Goal: Information Seeking & Learning: Find specific page/section

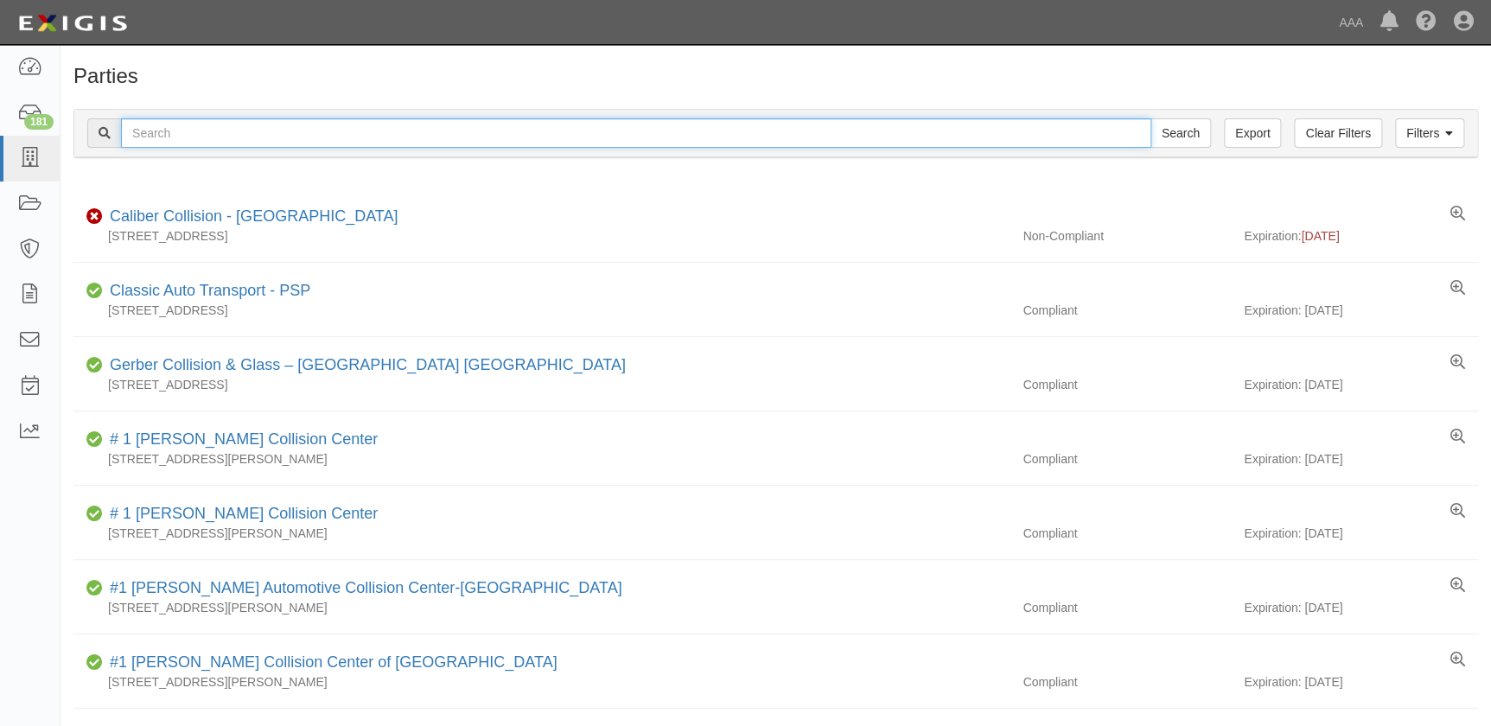
click at [294, 130] on input "text" at bounding box center [636, 132] width 1030 height 29
type input "caliber arlington"
click at [1150, 118] on input "Search" at bounding box center [1180, 132] width 60 height 29
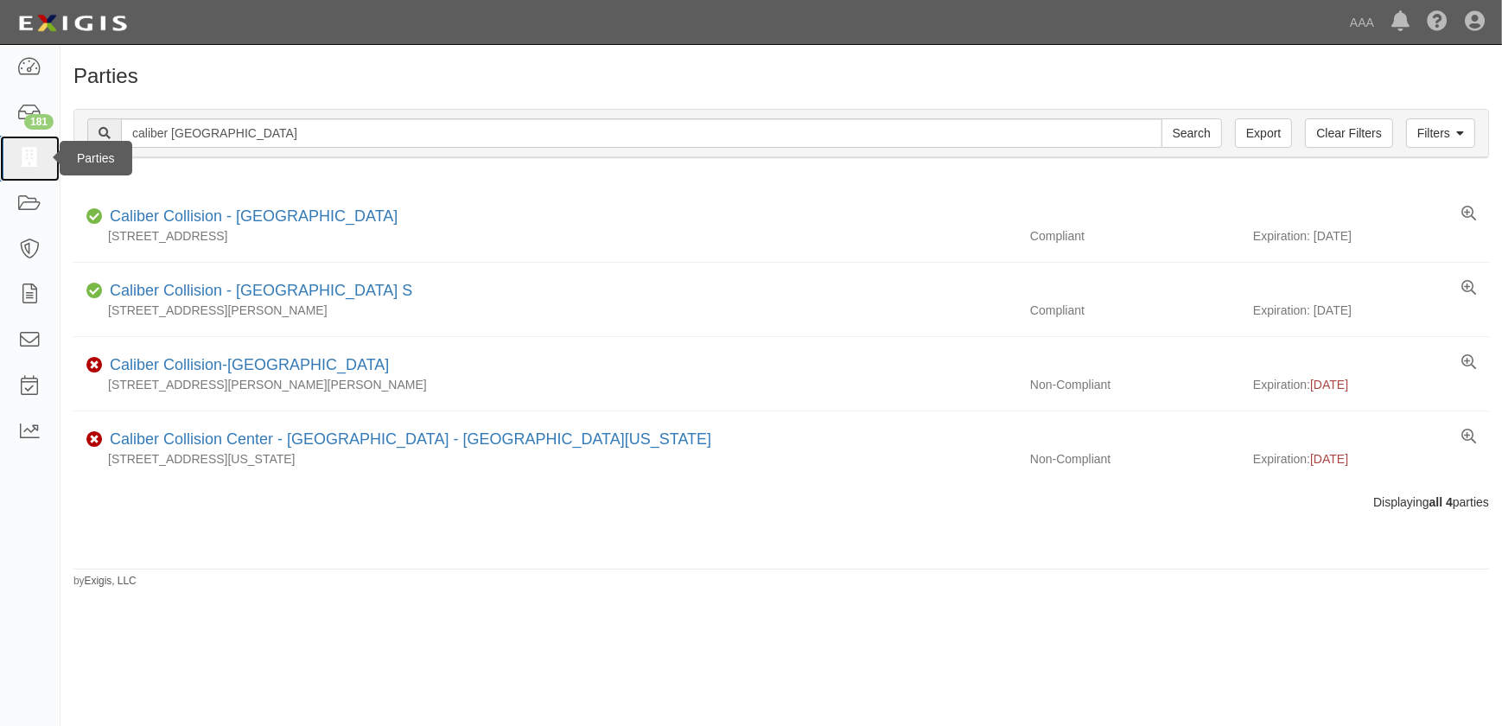
click at [29, 161] on icon at bounding box center [29, 159] width 24 height 20
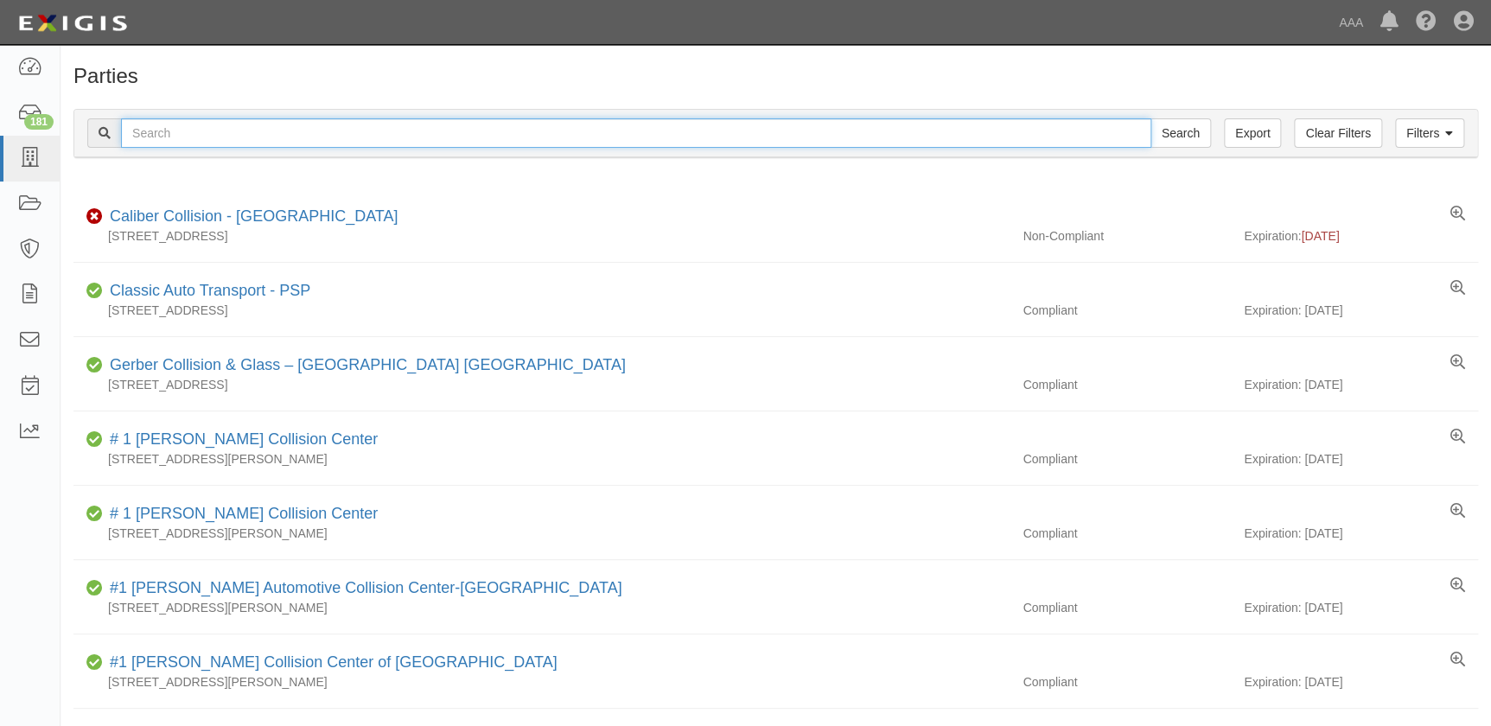
click at [253, 137] on input "text" at bounding box center [636, 132] width 1030 height 29
click at [151, 137] on input "text" at bounding box center [636, 132] width 1030 height 29
paste input "Fix Auto - San Diego"
type input "Fix Auto - San Diego"
click at [1150, 118] on input "Search" at bounding box center [1180, 132] width 60 height 29
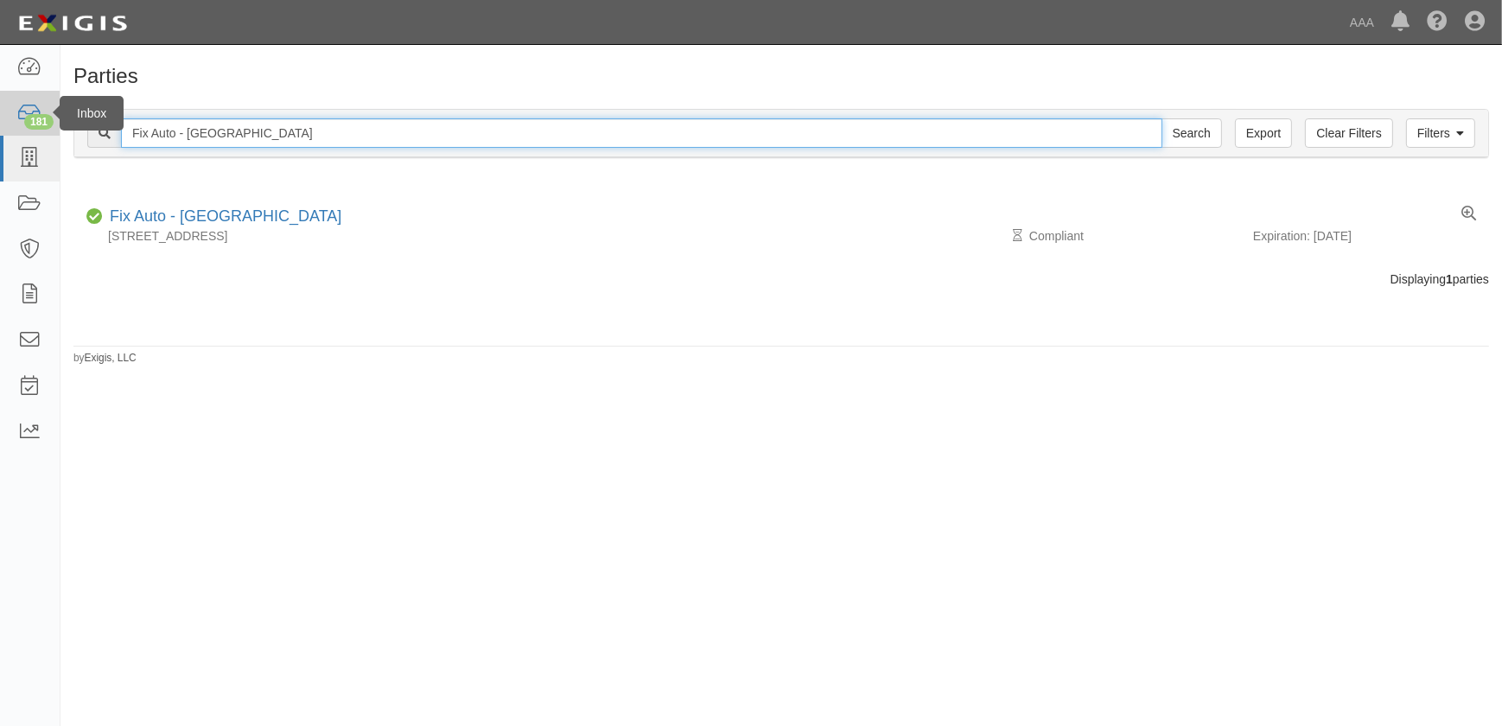
drag, startPoint x: 263, startPoint y: 133, endPoint x: 46, endPoint y: 134, distance: 216.9
click at [46, 135] on body "Toggle navigation Dashboard 181 Inbox Parties Agreements Coverages Documents Me…" at bounding box center [751, 352] width 1502 height 705
paste input "Cross Auto Body"
type input "Cross Auto Body"
click at [1162, 118] on input "Search" at bounding box center [1192, 132] width 60 height 29
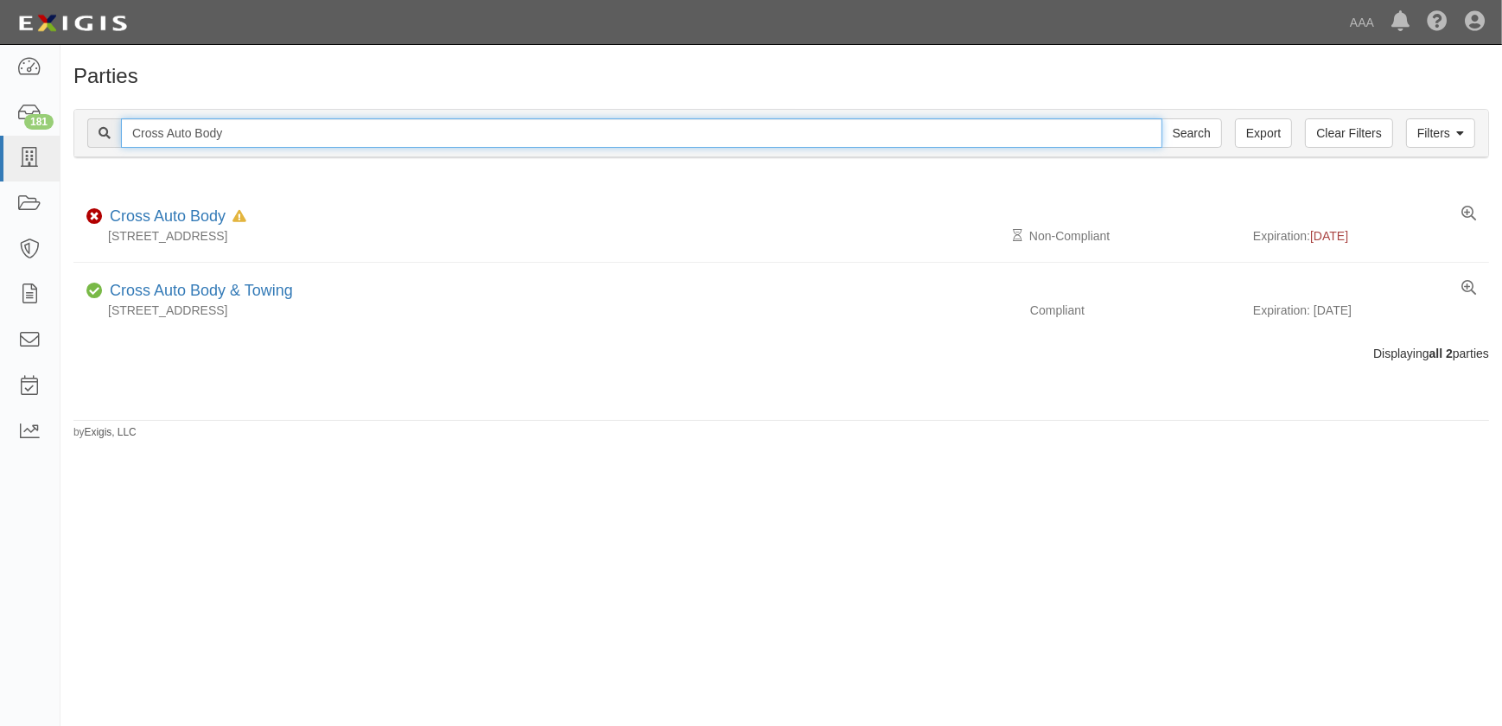
drag, startPoint x: 242, startPoint y: 135, endPoint x: 78, endPoint y: 138, distance: 164.2
click at [78, 138] on div "Filters Clear Filters Export Cross Auto Body Search Filters" at bounding box center [781, 134] width 1414 height 48
paste input "Stone Brothers Collision"
type input "Stone Brothers Collision"
click at [1162, 118] on input "Search" at bounding box center [1192, 132] width 60 height 29
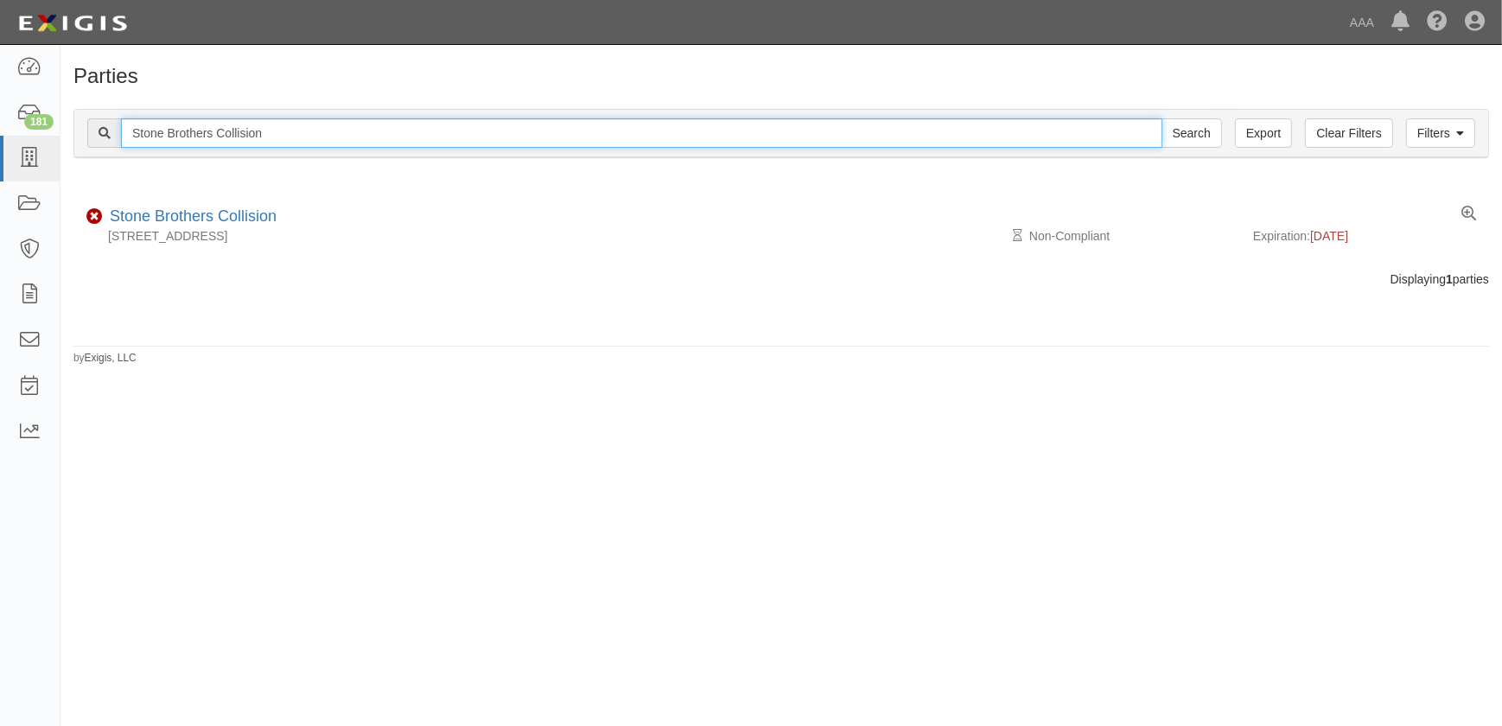
drag, startPoint x: 303, startPoint y: 137, endPoint x: 93, endPoint y: 128, distance: 210.2
click at [93, 128] on div "Stone Brothers Collision Search" at bounding box center [654, 132] width 1135 height 29
paste input "[PERSON_NAME]"
type input "Gobels Collision"
click at [1162, 118] on input "Search" at bounding box center [1192, 132] width 60 height 29
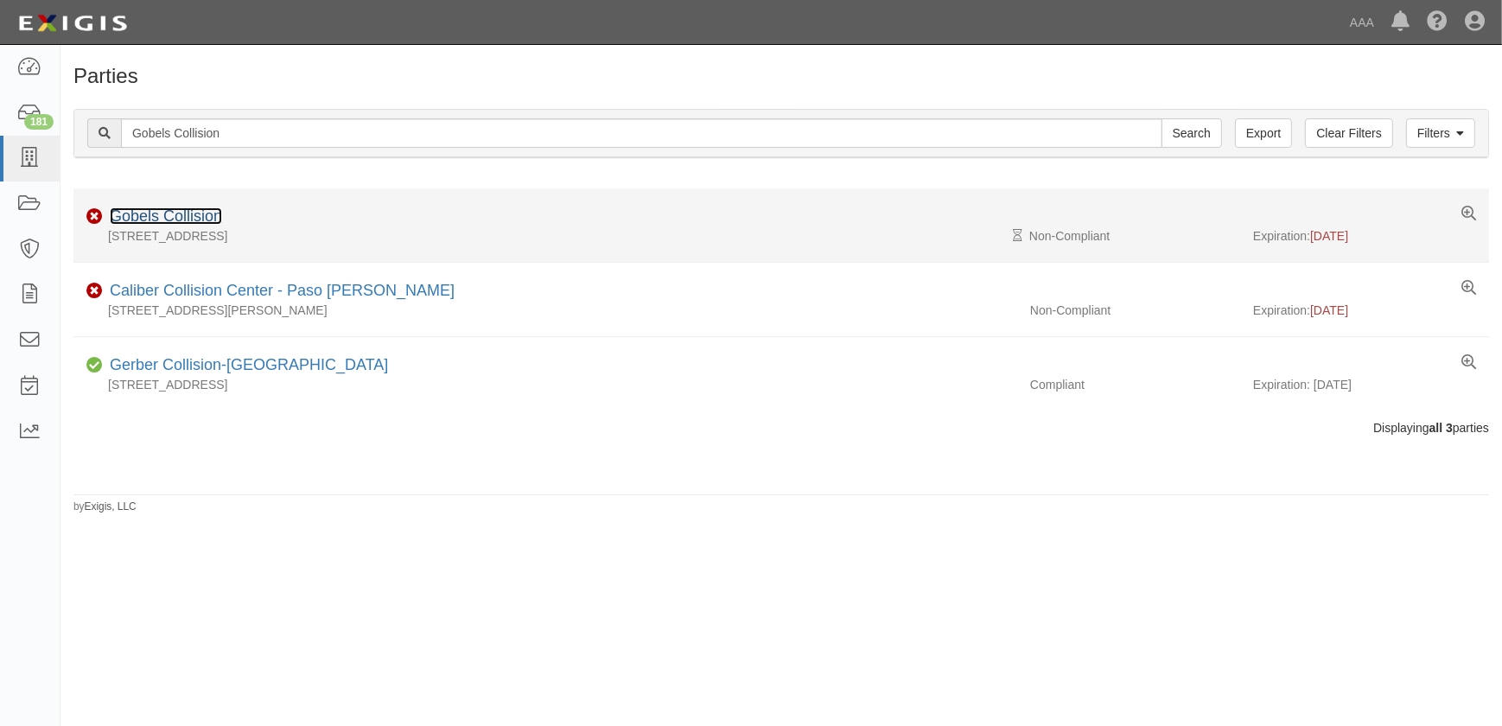
click at [198, 217] on link "Gobels Collision" at bounding box center [166, 215] width 112 height 17
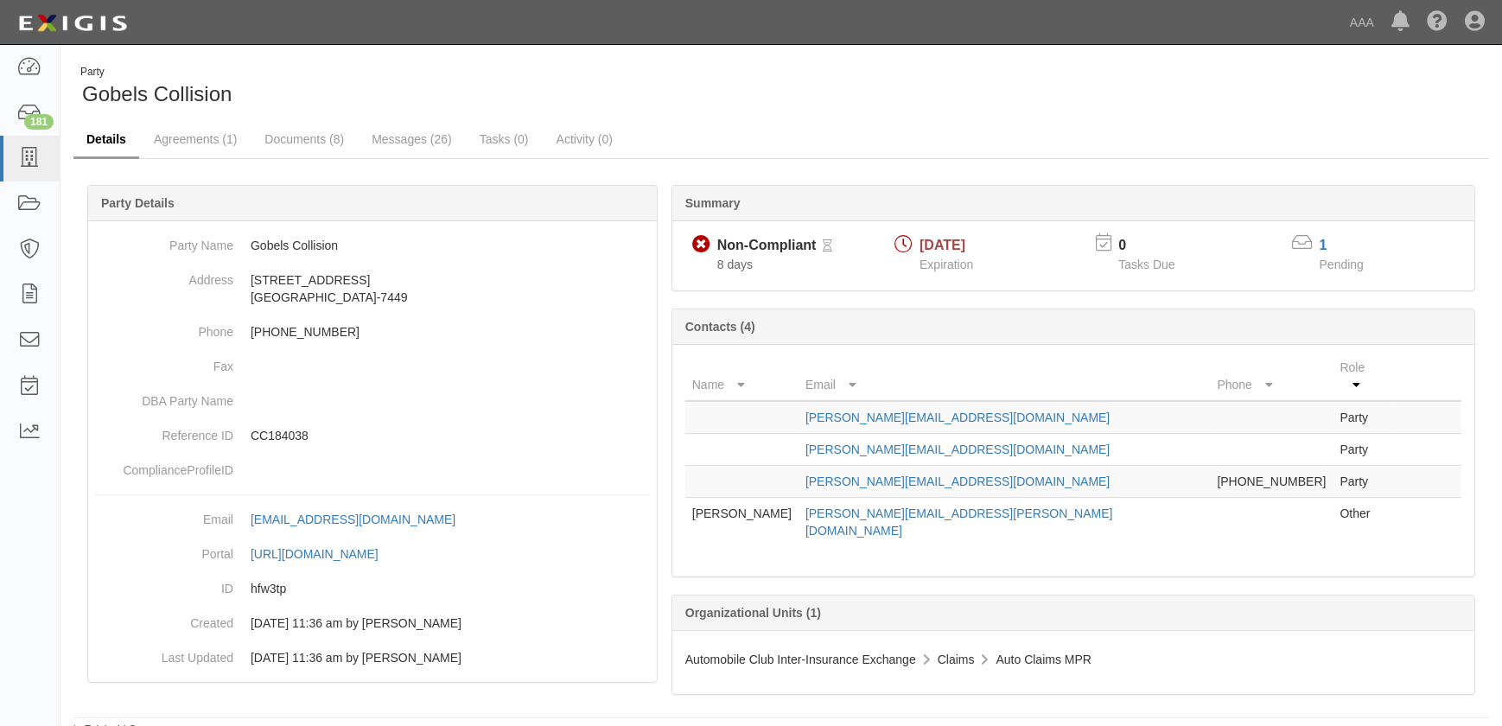
click at [114, 138] on link "Details" at bounding box center [106, 140] width 66 height 37
click at [34, 169] on link at bounding box center [30, 159] width 60 height 46
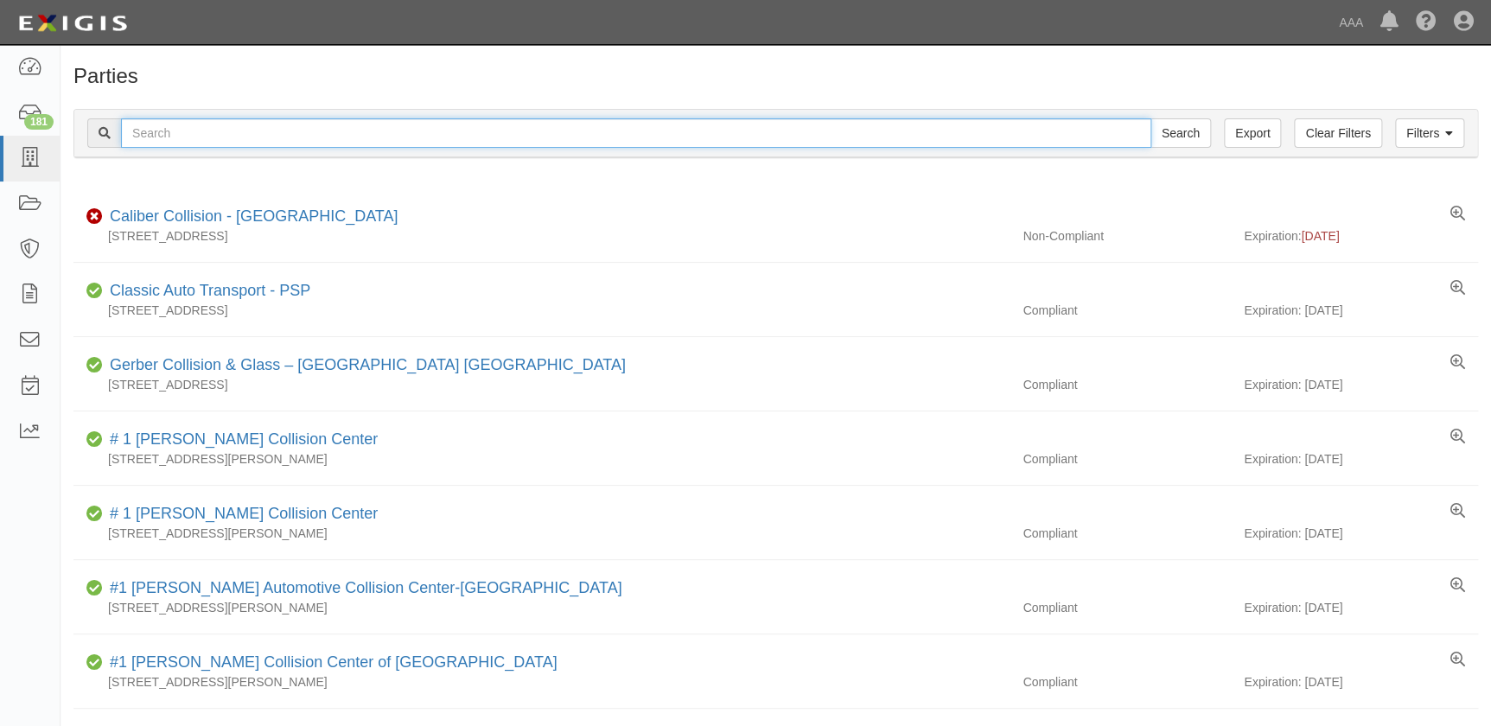
click at [236, 126] on input "text" at bounding box center [636, 132] width 1030 height 29
paste input "Honda World"
type input "Honda World"
click at [1150, 118] on input "Search" at bounding box center [1180, 132] width 60 height 29
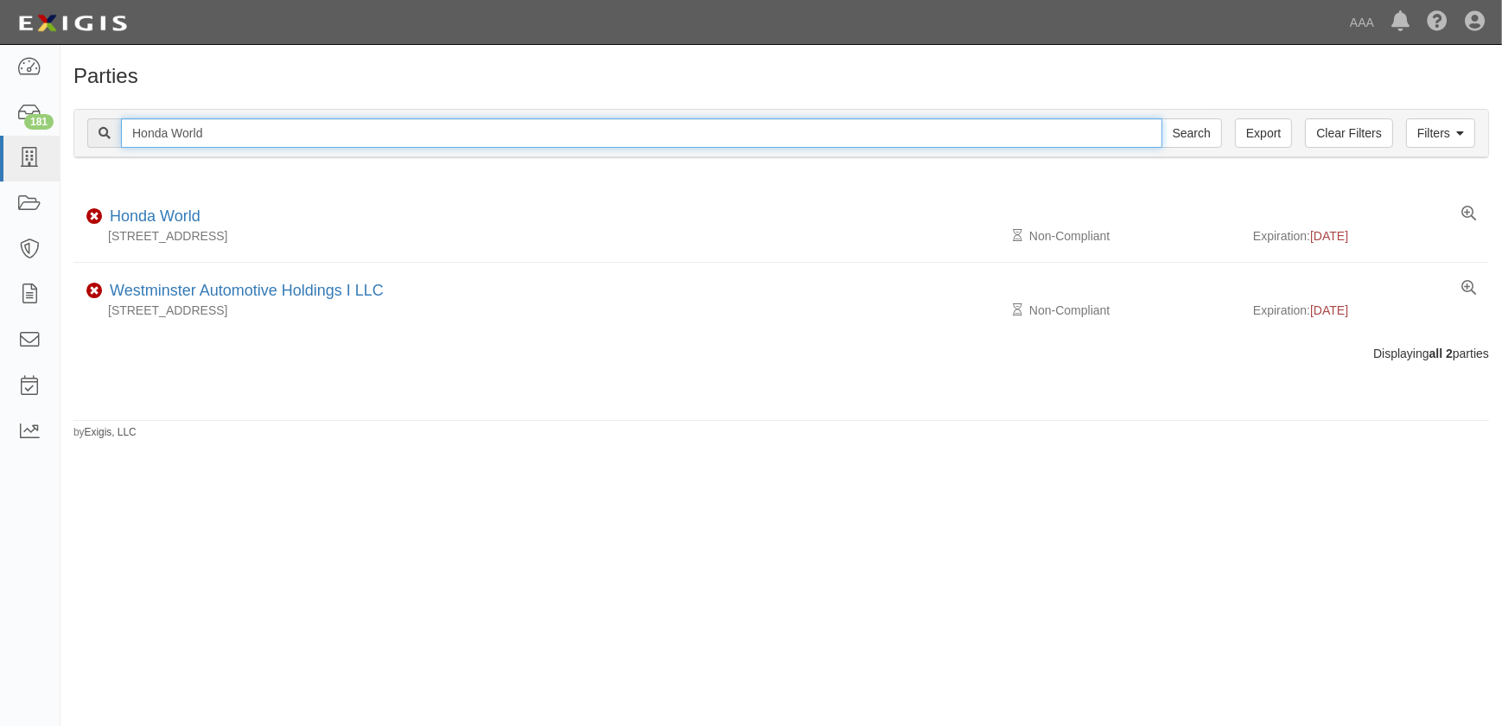
drag, startPoint x: 137, startPoint y: 140, endPoint x: 75, endPoint y: 140, distance: 62.2
click at [75, 140] on div "Filters Clear Filters Export Honda World Search Filters" at bounding box center [781, 134] width 1414 height 48
paste input "Caliber Collision Center - Montrose"
type input "Caliber Collision Center - Montrose"
click at [1162, 118] on input "Search" at bounding box center [1192, 132] width 60 height 29
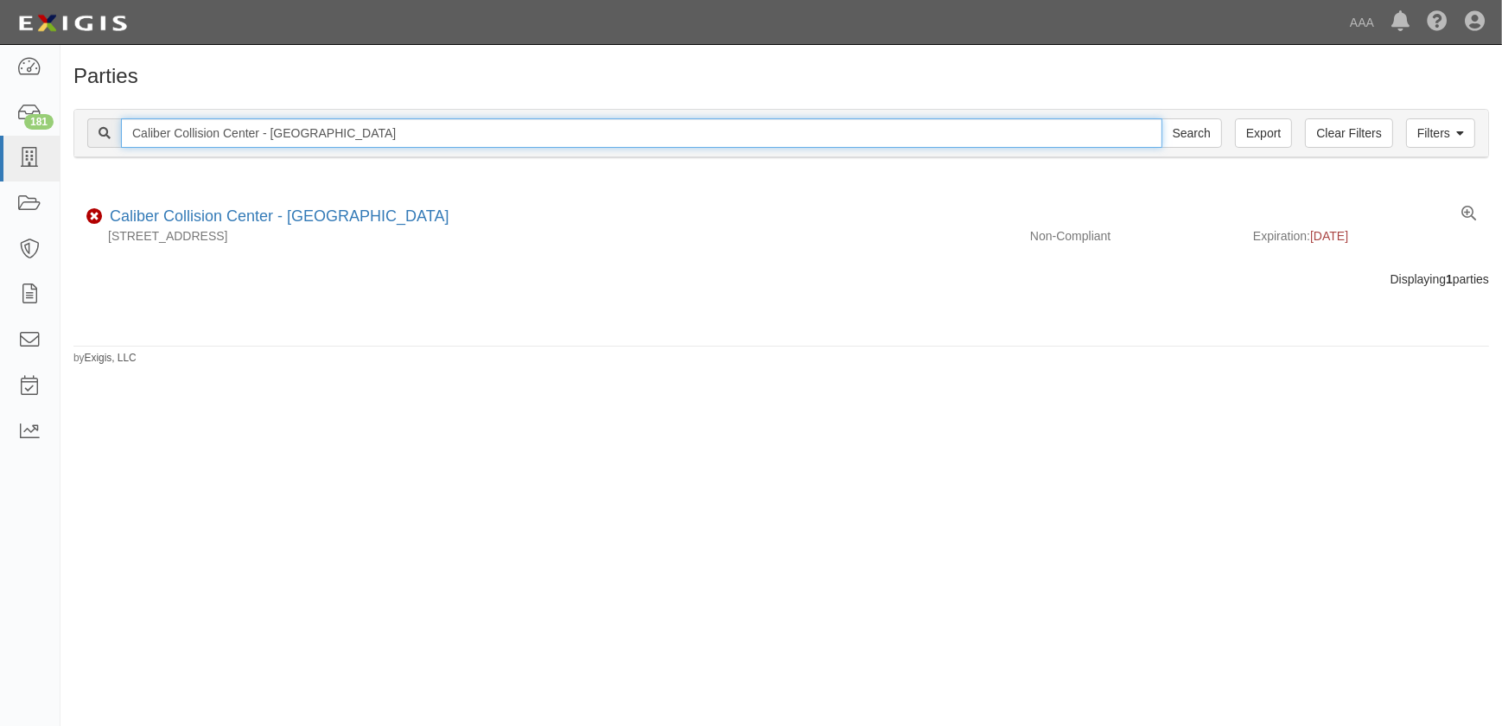
drag, startPoint x: 272, startPoint y: 134, endPoint x: 261, endPoint y: 134, distance: 11.2
click at [261, 134] on input "Caliber Collision Center - [GEOGRAPHIC_DATA]" at bounding box center [641, 132] width 1041 height 29
type input "Caliber Collision Center"
click at [1162, 118] on input "Search" at bounding box center [1192, 132] width 60 height 29
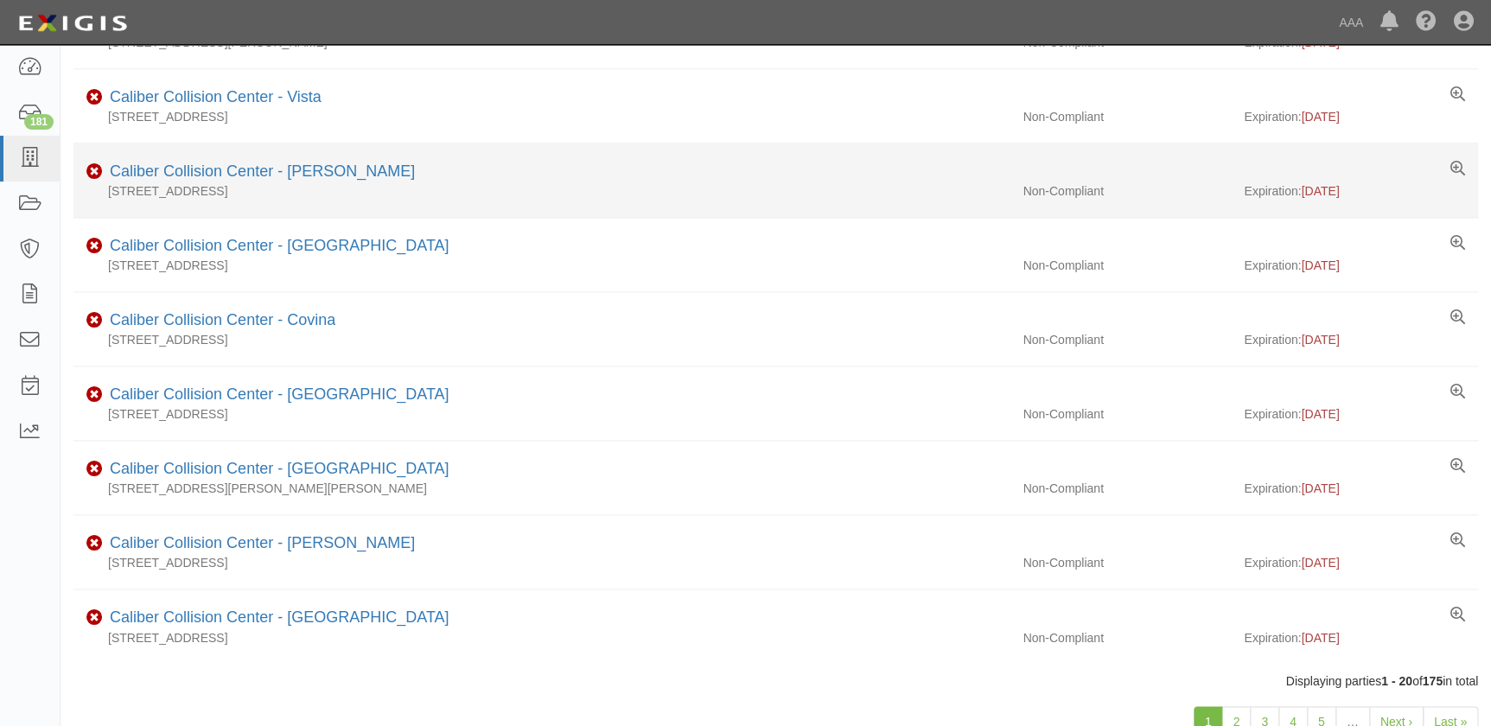
scroll to position [1100, 0]
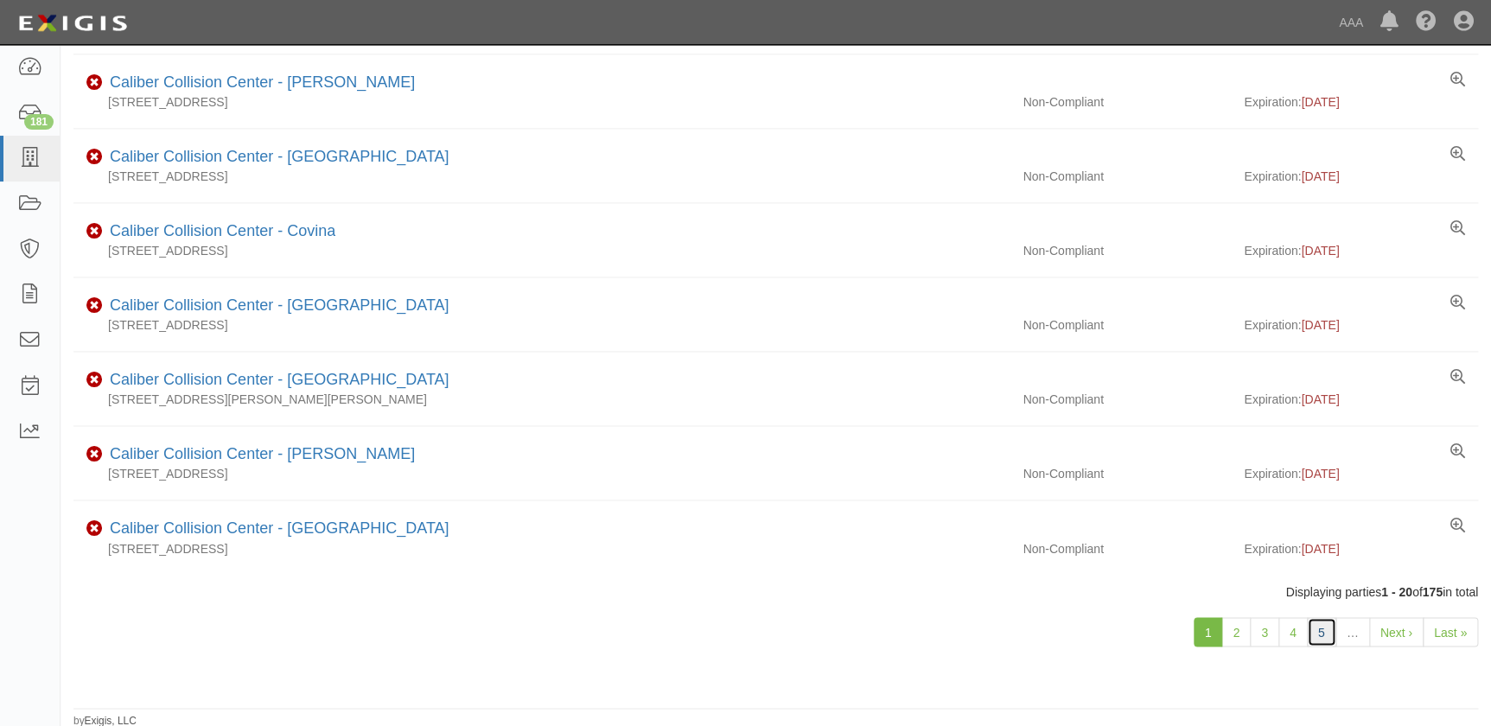
click at [1314, 633] on link "5" at bounding box center [1321, 631] width 29 height 29
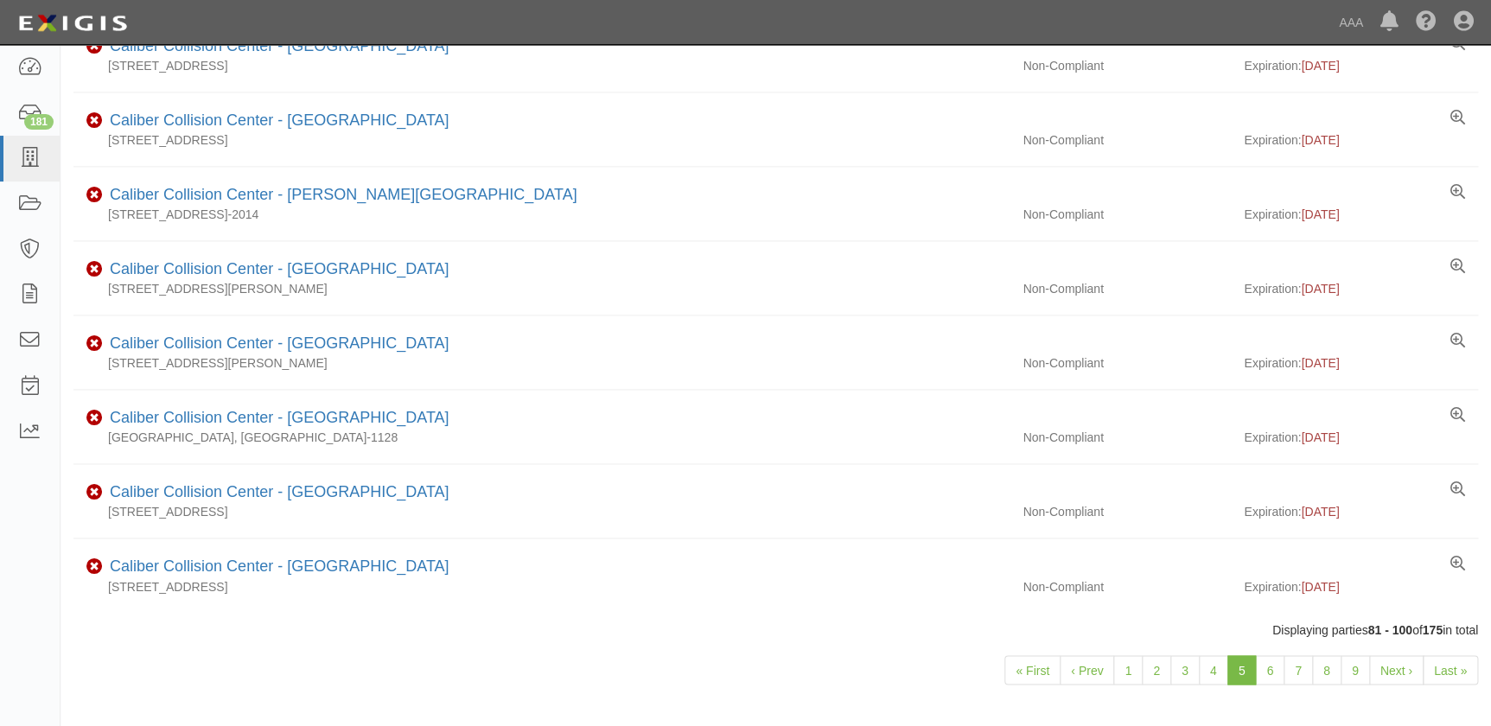
scroll to position [1100, 0]
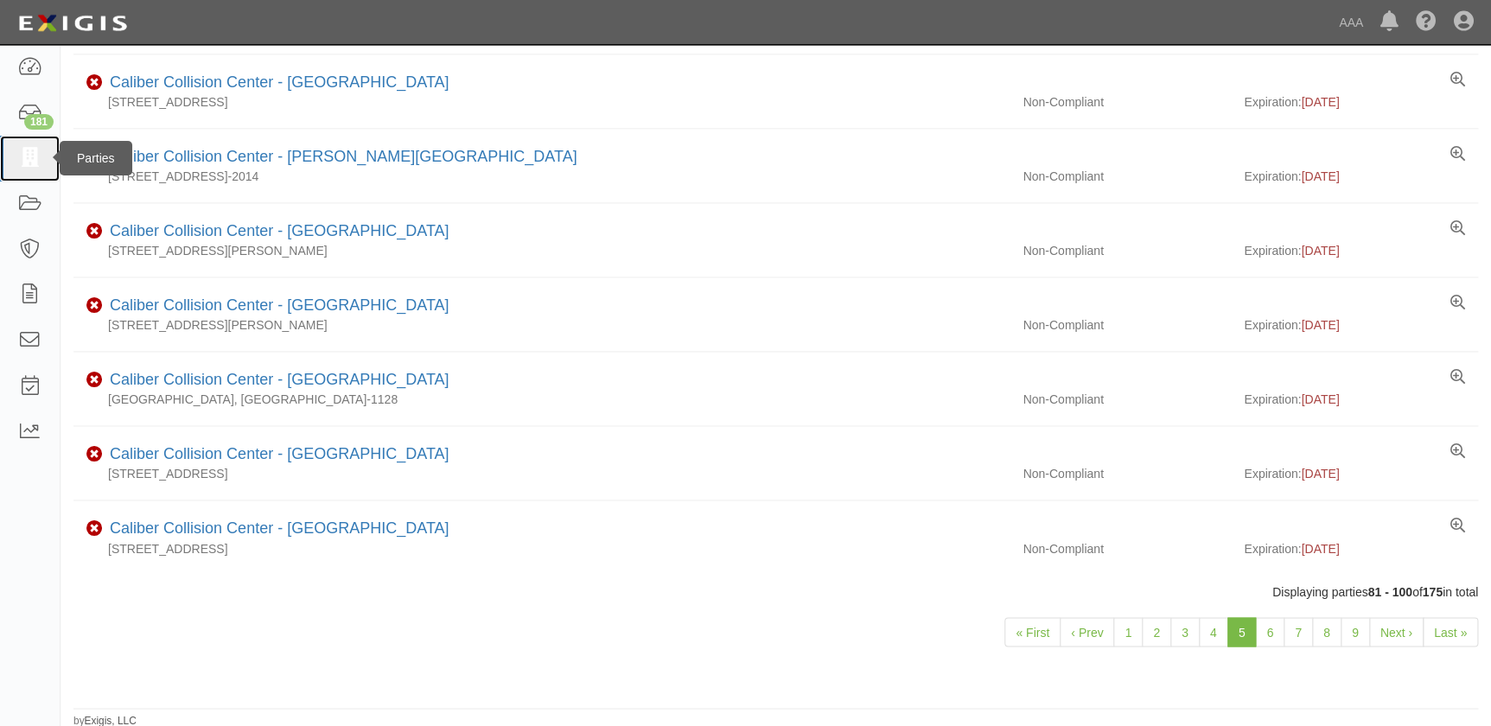
click at [29, 160] on icon at bounding box center [29, 159] width 24 height 20
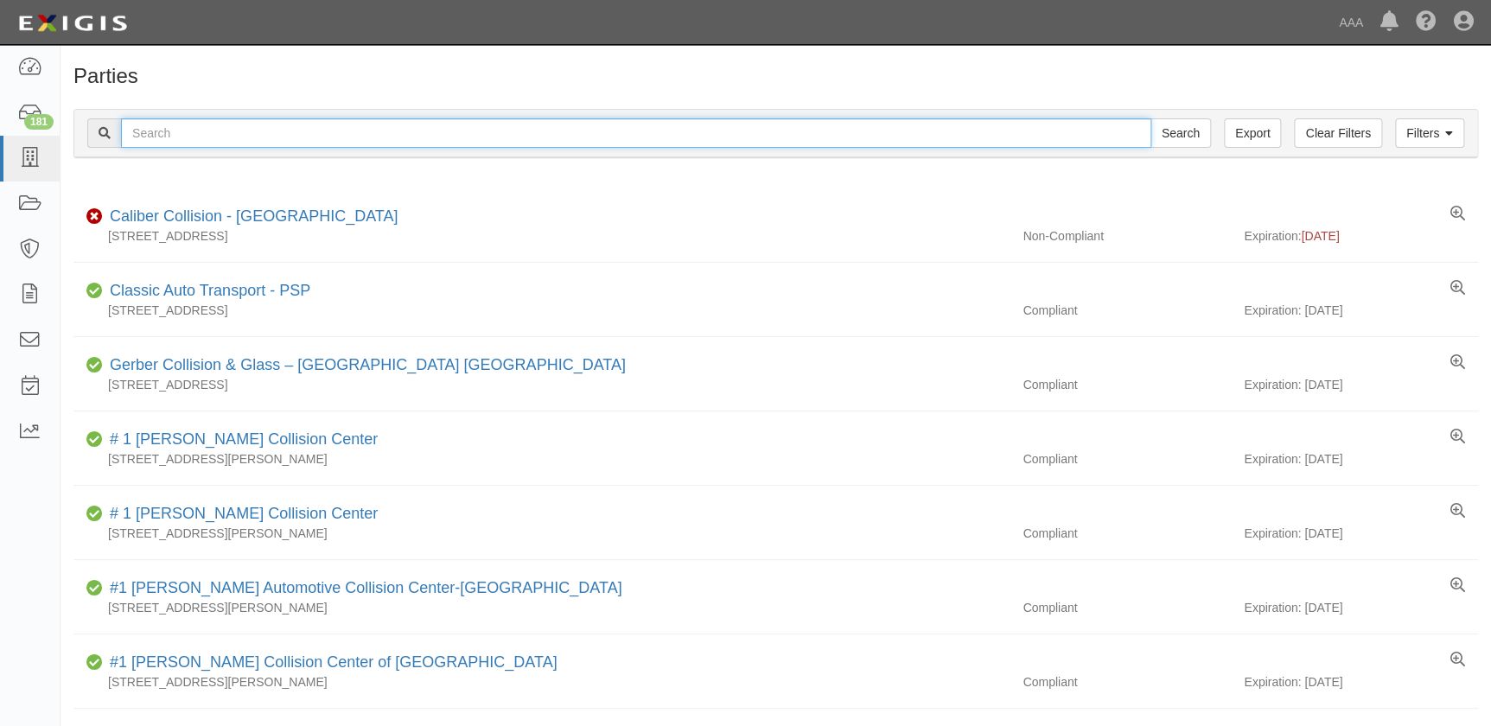
click at [248, 122] on input "text" at bounding box center [636, 132] width 1030 height 29
paste input "[PERSON_NAME] Collision Center"
type input "[PERSON_NAME] Collision Center"
click at [1150, 118] on input "Search" at bounding box center [1180, 132] width 60 height 29
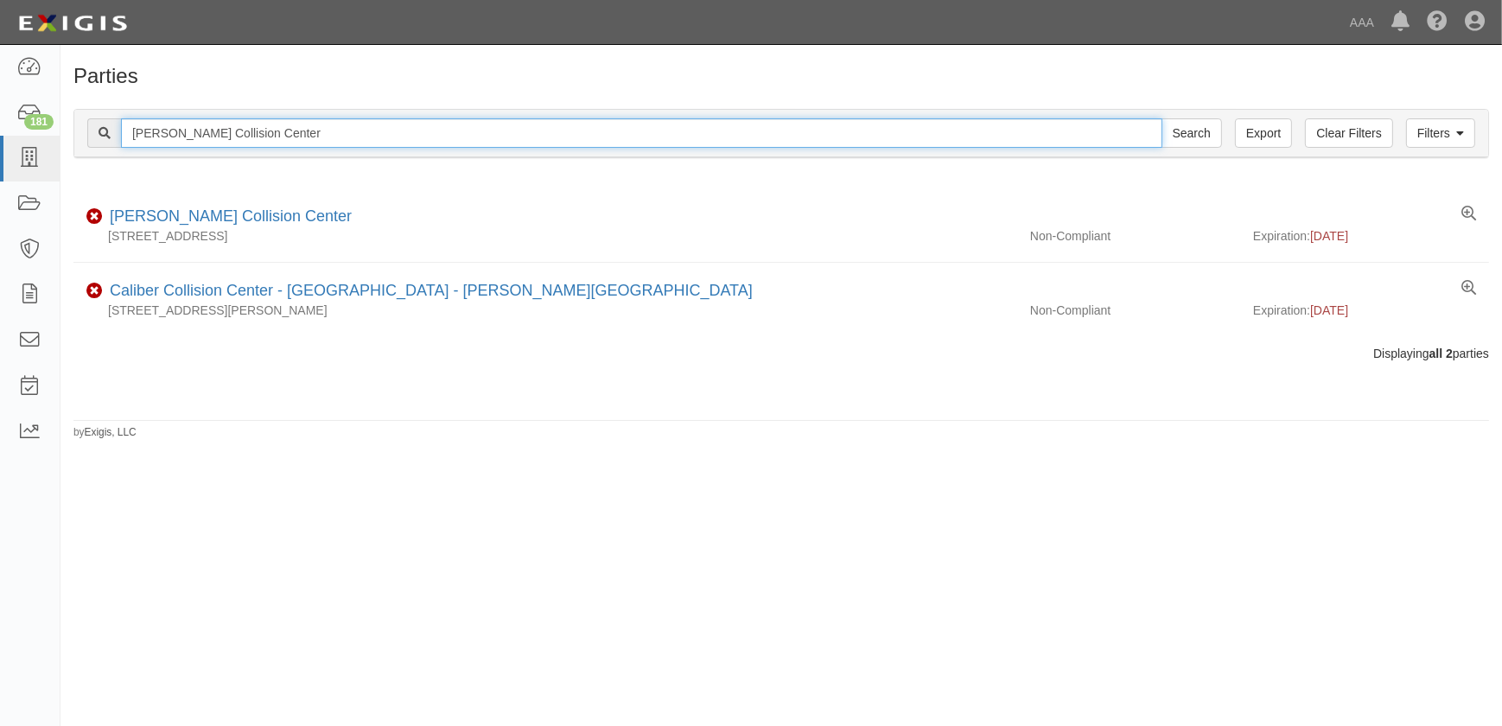
click at [296, 147] on input "Bachman Collision Center" at bounding box center [641, 132] width 1041 height 29
drag, startPoint x: 295, startPoint y: 137, endPoint x: 80, endPoint y: 141, distance: 215.2
click at [80, 141] on div "Filters Clear Filters Export Bachman Collision Center Search Filters" at bounding box center [781, 134] width 1414 height 48
paste input "Barnett's Body Shop-Florence"
drag, startPoint x: 330, startPoint y: 137, endPoint x: 215, endPoint y: 135, distance: 115.0
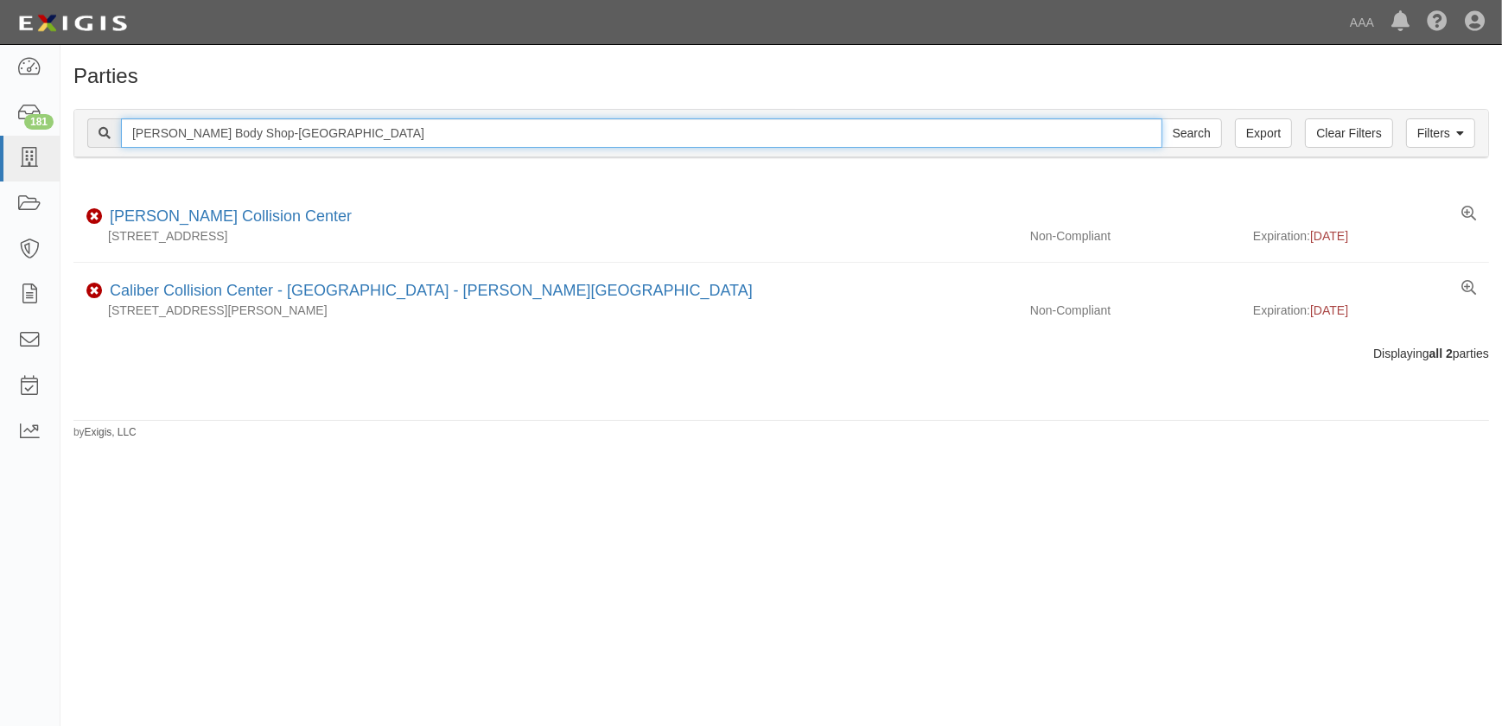
click at [215, 135] on input "Barnett's Body Shop-Florence" at bounding box center [641, 132] width 1041 height 29
type input "Barnett's Body"
click at [1162, 118] on input "Search" at bounding box center [1192, 132] width 60 height 29
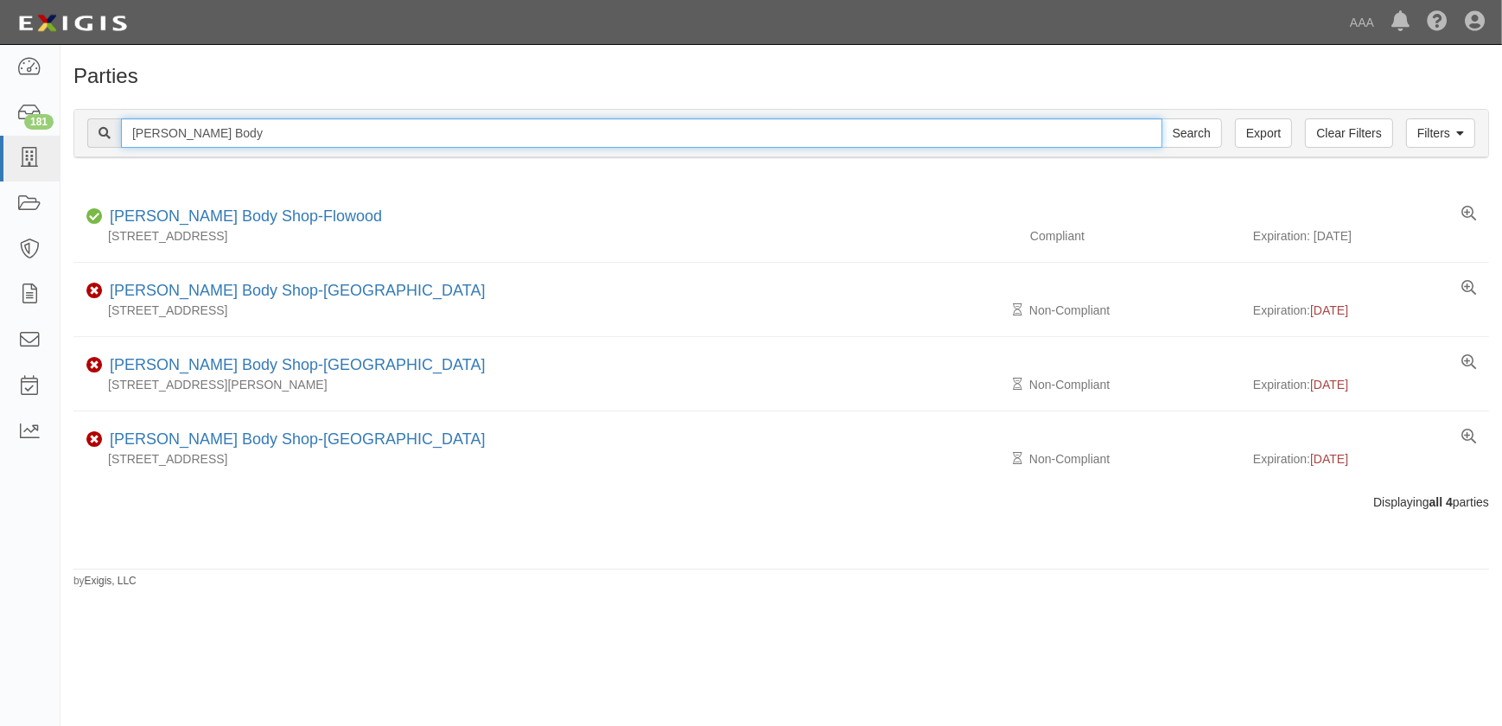
drag, startPoint x: 198, startPoint y: 137, endPoint x: 105, endPoint y: 143, distance: 92.7
click at [112, 143] on div "[PERSON_NAME] Body Search" at bounding box center [654, 132] width 1135 height 29
paste input "Casa Collision"
type input "Casa Collision"
click at [1162, 118] on input "Search" at bounding box center [1192, 132] width 60 height 29
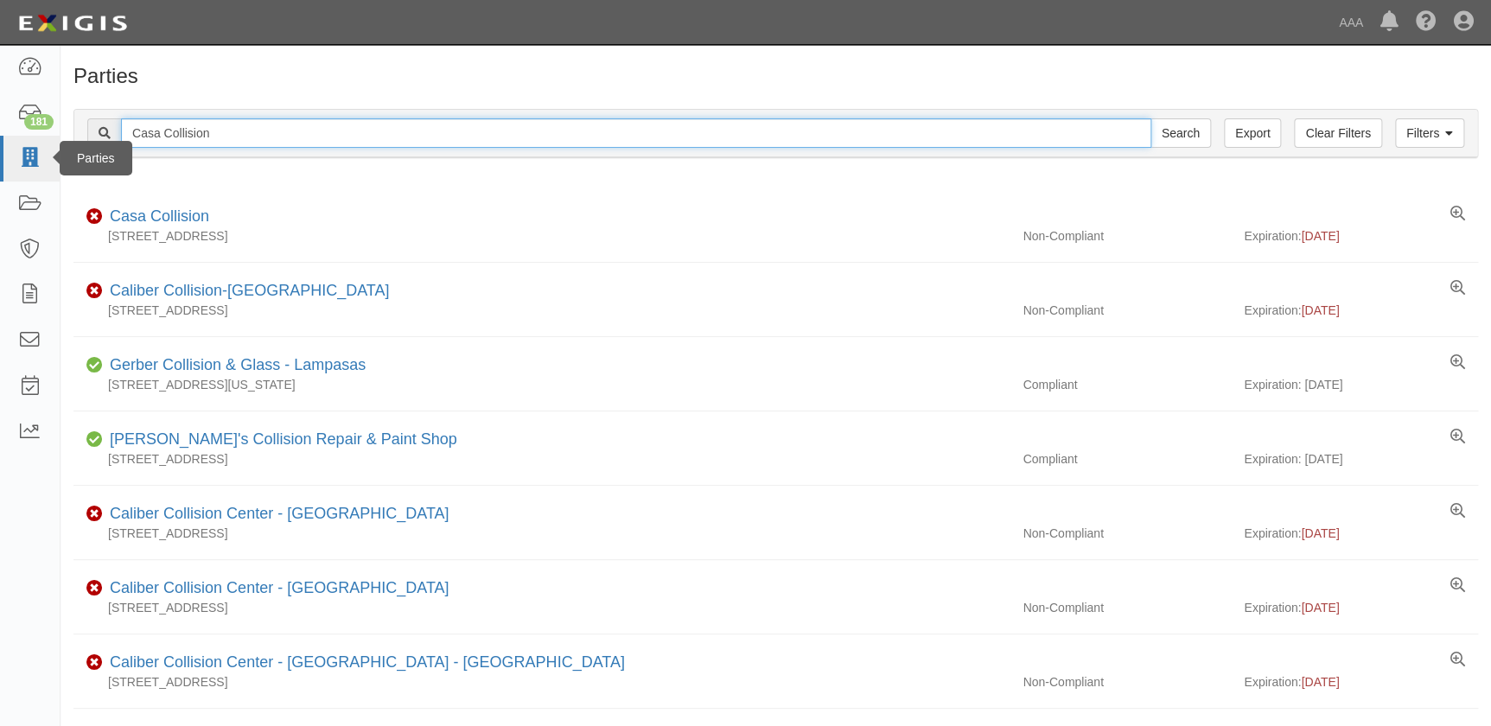
drag, startPoint x: 262, startPoint y: 138, endPoint x: 51, endPoint y: 138, distance: 210.9
click at [51, 138] on body "Toggle navigation Dashboard 181 Inbox Parties Agreements Coverages Documents Me…" at bounding box center [745, 480] width 1491 height 960
paste input "harlie's Collision Center Inc"
type input "[PERSON_NAME]'s Collision Center Inc"
click at [1150, 118] on input "Search" at bounding box center [1180, 132] width 60 height 29
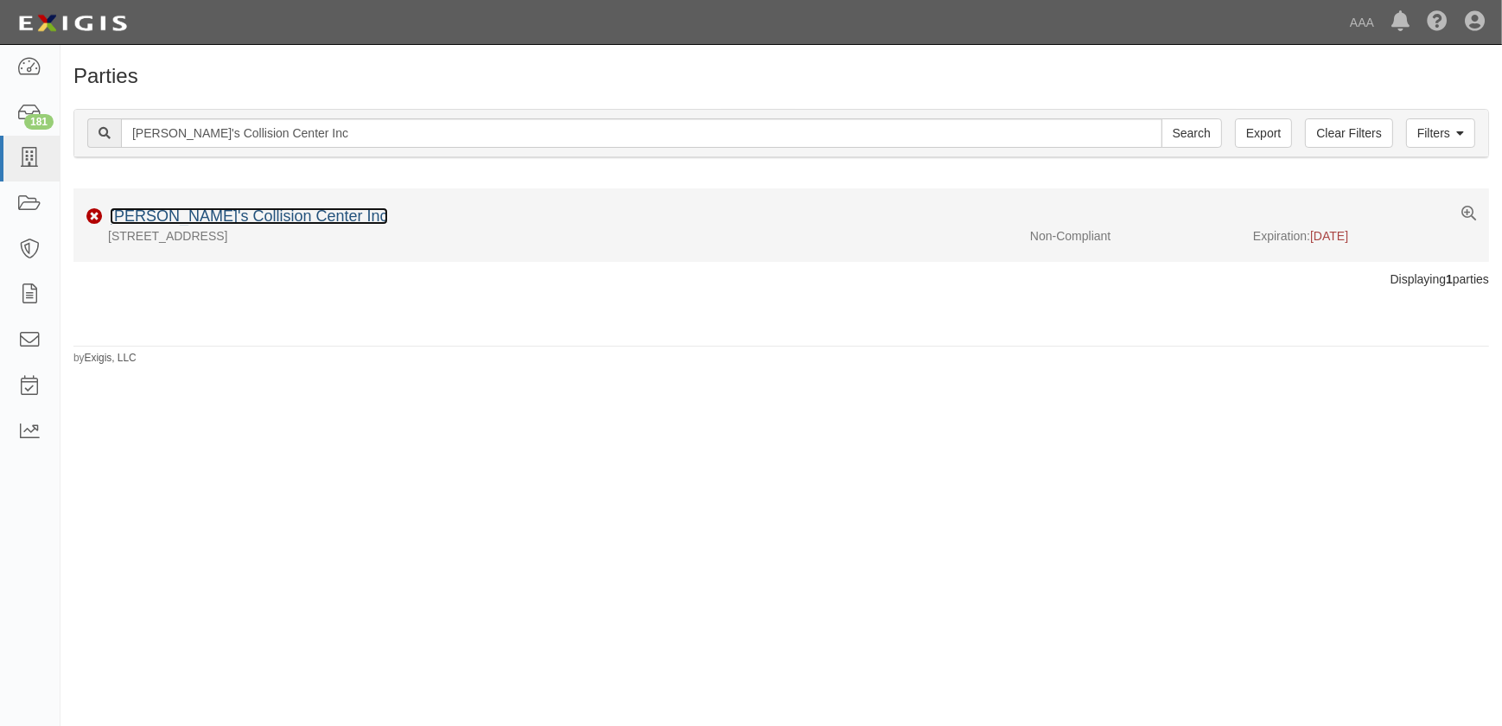
click at [190, 209] on link "[PERSON_NAME]'s Collision Center Inc" at bounding box center [249, 215] width 278 height 17
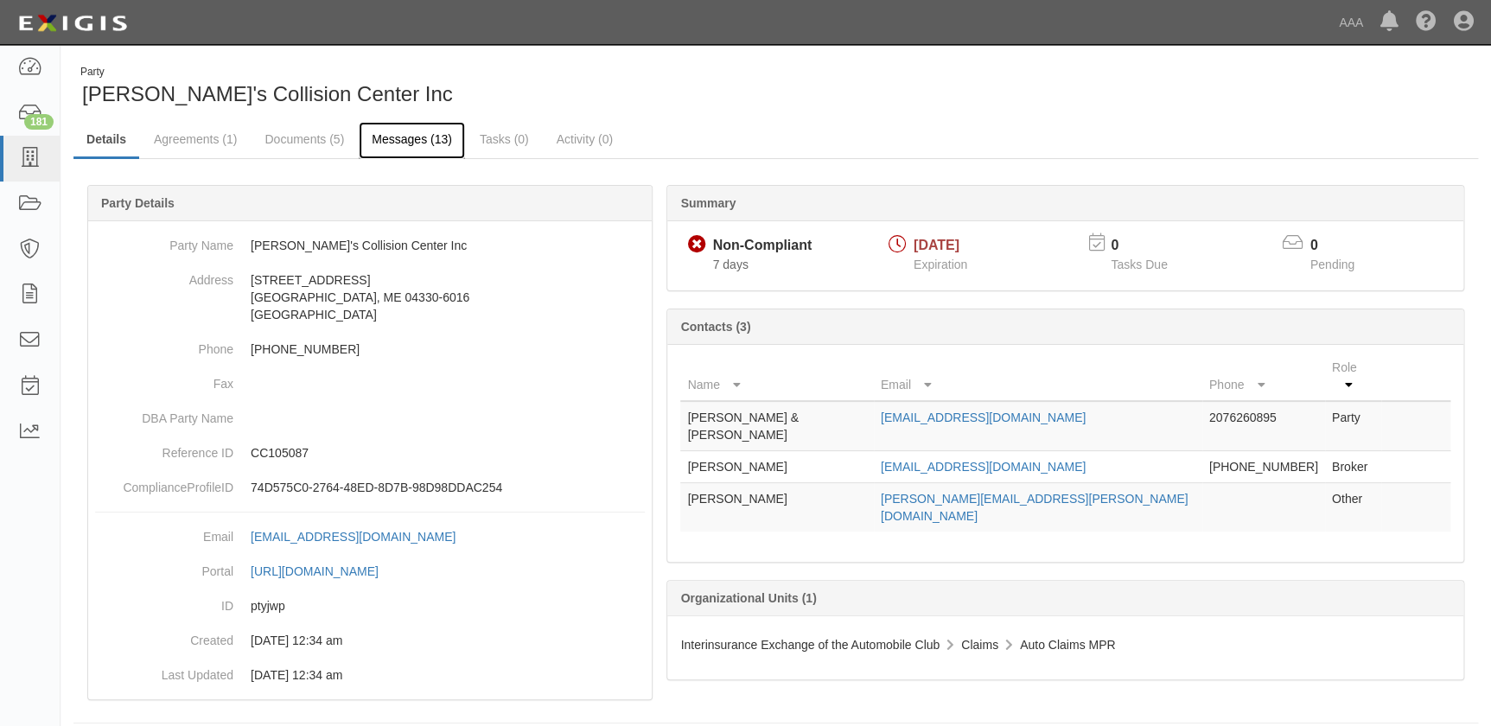
click at [402, 137] on link "Messages (13)" at bounding box center [412, 140] width 106 height 37
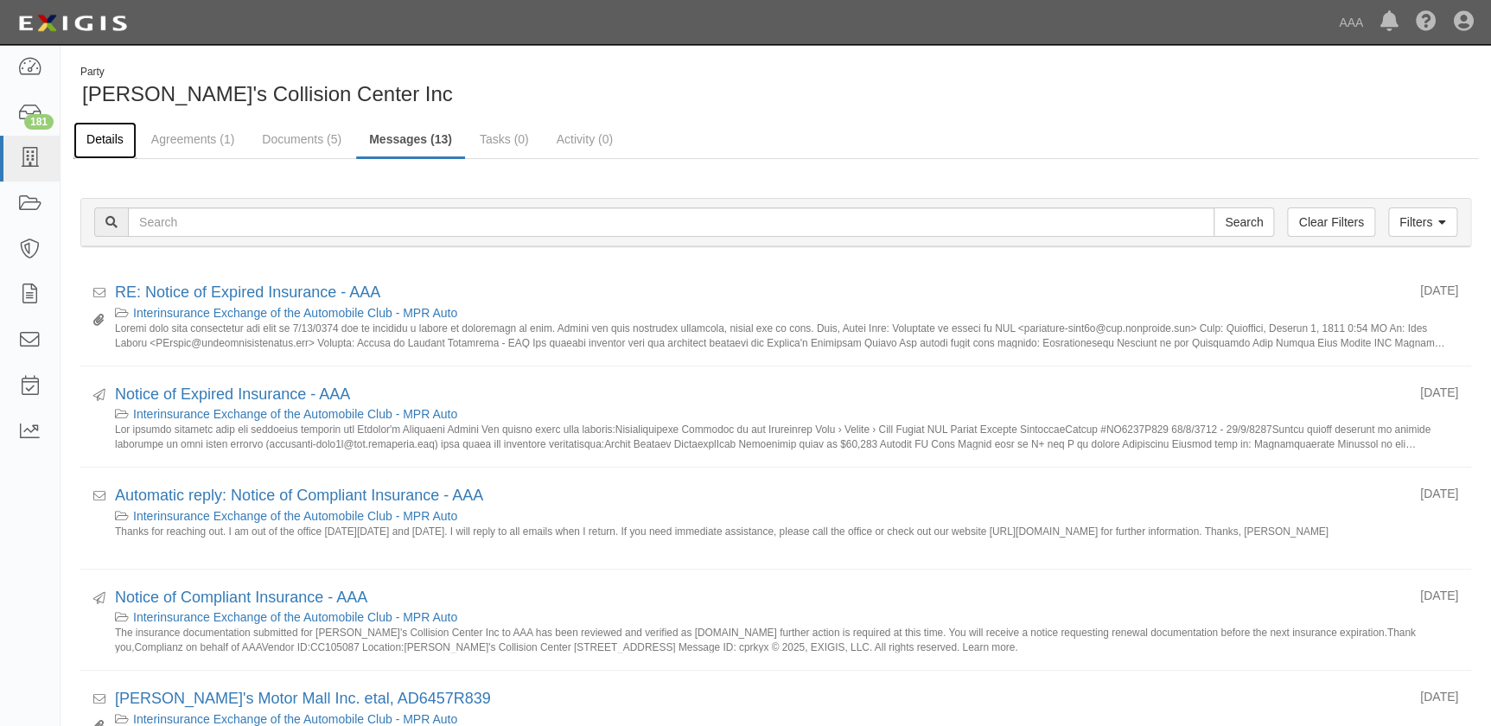
click at [111, 146] on link "Details" at bounding box center [104, 140] width 63 height 37
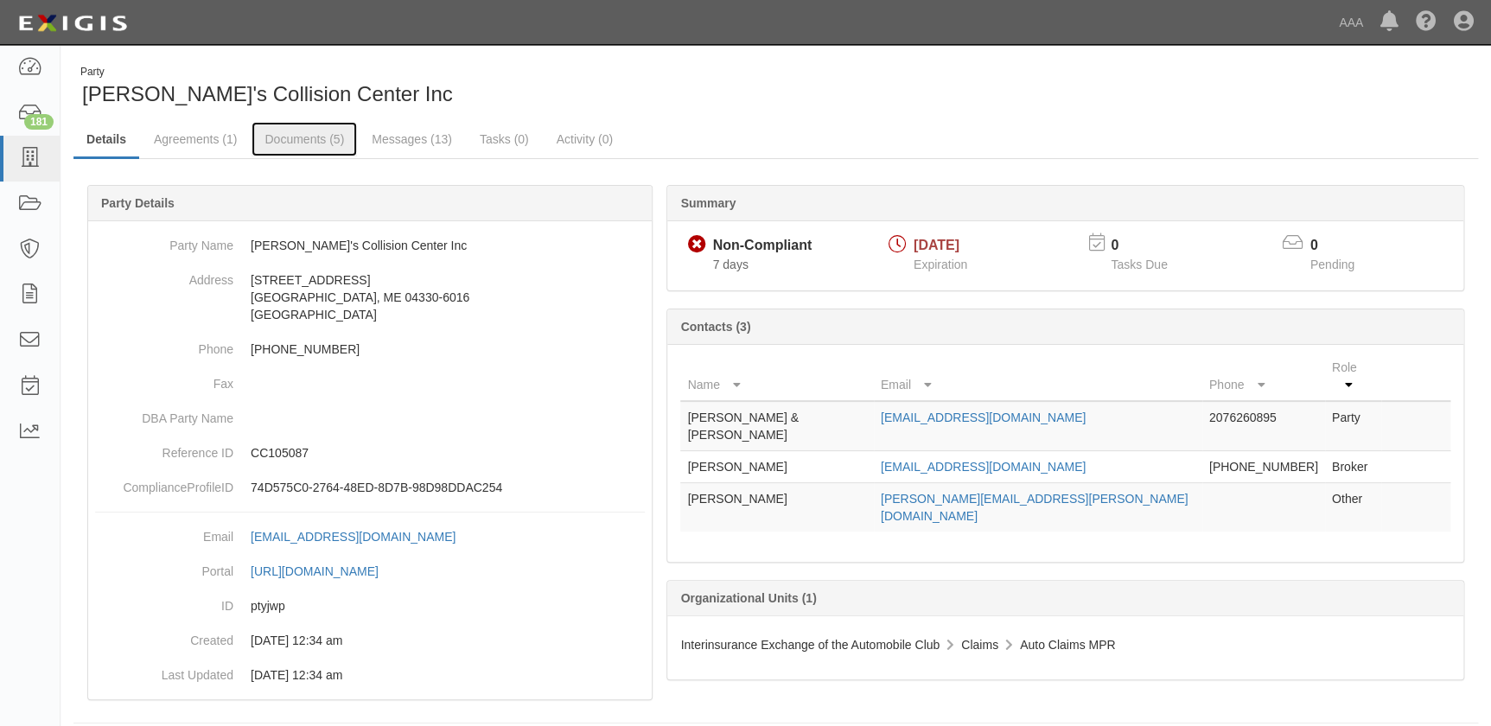
click at [278, 140] on link "Documents (5)" at bounding box center [303, 139] width 105 height 35
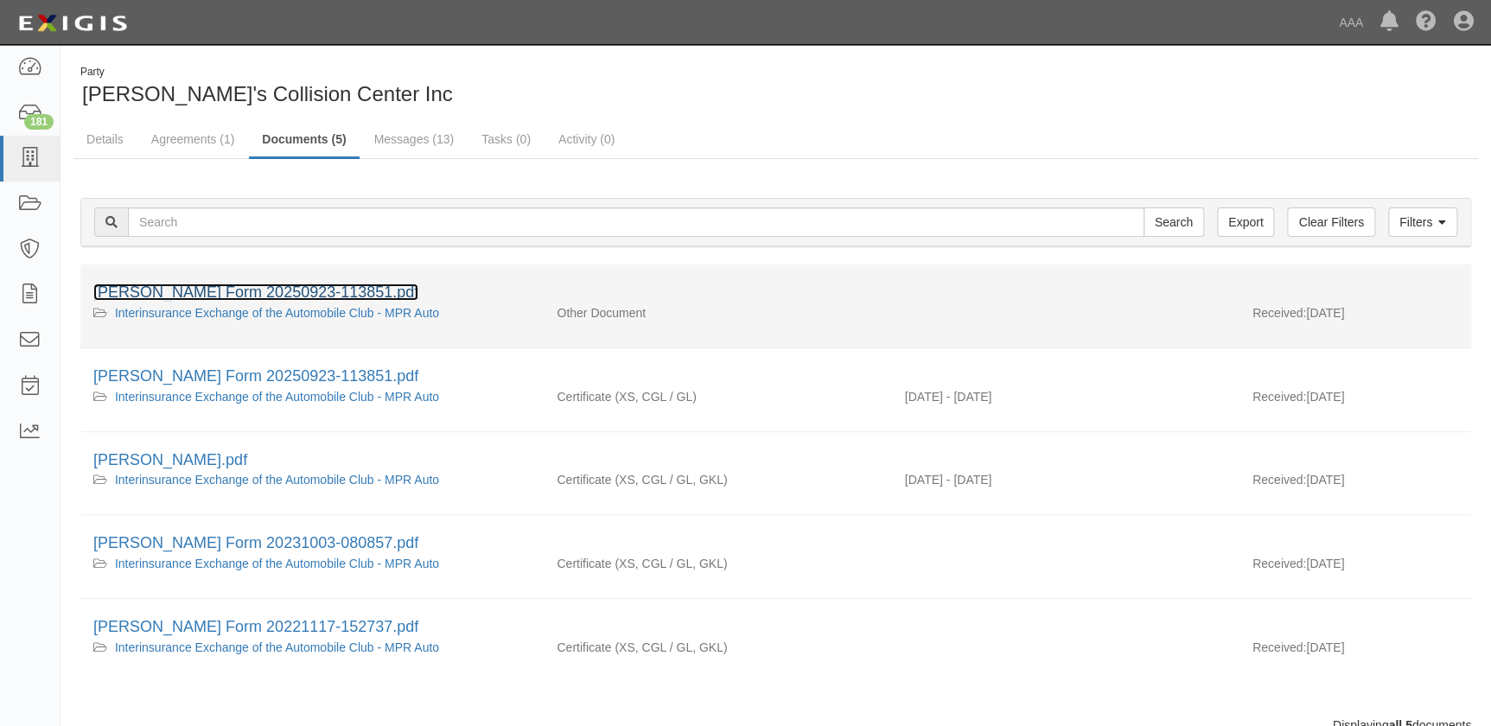
click at [221, 287] on link "ACORD Form 20250923-113851.pdf" at bounding box center [255, 291] width 325 height 17
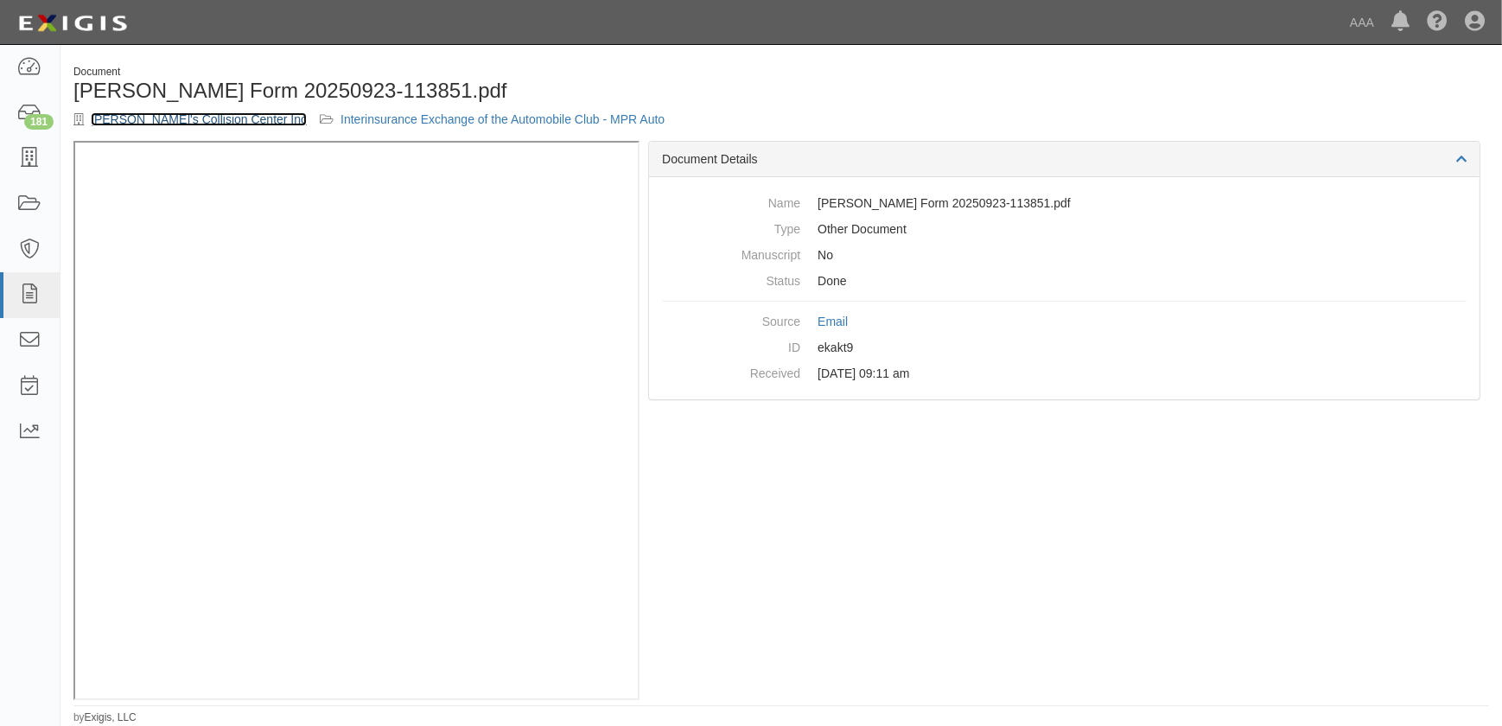
click at [181, 117] on link "[PERSON_NAME]'s Collision Center Inc" at bounding box center [199, 119] width 216 height 14
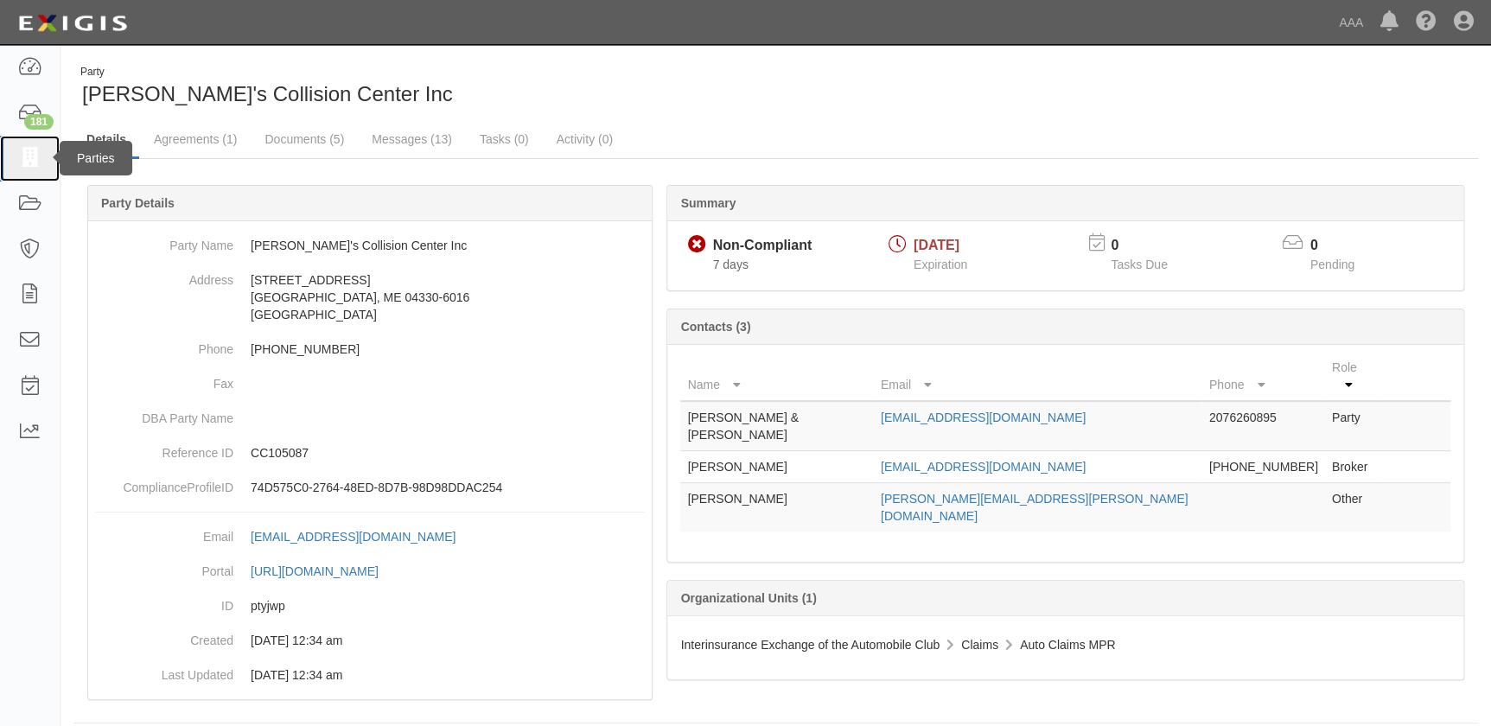
click at [28, 153] on icon at bounding box center [29, 159] width 24 height 20
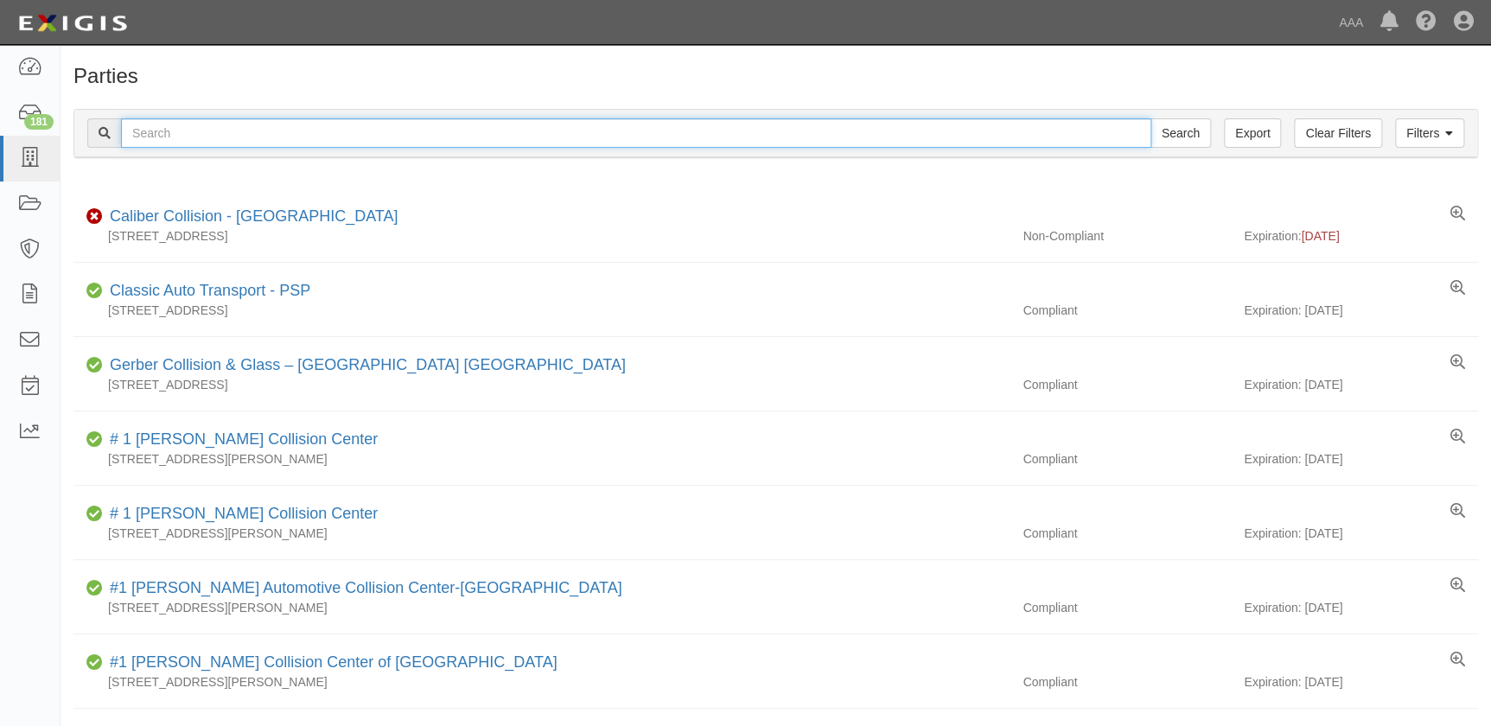
click at [233, 131] on input "text" at bounding box center [636, 132] width 1030 height 29
paste input "Crown Collision Center-[GEOGRAPHIC_DATA]"
type input "Crown Collision Center-[GEOGRAPHIC_DATA]"
click at [1150, 118] on input "Search" at bounding box center [1180, 132] width 60 height 29
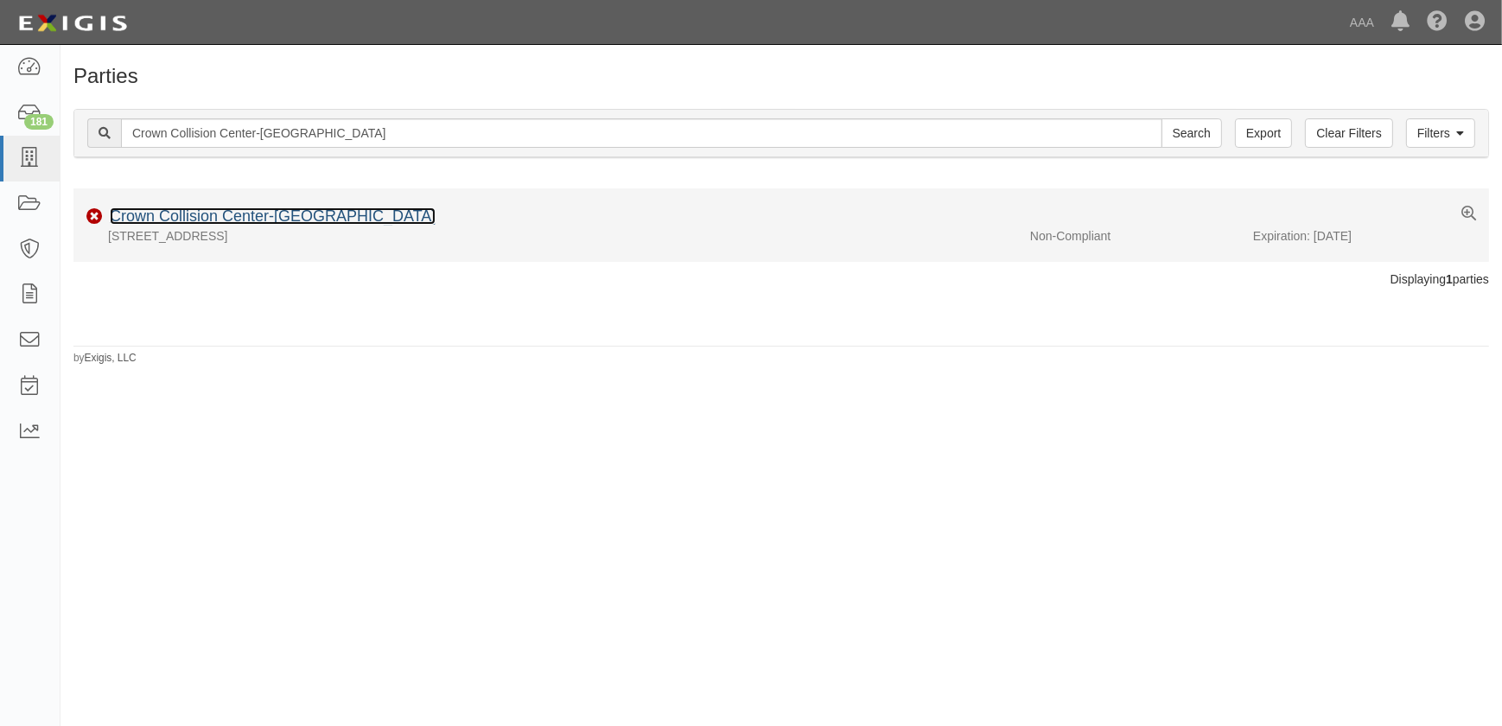
click at [253, 219] on link "Crown Collision Center-[GEOGRAPHIC_DATA]" at bounding box center [273, 215] width 326 height 17
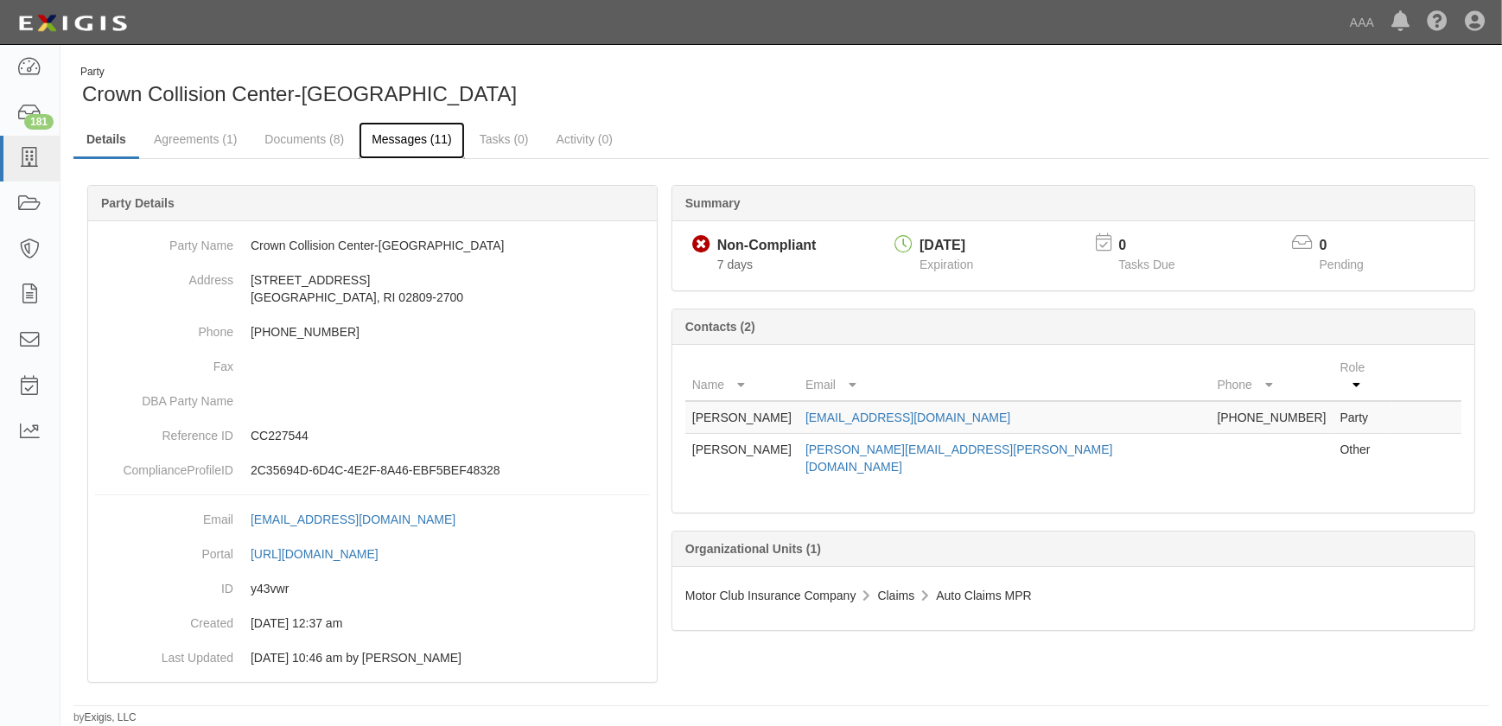
click at [398, 135] on link "Messages (11)" at bounding box center [412, 140] width 106 height 37
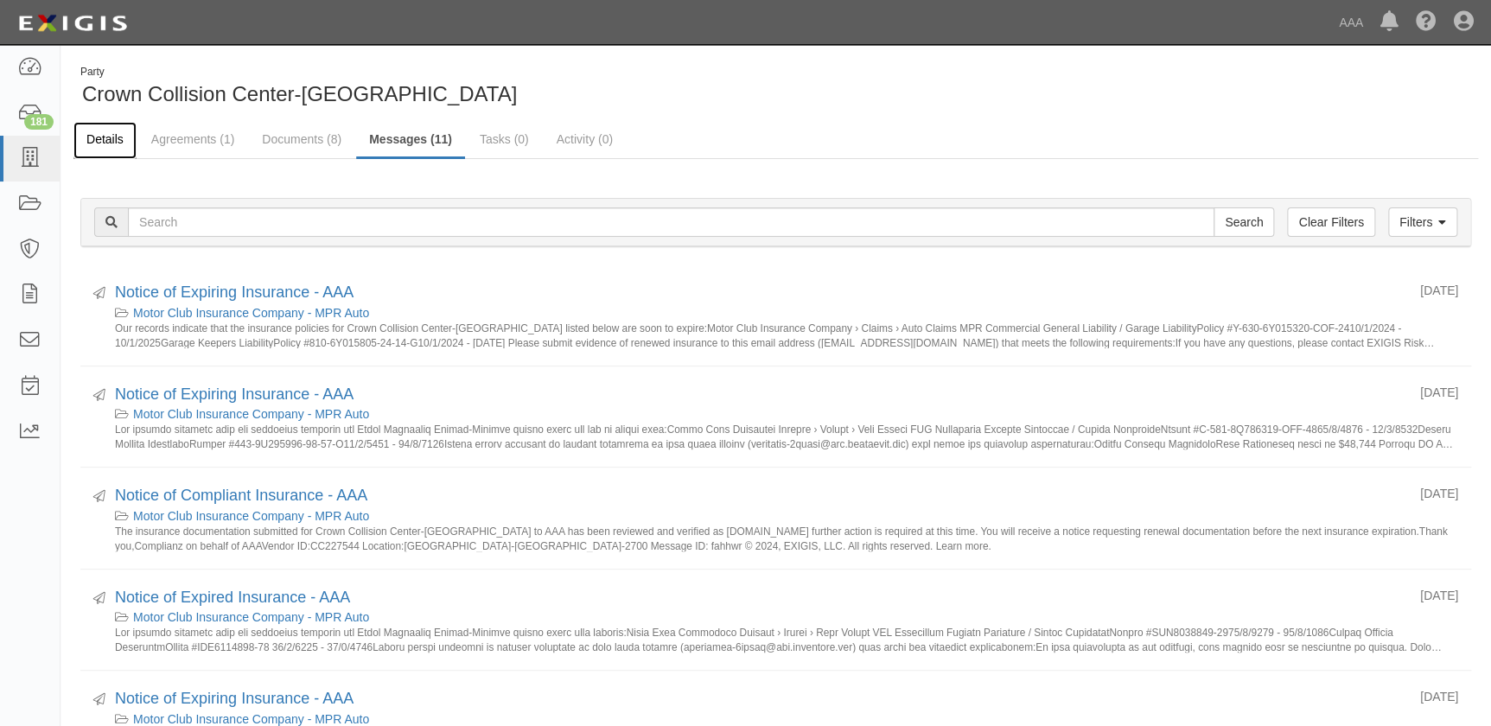
click at [103, 141] on link "Details" at bounding box center [104, 140] width 63 height 37
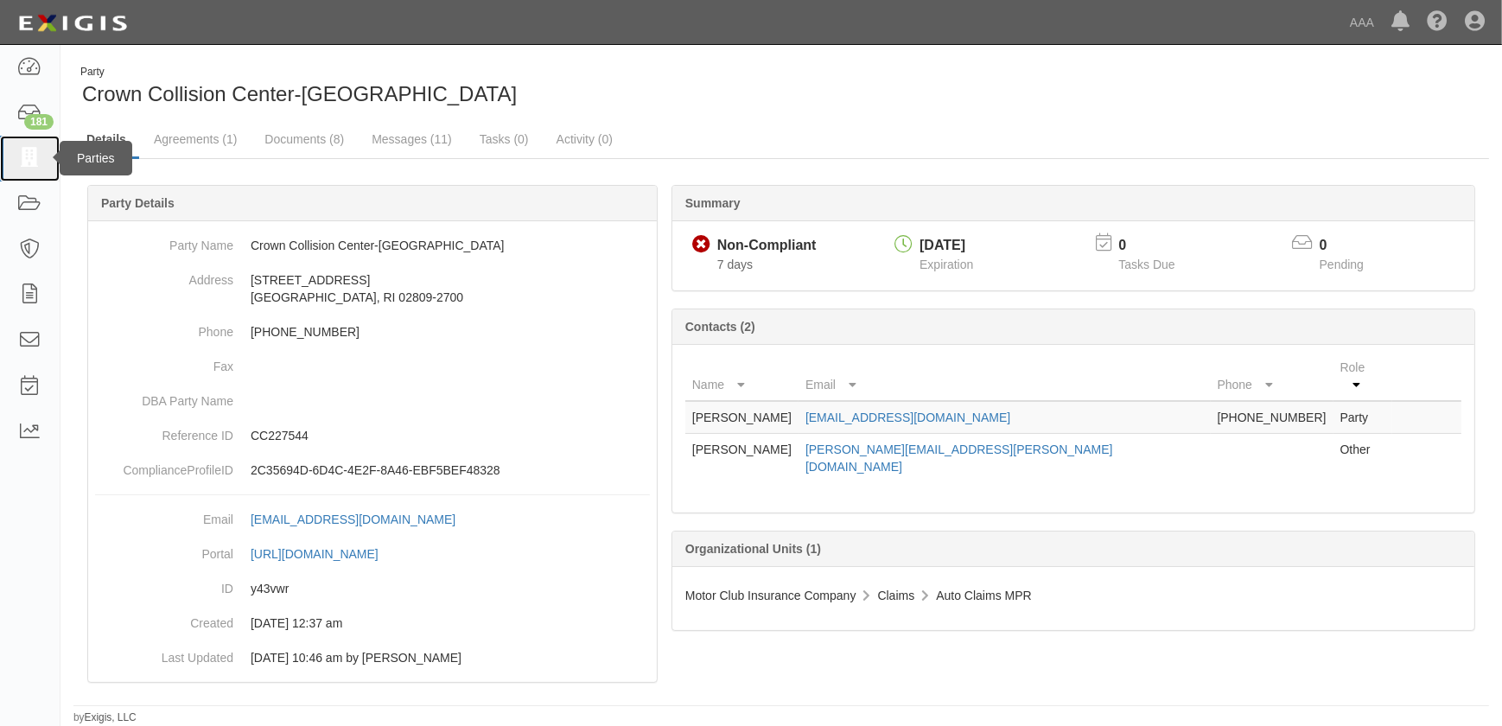
click at [34, 161] on icon at bounding box center [29, 159] width 24 height 20
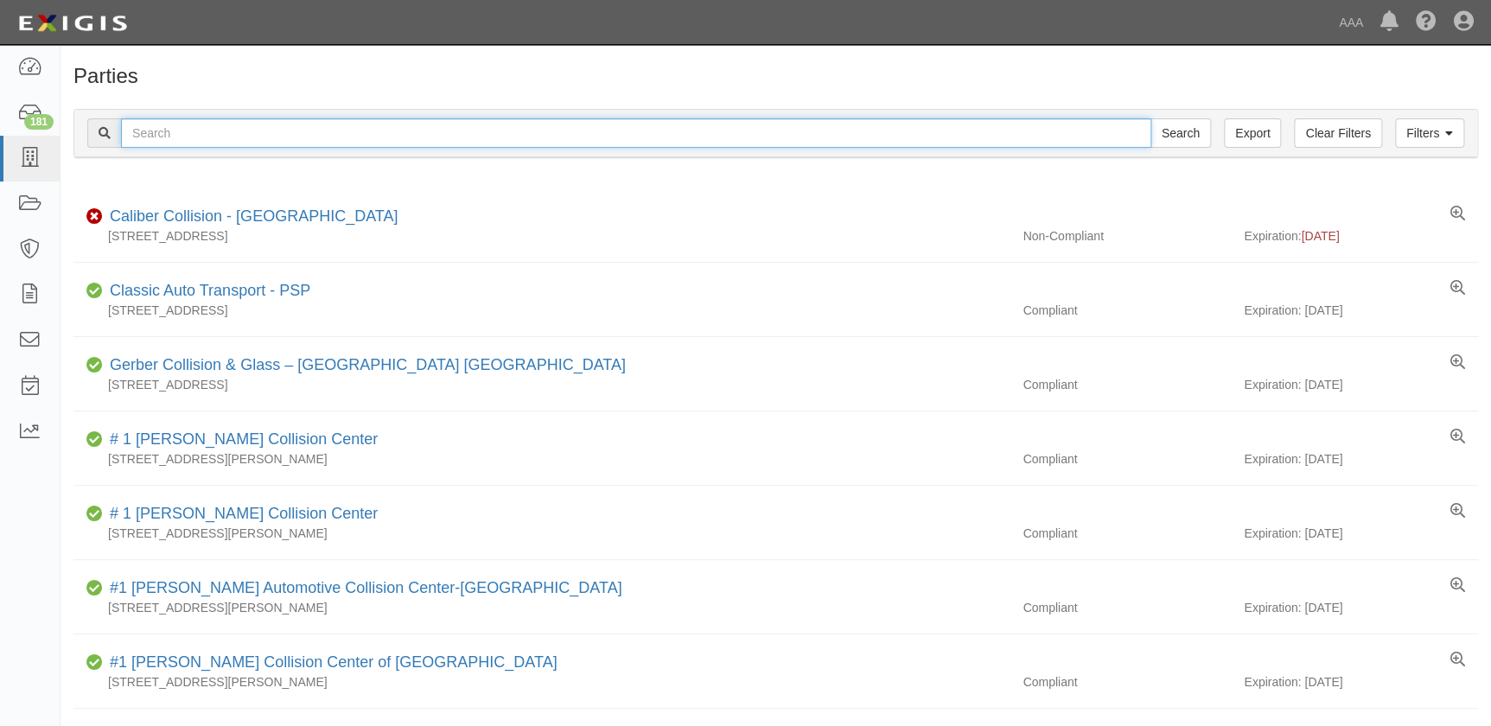
click at [181, 140] on input "text" at bounding box center [636, 132] width 1030 height 29
paste input "Crown Collision Center-Middleton"
type input "Crown Collision Center-Middleton"
click at [1150, 118] on input "Search" at bounding box center [1180, 132] width 60 height 29
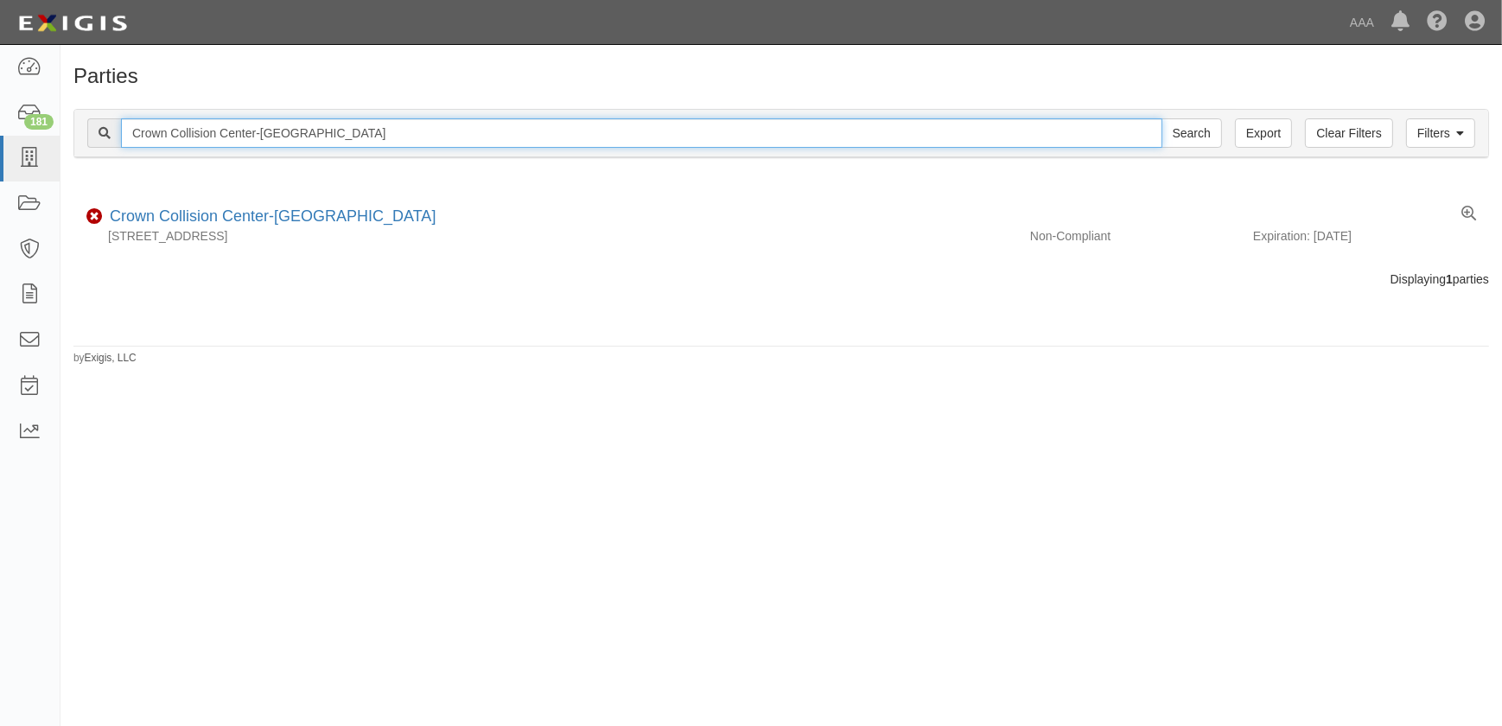
click at [279, 143] on input "Crown Collision Center-[GEOGRAPHIC_DATA]" at bounding box center [641, 132] width 1041 height 29
drag, startPoint x: 312, startPoint y: 130, endPoint x: 101, endPoint y: 138, distance: 211.0
click at [101, 138] on div "Crown Collision Center-Middleton Search" at bounding box center [654, 132] width 1135 height 29
paste input "Pawtucket"
type input "Crown Collision Center-Pawtucket"
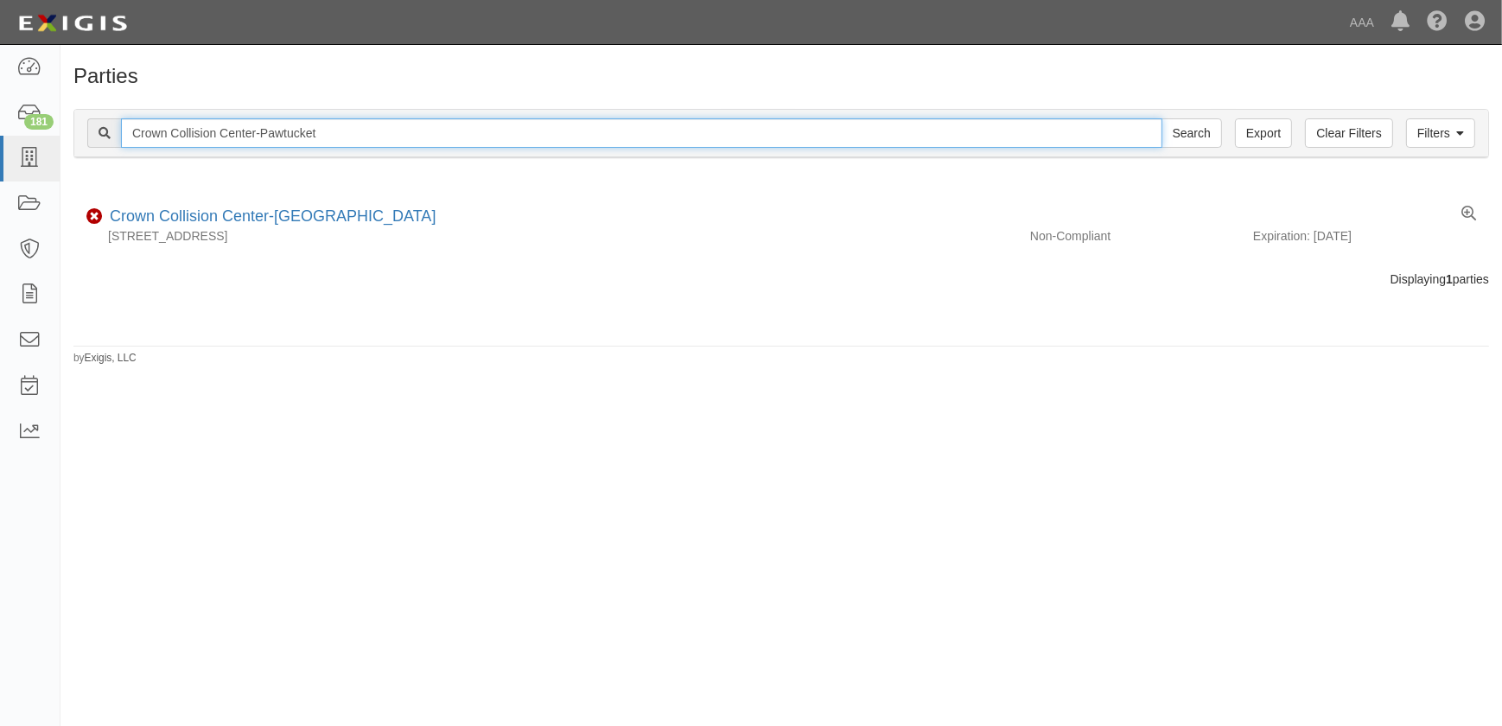
click at [1162, 118] on input "Search" at bounding box center [1192, 132] width 60 height 29
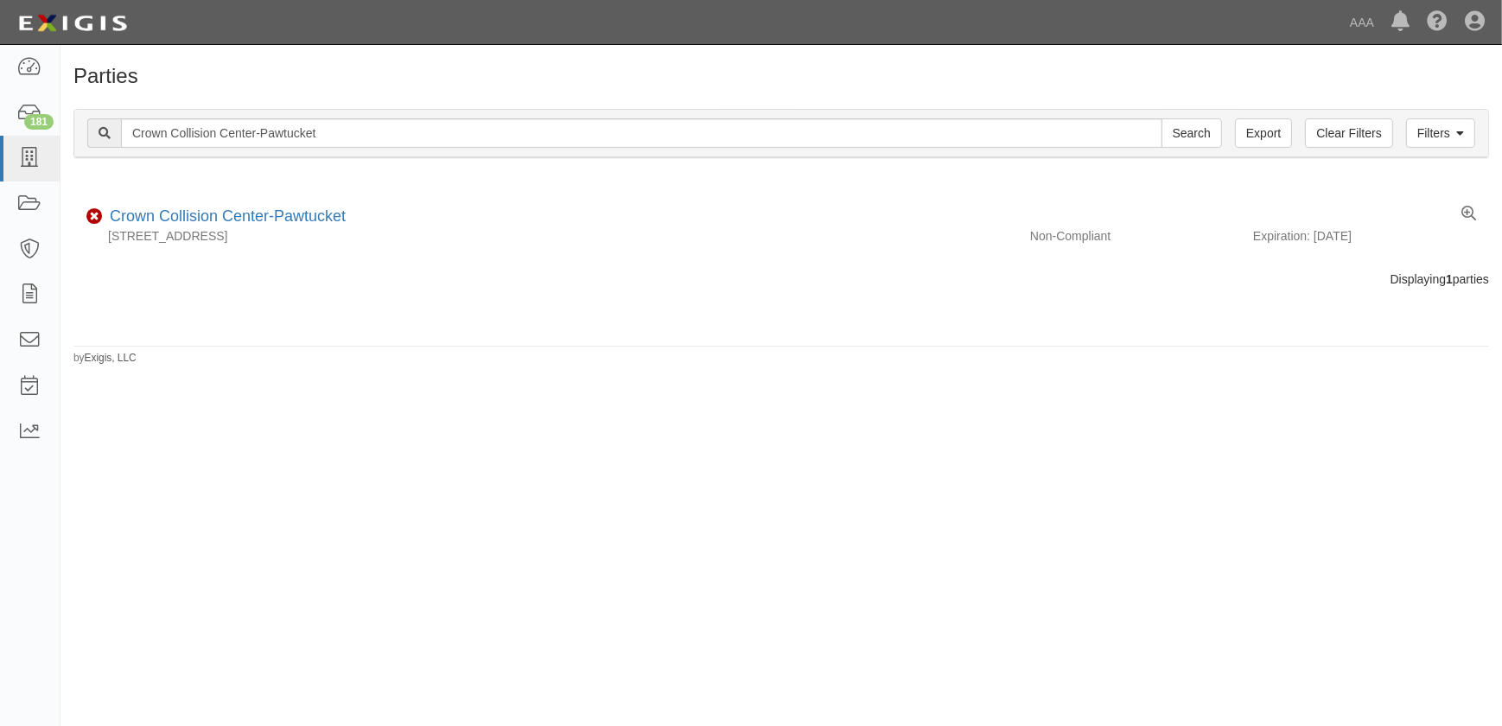
click at [442, 313] on div at bounding box center [781, 301] width 1442 height 27
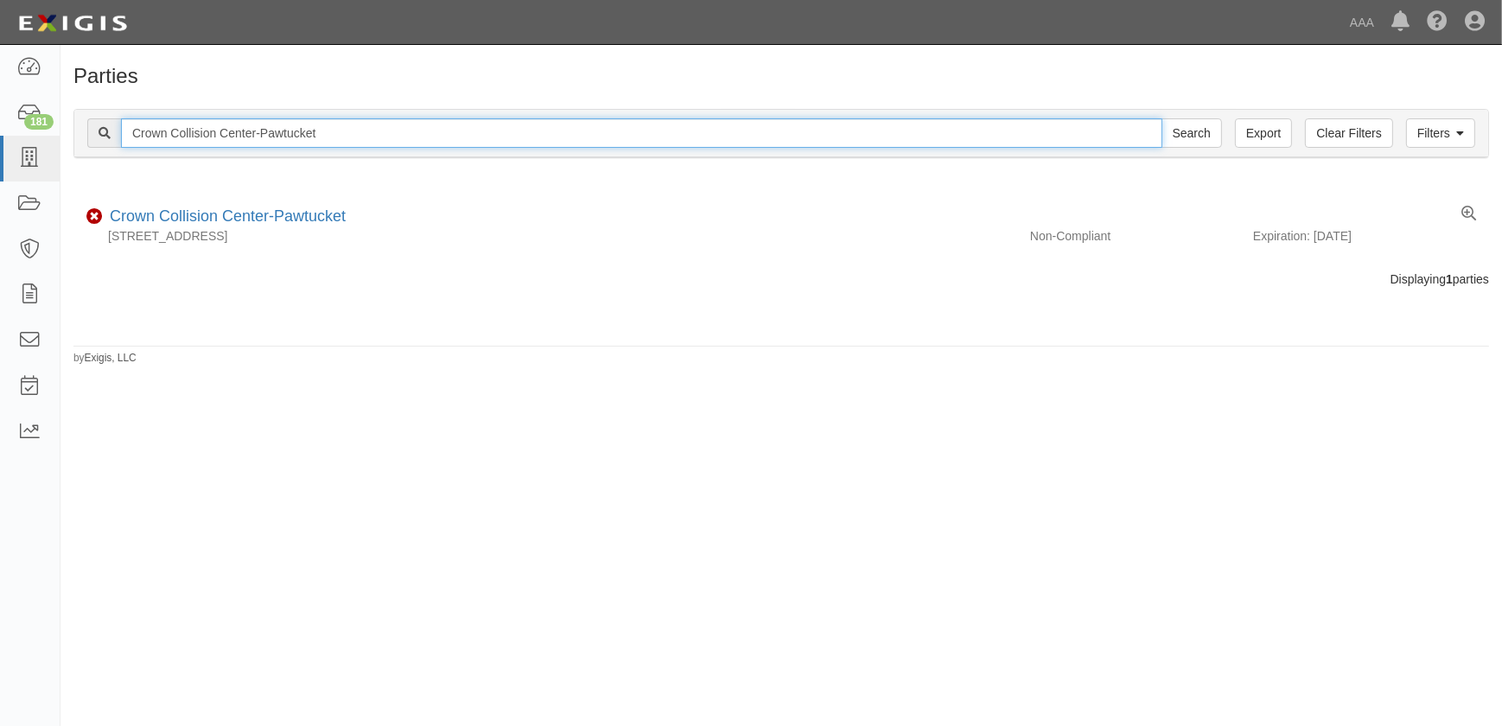
drag, startPoint x: 321, startPoint y: 131, endPoint x: 88, endPoint y: 130, distance: 233.3
click at [88, 130] on div "Crown Collision Center-Pawtucket Search" at bounding box center [654, 132] width 1135 height 29
paste input "Don Brown Chevrol"
type input "Don Brown Chevrolet"
click at [1162, 118] on input "Search" at bounding box center [1192, 132] width 60 height 29
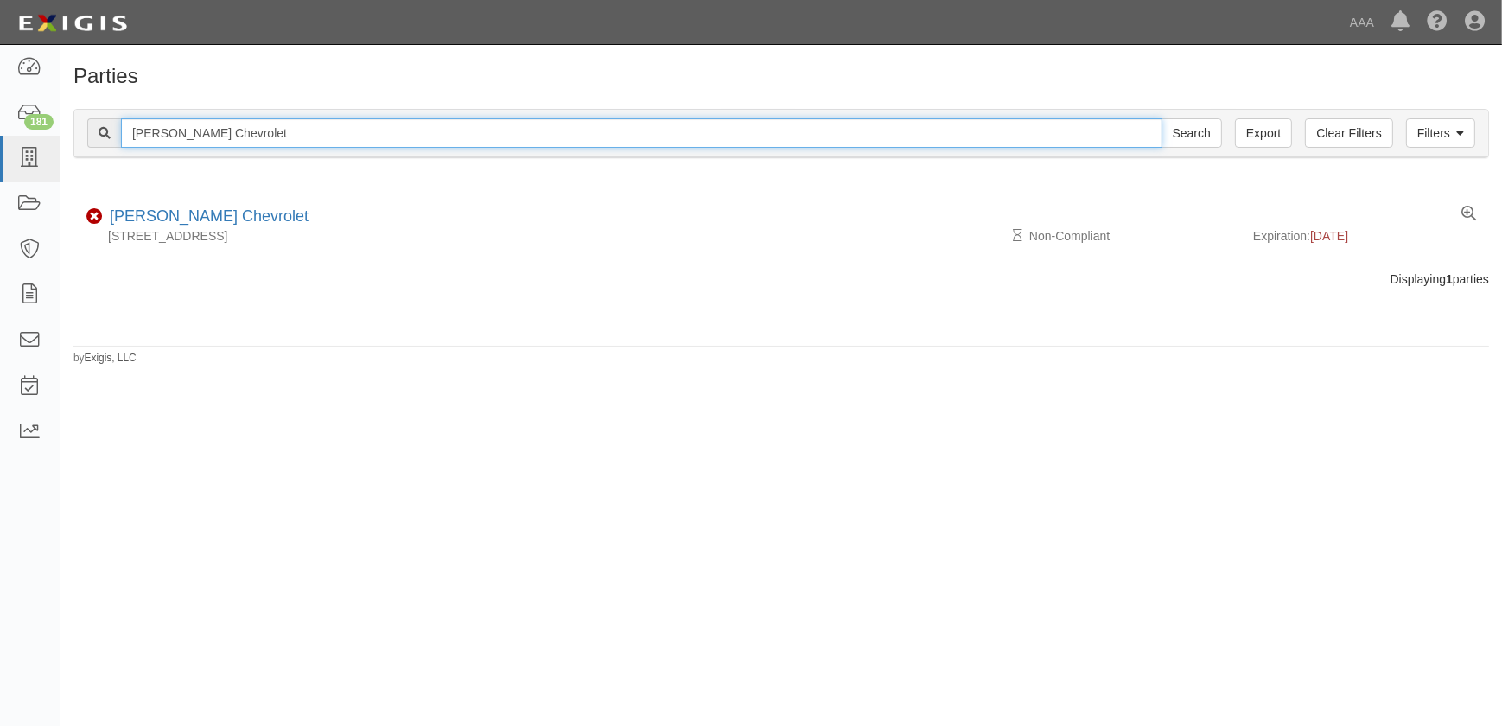
drag, startPoint x: 147, startPoint y: 131, endPoint x: 77, endPoint y: 132, distance: 70.0
click at [77, 131] on div "Filters Clear Filters Export [PERSON_NAME] Chevrolet Search Filters" at bounding box center [781, 134] width 1414 height 48
paste input "Fairway Ford"
type input "Fairway Ford"
click at [1162, 118] on input "Search" at bounding box center [1192, 132] width 60 height 29
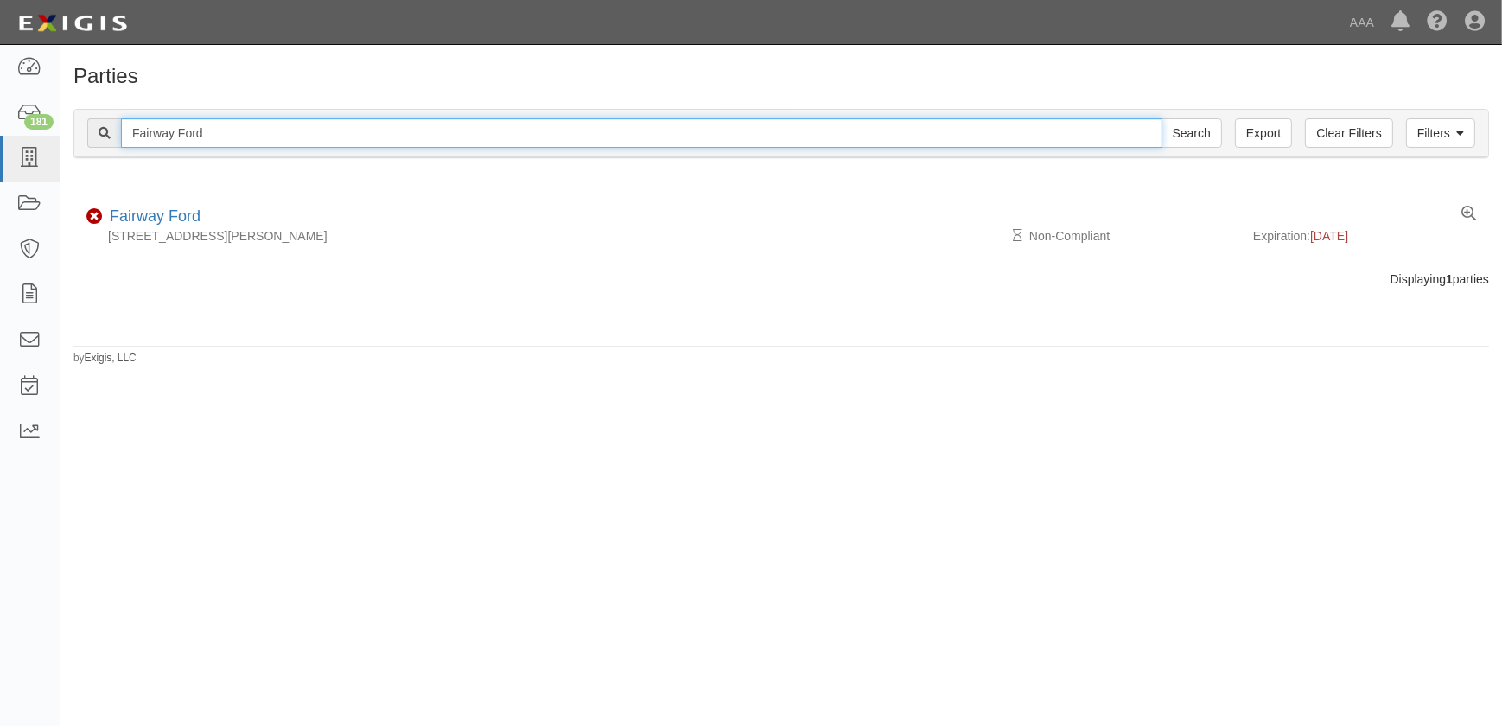
click at [83, 136] on div "Filters Clear Filters Export Fairway Ford Search Filters" at bounding box center [781, 134] width 1414 height 48
paste input "ix Auto - El Monte"
type input "Fix Auto - [GEOGRAPHIC_DATA]"
click at [1162, 118] on input "Search" at bounding box center [1192, 132] width 60 height 29
drag, startPoint x: 257, startPoint y: 136, endPoint x: 74, endPoint y: 132, distance: 182.4
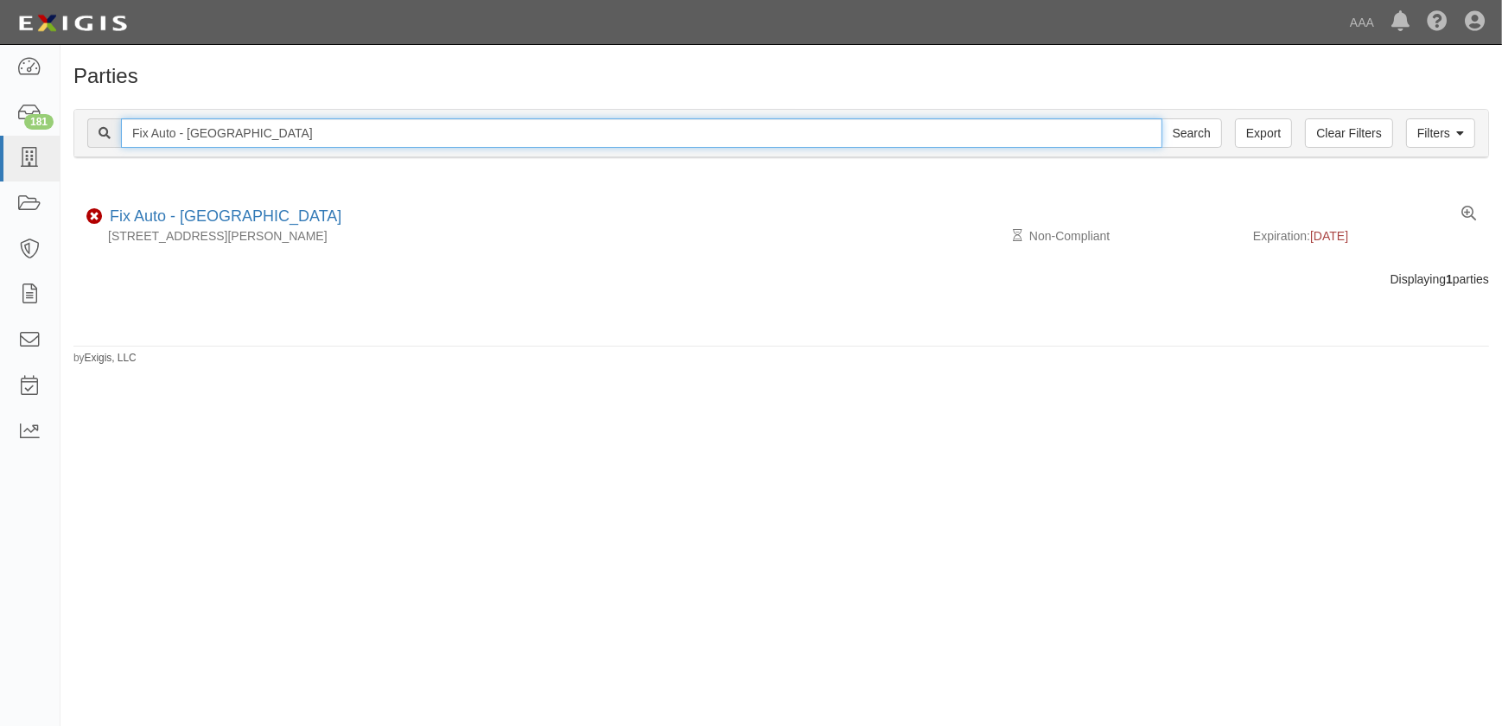
click at [74, 132] on div "Filters Clear Filters Export Fix Auto - El Monte Search Filters" at bounding box center [781, 134] width 1414 height 48
paste input "[GEOGRAPHIC_DATA]"
type input "Fix Auto - [GEOGRAPHIC_DATA]"
click at [1162, 118] on input "Search" at bounding box center [1192, 132] width 60 height 29
drag, startPoint x: 177, startPoint y: 135, endPoint x: 70, endPoint y: 135, distance: 107.2
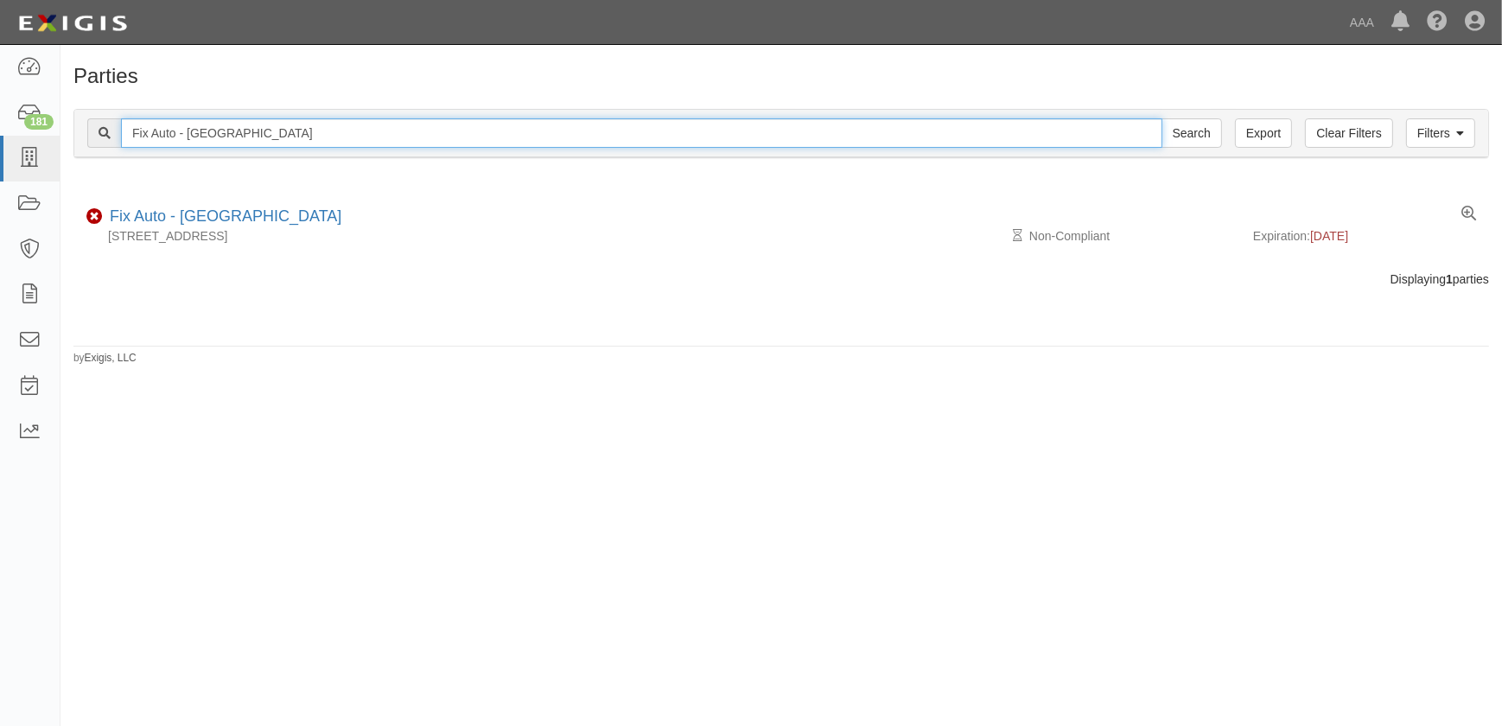
click at [70, 135] on div "Filters Clear Filters Export Fix Auto - Lemon Grove Search Filters Compliance S…" at bounding box center [781, 136] width 1442 height 80
paste input "Poway"
type input "Fix Auto - Poway"
click at [1162, 118] on input "Search" at bounding box center [1192, 132] width 60 height 29
drag, startPoint x: 222, startPoint y: 137, endPoint x: 90, endPoint y: 132, distance: 132.3
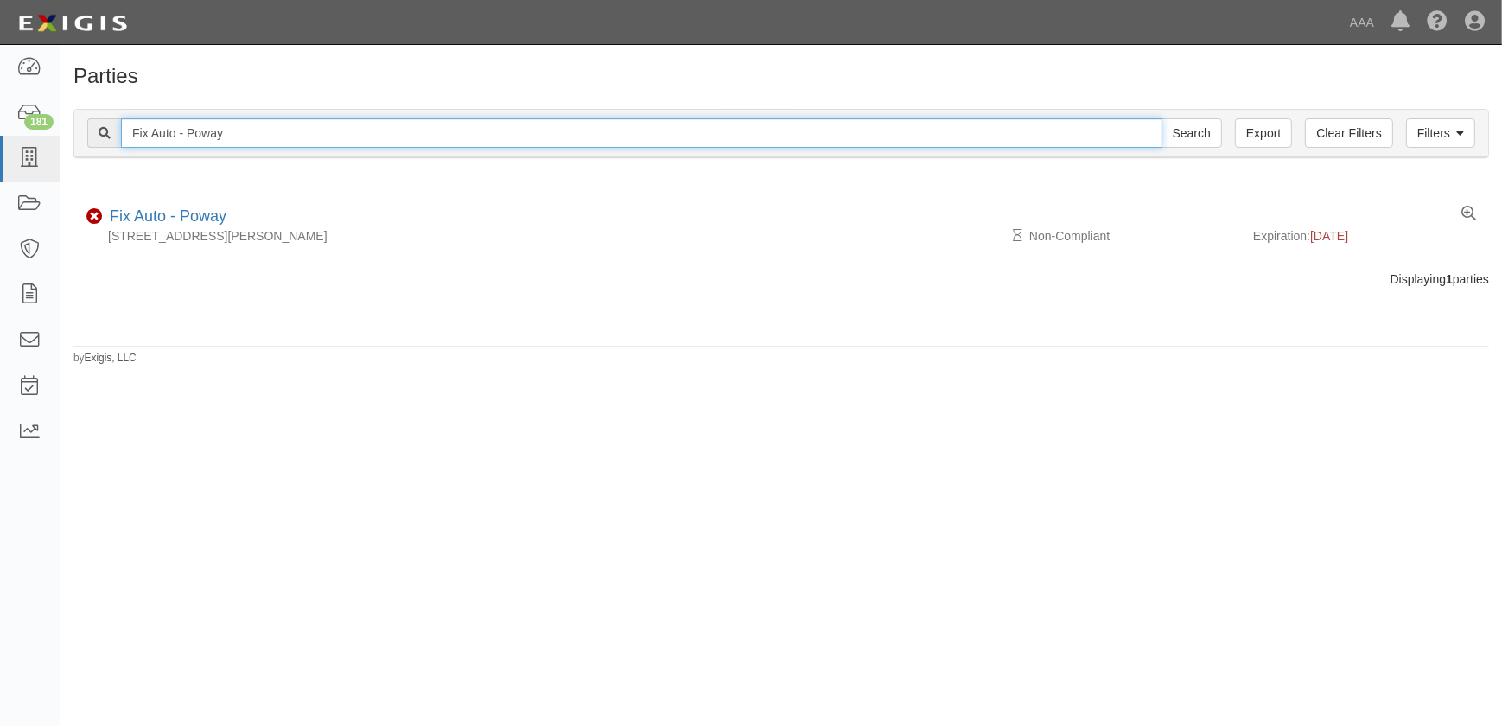
click at [90, 132] on div "Fix Auto - Poway Search" at bounding box center [654, 132] width 1135 height 29
paste input "Honda World"
type input "Honda World"
click at [1162, 118] on input "Search" at bounding box center [1192, 132] width 60 height 29
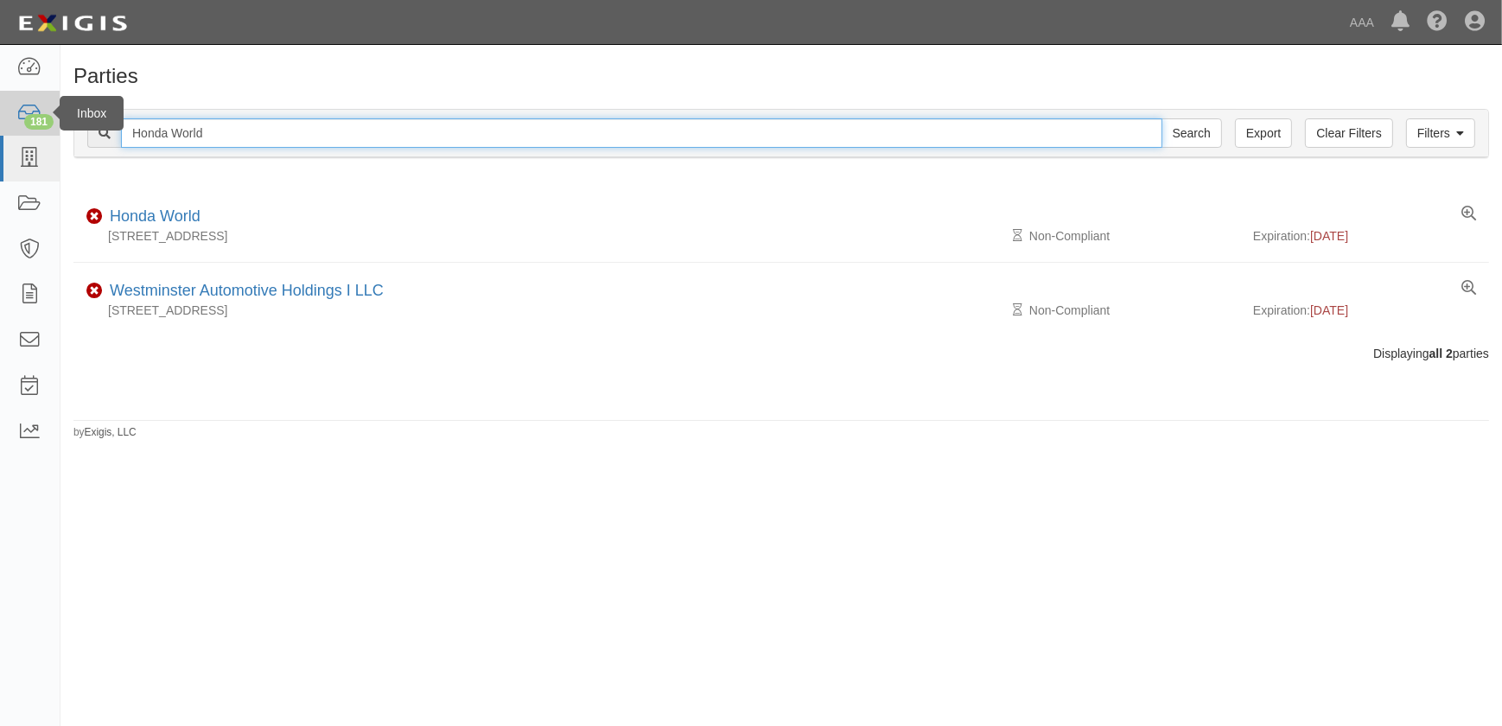
drag, startPoint x: 229, startPoint y: 131, endPoint x: 51, endPoint y: 128, distance: 178.1
click at [65, 134] on div "Filters Clear Filters Export Honda World Search Filters Compliance Status Compl…" at bounding box center [781, 136] width 1442 height 80
paste input "Jays Auto Sales Inc"
type input "Jays Auto Sales Inc"
click at [1162, 118] on input "Search" at bounding box center [1192, 132] width 60 height 29
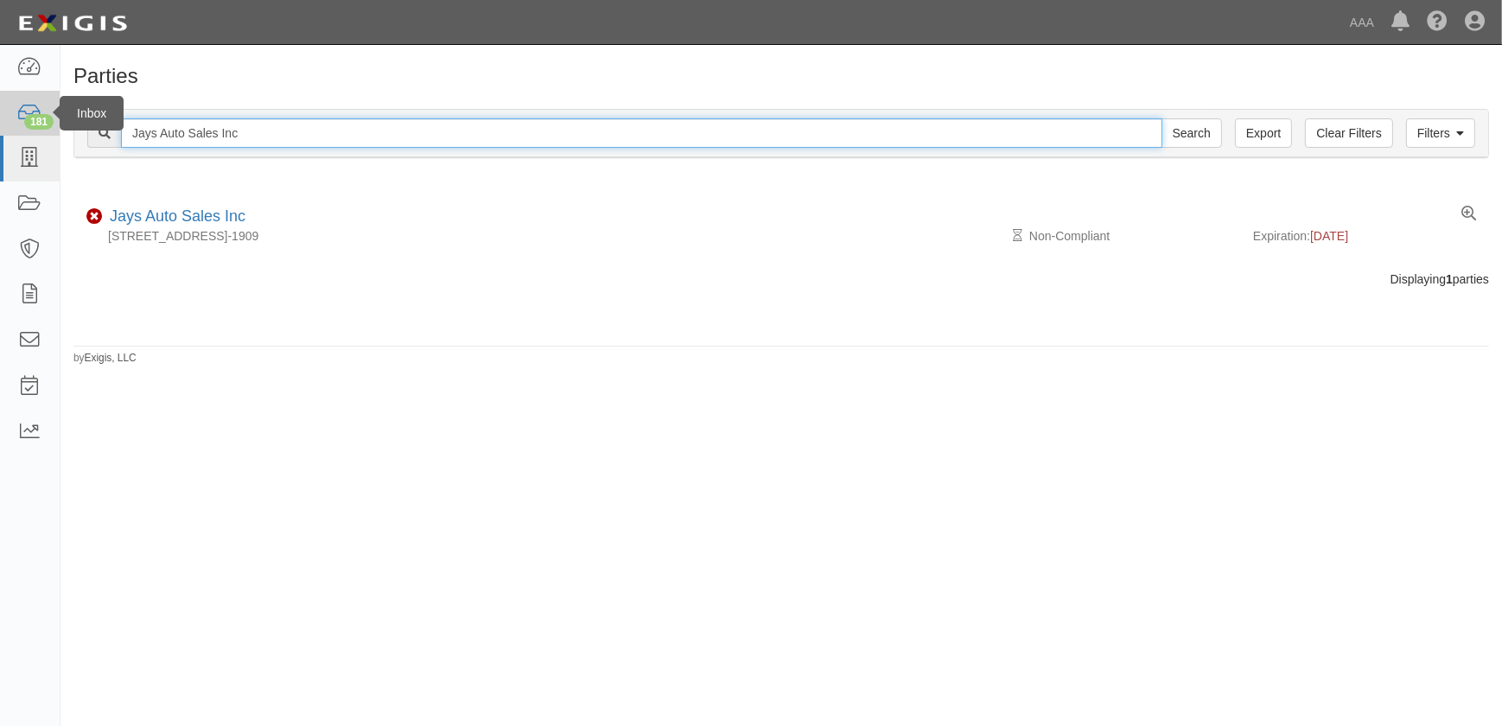
drag, startPoint x: 258, startPoint y: 131, endPoint x: 57, endPoint y: 135, distance: 200.5
click at [60, 135] on div "Filters Clear Filters Export Jays Auto Sales Inc Search Filters Compliance Stat…" at bounding box center [781, 136] width 1442 height 80
paste input "im Butler Linn Chevrolet"
type input "[PERSON_NAME] [PERSON_NAME] Chevrolet"
click at [1162, 118] on input "Search" at bounding box center [1192, 132] width 60 height 29
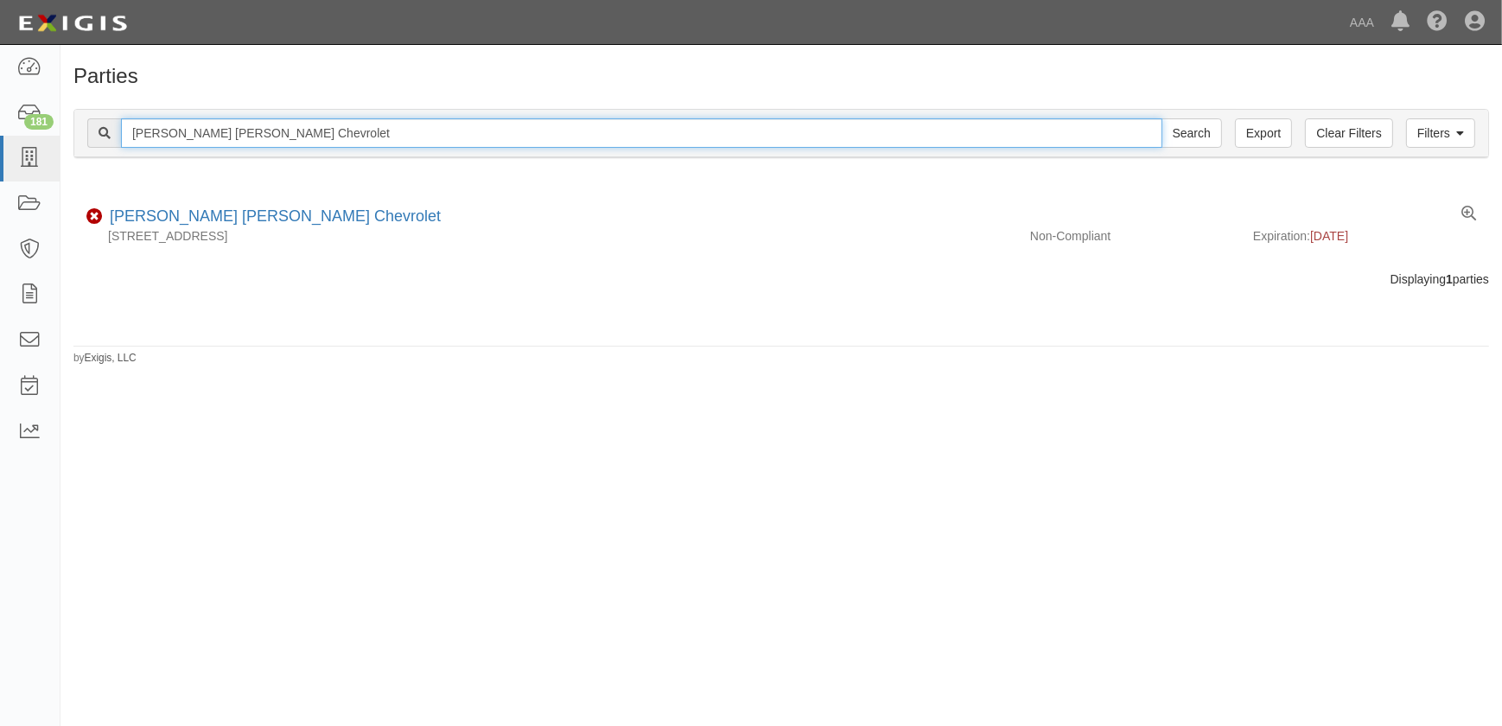
drag, startPoint x: 167, startPoint y: 130, endPoint x: 94, endPoint y: 130, distance: 72.6
click at [94, 130] on div "Jim Butler Linn Chevrolet Search" at bounding box center [654, 132] width 1135 height 29
paste input "Kraftsman Autobody"
type input "Kraftsman Autobody"
click at [1162, 118] on input "Search" at bounding box center [1192, 132] width 60 height 29
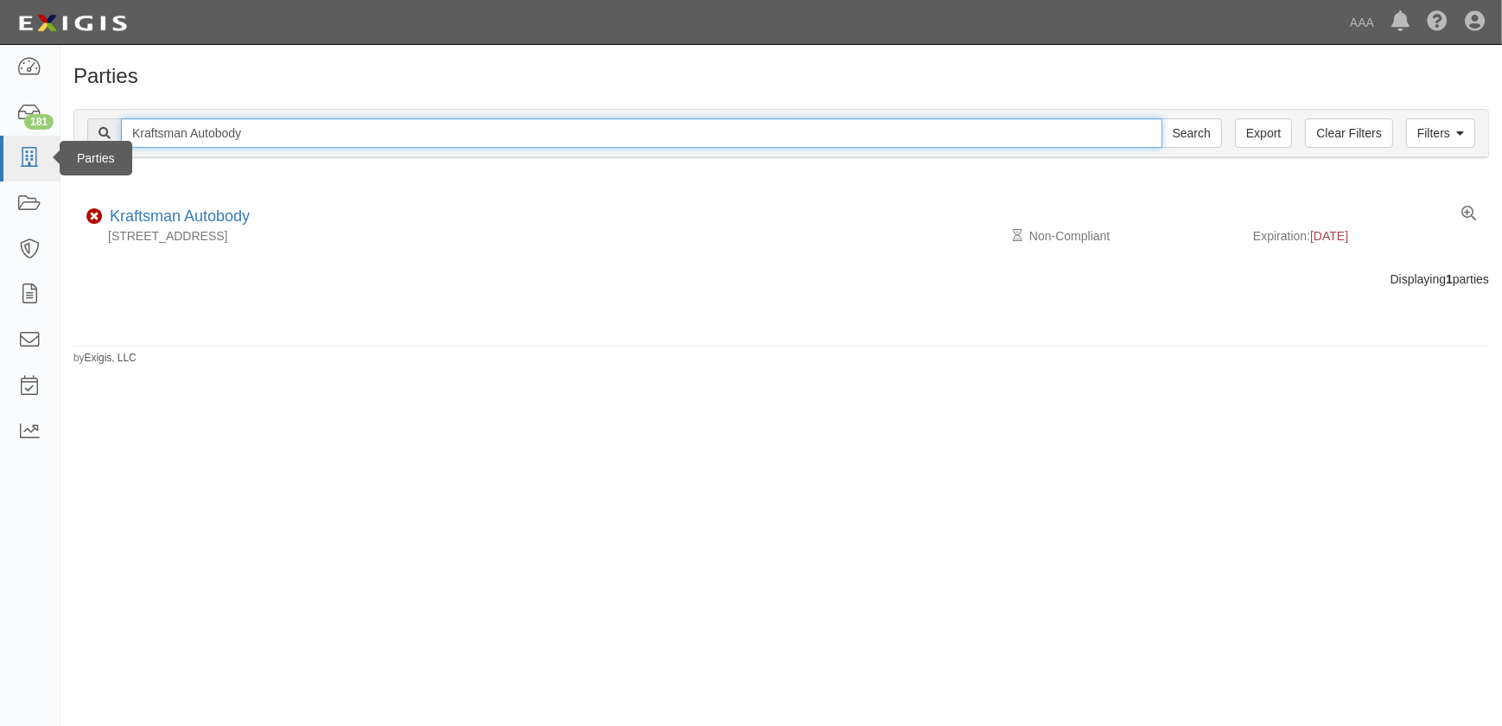
drag, startPoint x: 256, startPoint y: 130, endPoint x: 37, endPoint y: 138, distance: 218.8
click at [37, 138] on body "Toggle navigation Dashboard 181 Inbox Parties Agreements Coverages Documents Me…" at bounding box center [751, 352] width 1502 height 705
paste input "[PERSON_NAME] Collision - [GEOGRAPHIC_DATA]"
type input "[PERSON_NAME] Collision - [GEOGRAPHIC_DATA]"
click at [1162, 118] on input "Search" at bounding box center [1192, 132] width 60 height 29
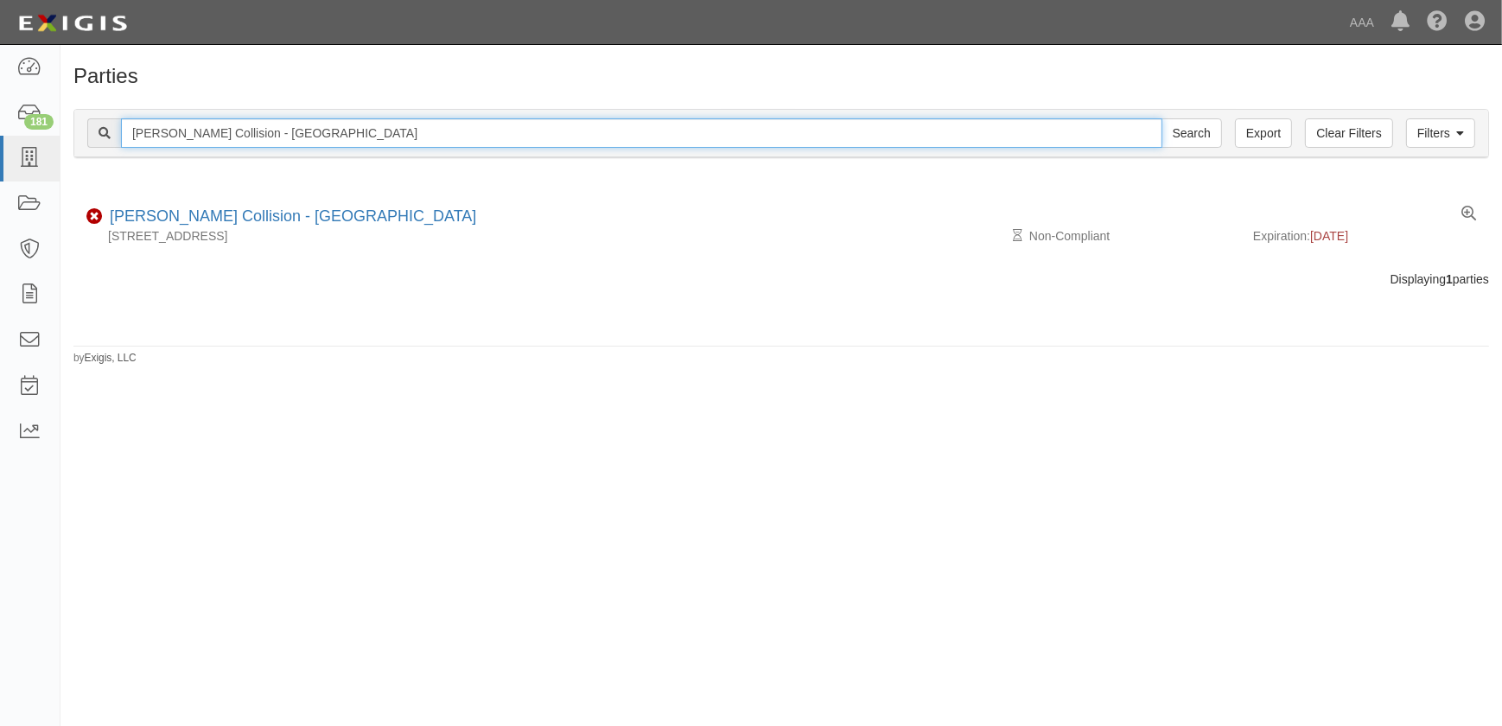
drag, startPoint x: 333, startPoint y: 136, endPoint x: 92, endPoint y: 130, distance: 241.2
click at [92, 130] on div "Norm Reeves Collision - Irvine Search" at bounding box center [654, 132] width 1135 height 29
paste input "O'Connor GMC"
type input "O'Connor GMC"
click at [1162, 118] on input "Search" at bounding box center [1192, 132] width 60 height 29
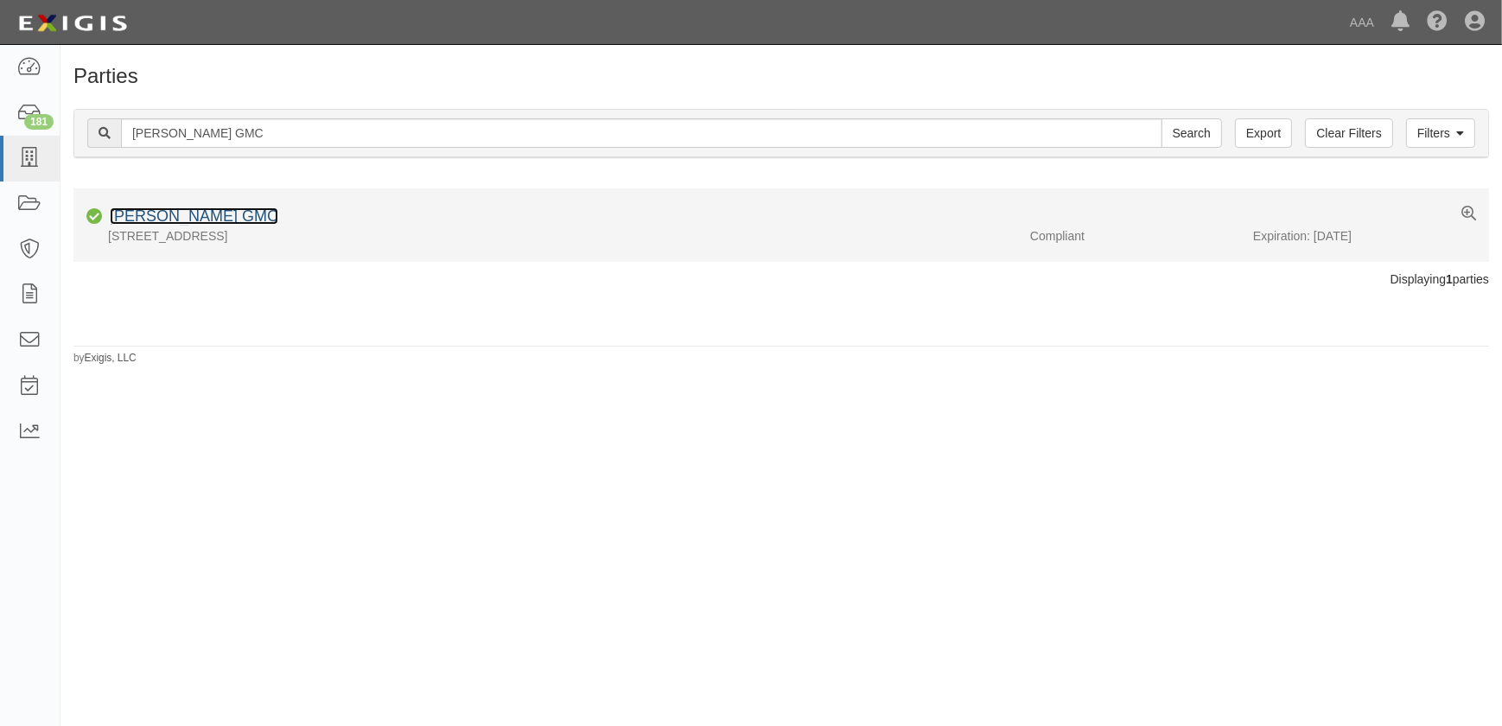
click at [181, 220] on link "[PERSON_NAME] GMC" at bounding box center [194, 215] width 169 height 17
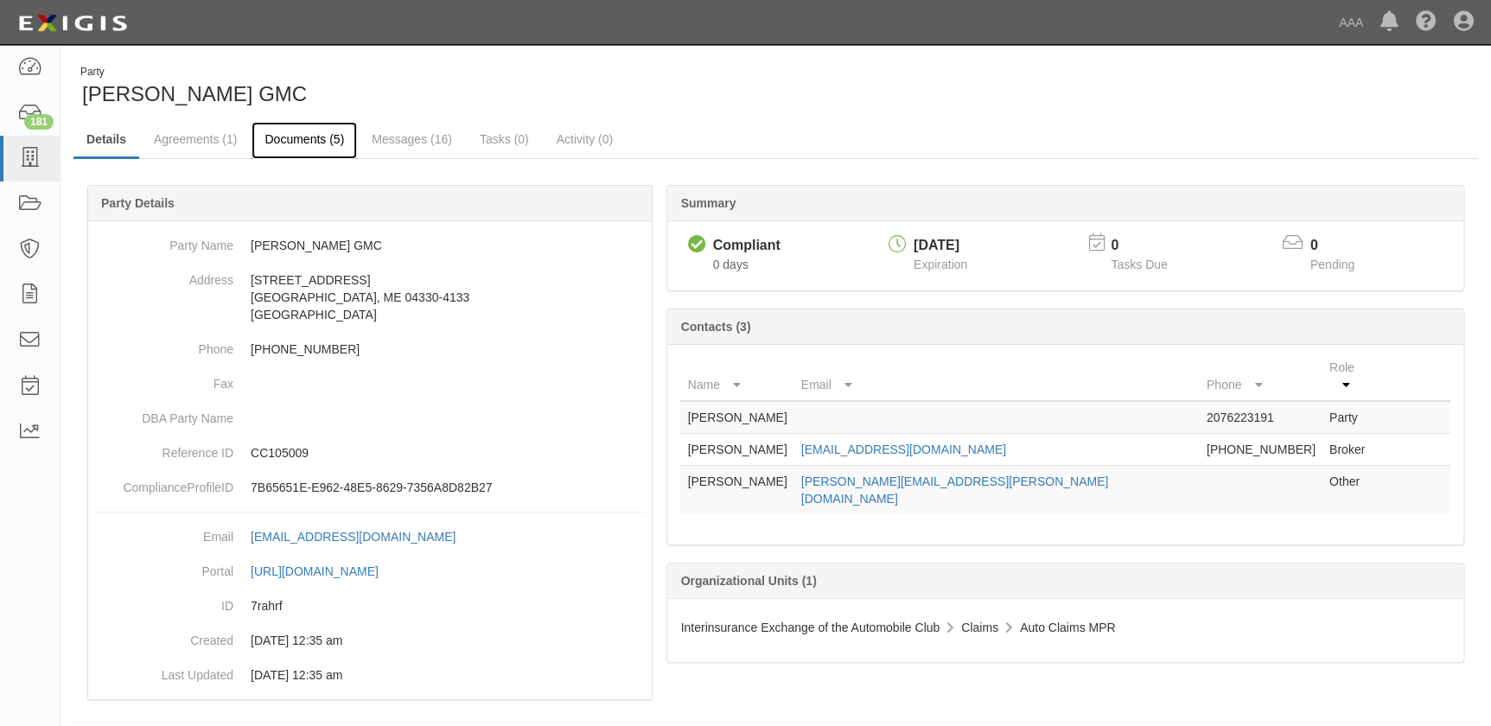
click at [284, 138] on link "Documents (5)" at bounding box center [303, 140] width 105 height 37
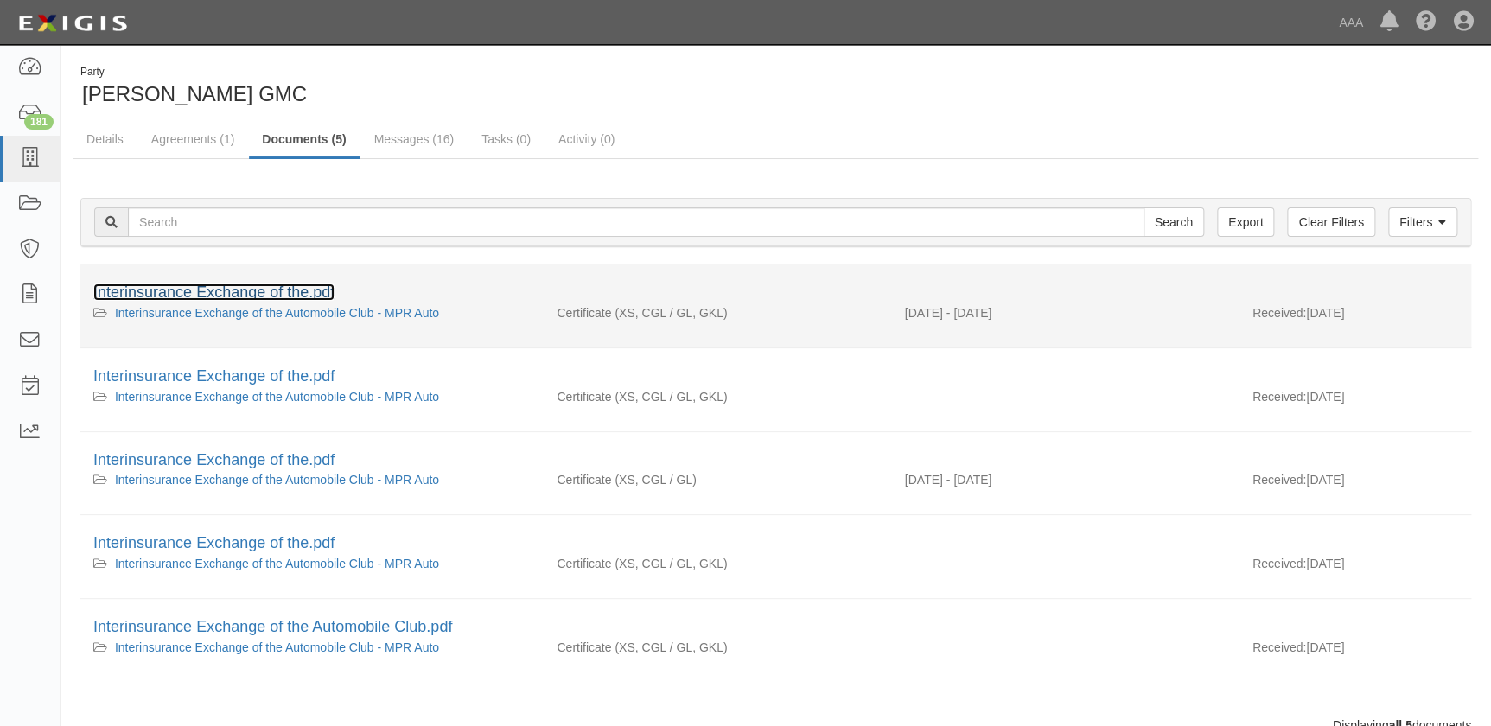
click at [280, 291] on link "Interinsurance Exchange of the.pdf" at bounding box center [213, 291] width 241 height 17
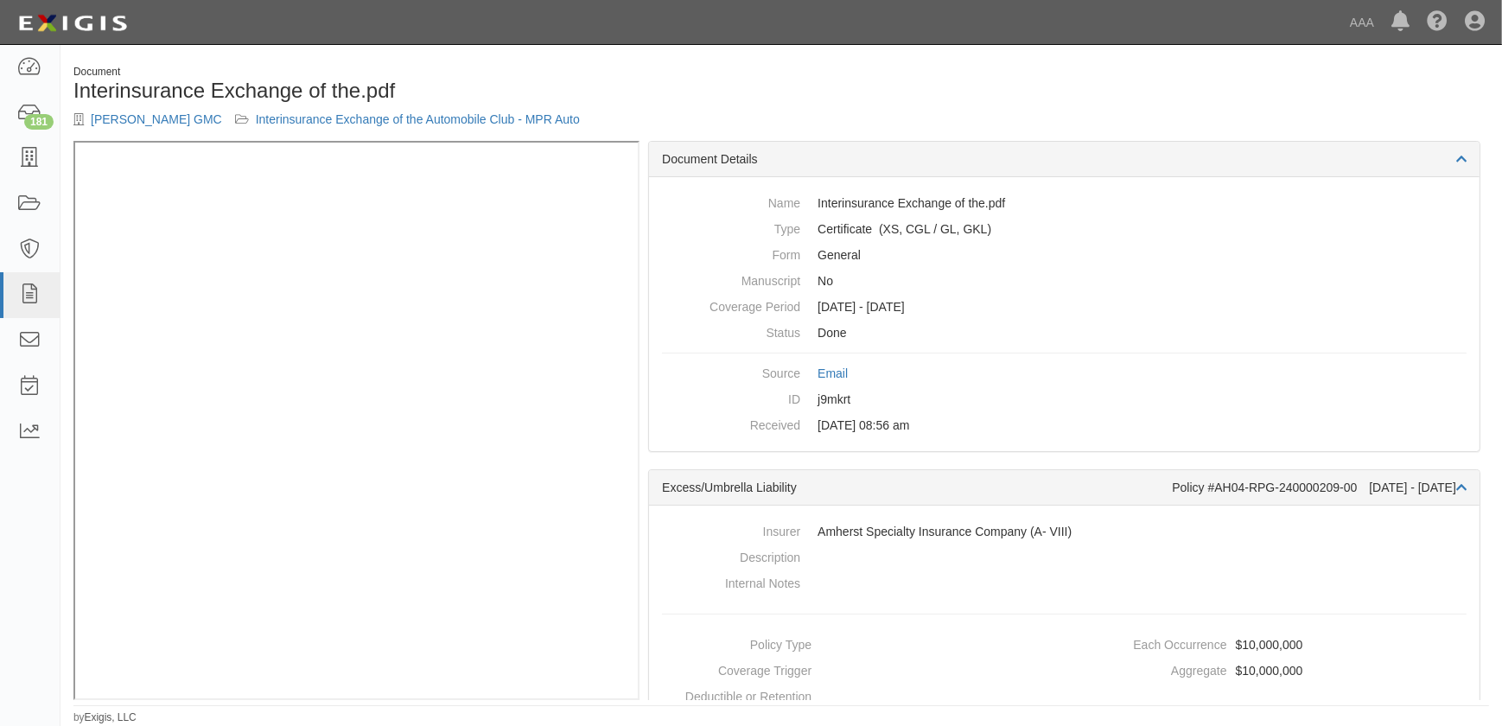
click at [627, 61] on div "Document Interinsurance Exchange of the.pdf O'Connor GMC Interinsurance Exchang…" at bounding box center [781, 388] width 1442 height 673
click at [30, 164] on icon at bounding box center [29, 159] width 24 height 20
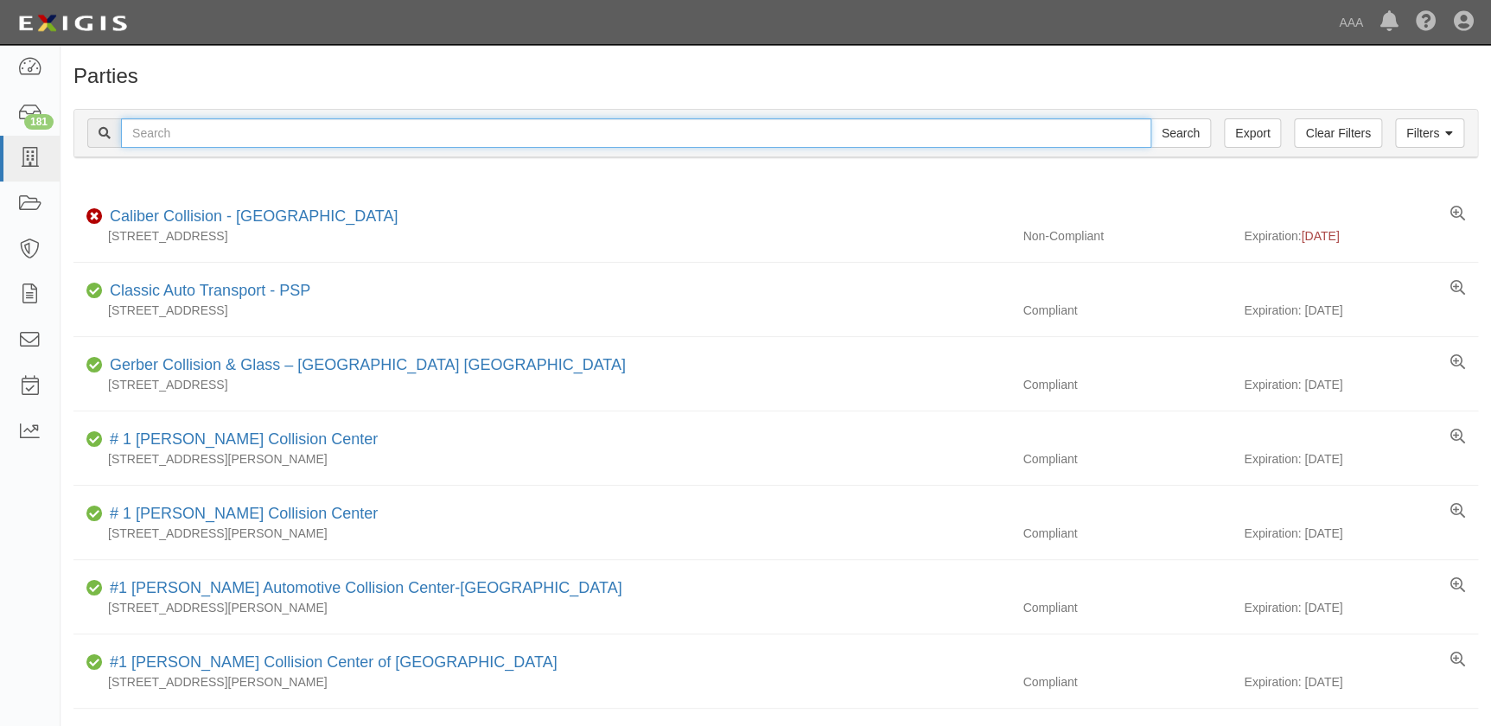
click at [290, 131] on input "text" at bounding box center [636, 132] width 1030 height 29
paste input "Phil Fitts Ford"
type input "Phil Fitts Ford"
click at [1150, 118] on input "Search" at bounding box center [1180, 132] width 60 height 29
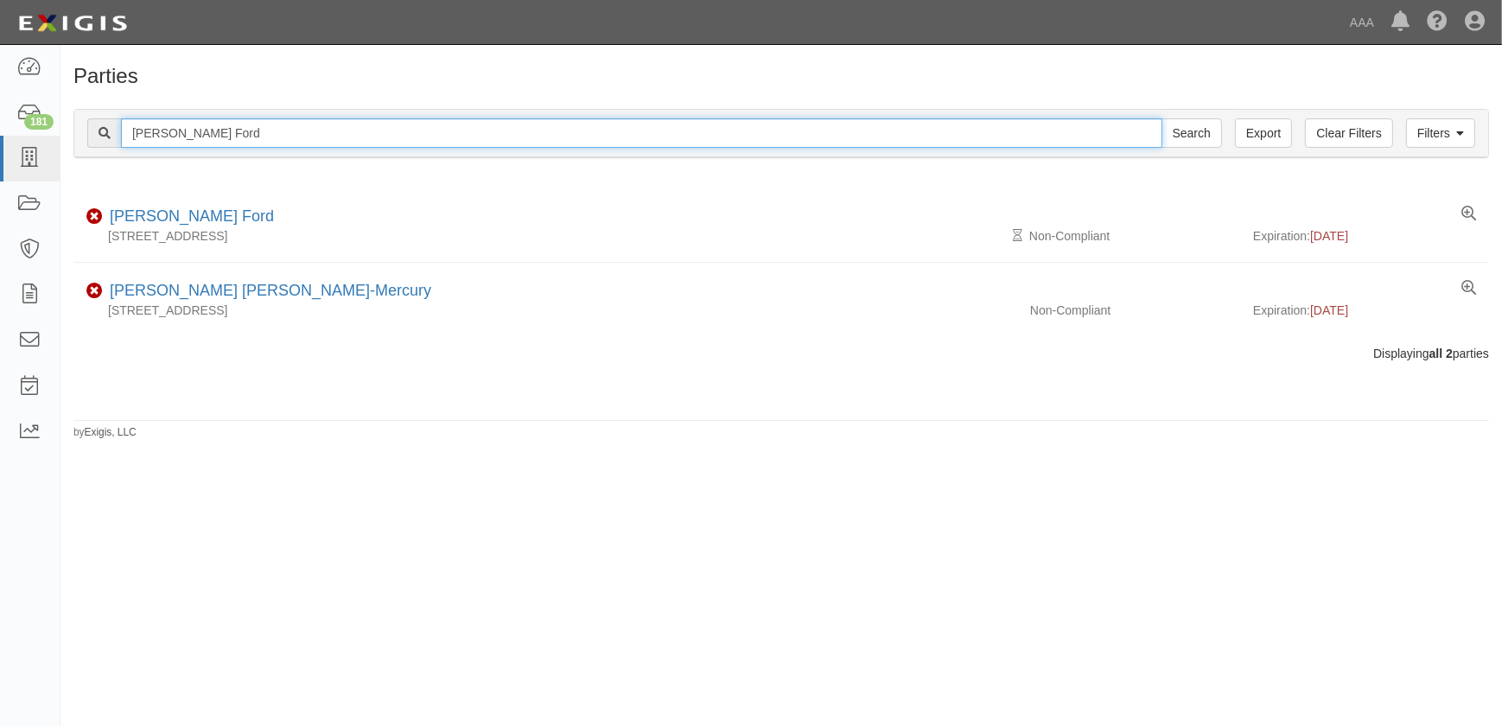
click at [227, 143] on input "Phil Fitts Ford" at bounding box center [641, 132] width 1041 height 29
drag, startPoint x: 229, startPoint y: 135, endPoint x: 47, endPoint y: 131, distance: 182.4
click at [47, 131] on body "Toggle navigation Dashboard 181 Inbox Parties Agreements Coverages Documents Me…" at bounding box center [751, 352] width 1502 height 705
paste input "ortsmouth Autobody"
type input "Portsmouth Autobody"
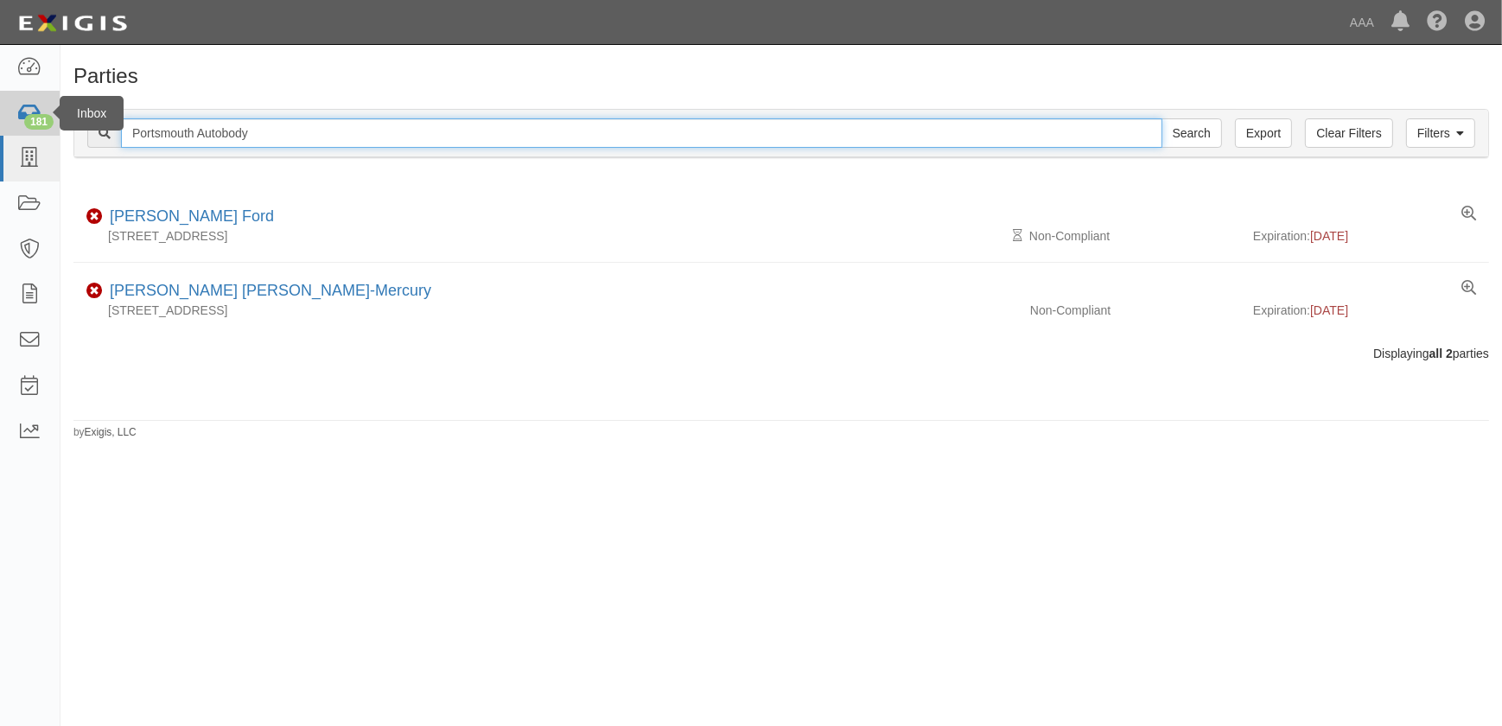
click at [1162, 118] on input "Search" at bounding box center [1192, 132] width 60 height 29
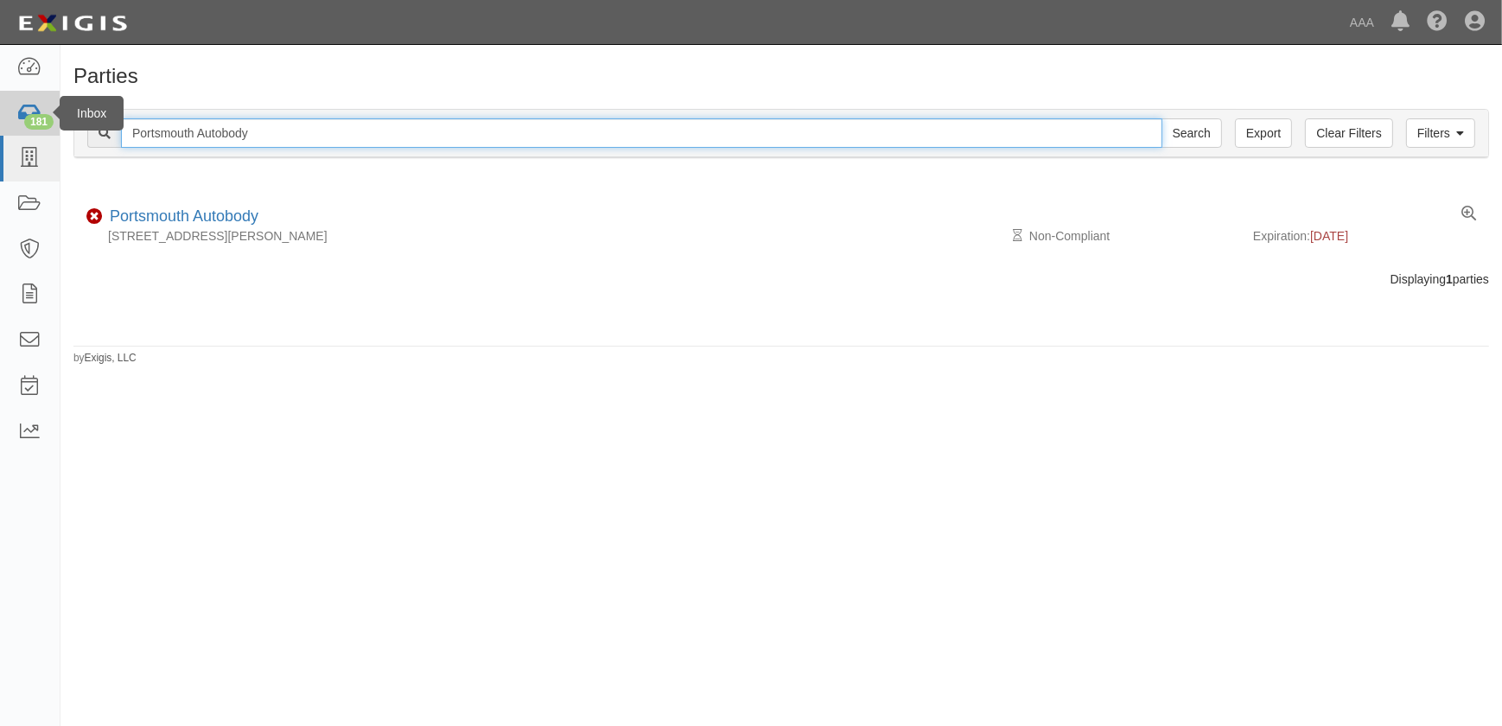
drag, startPoint x: 188, startPoint y: 134, endPoint x: 41, endPoint y: 132, distance: 146.9
click at [41, 132] on body "Toggle navigation Dashboard 181 Inbox Parties Agreements Coverages Documents Me…" at bounding box center [751, 352] width 1502 height 705
paste input "rotech Electronics"
type input "Protech Electronics"
click at [1162, 118] on input "Search" at bounding box center [1192, 132] width 60 height 29
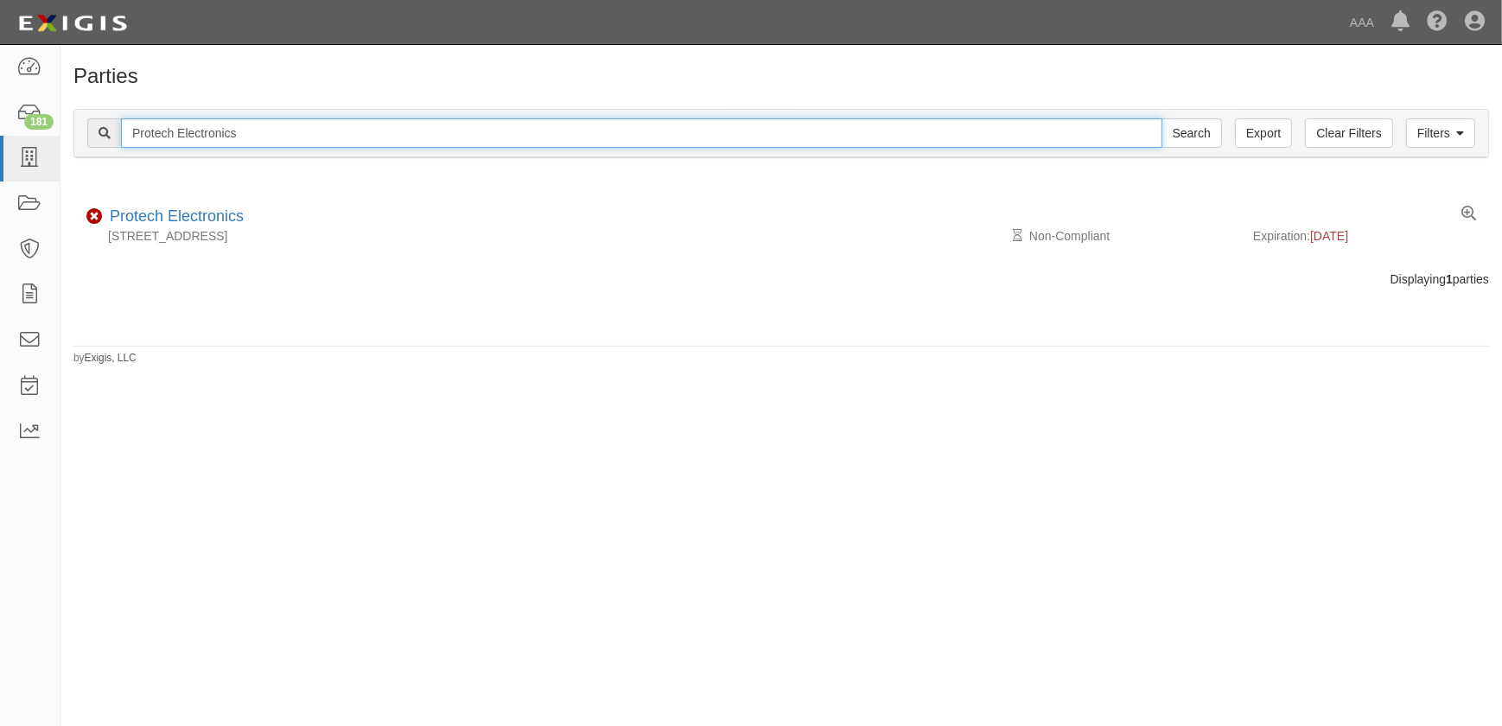
drag, startPoint x: 260, startPoint y: 130, endPoint x: 69, endPoint y: 133, distance: 191.0
click at [69, 133] on div "Filters Clear Filters Export Protech Electronics Search Filters Compliance Stat…" at bounding box center [781, 136] width 1442 height 80
paste input "Sunroad Collision Center"
type input "Sunroad Collision Center"
click at [1162, 118] on input "Search" at bounding box center [1192, 132] width 60 height 29
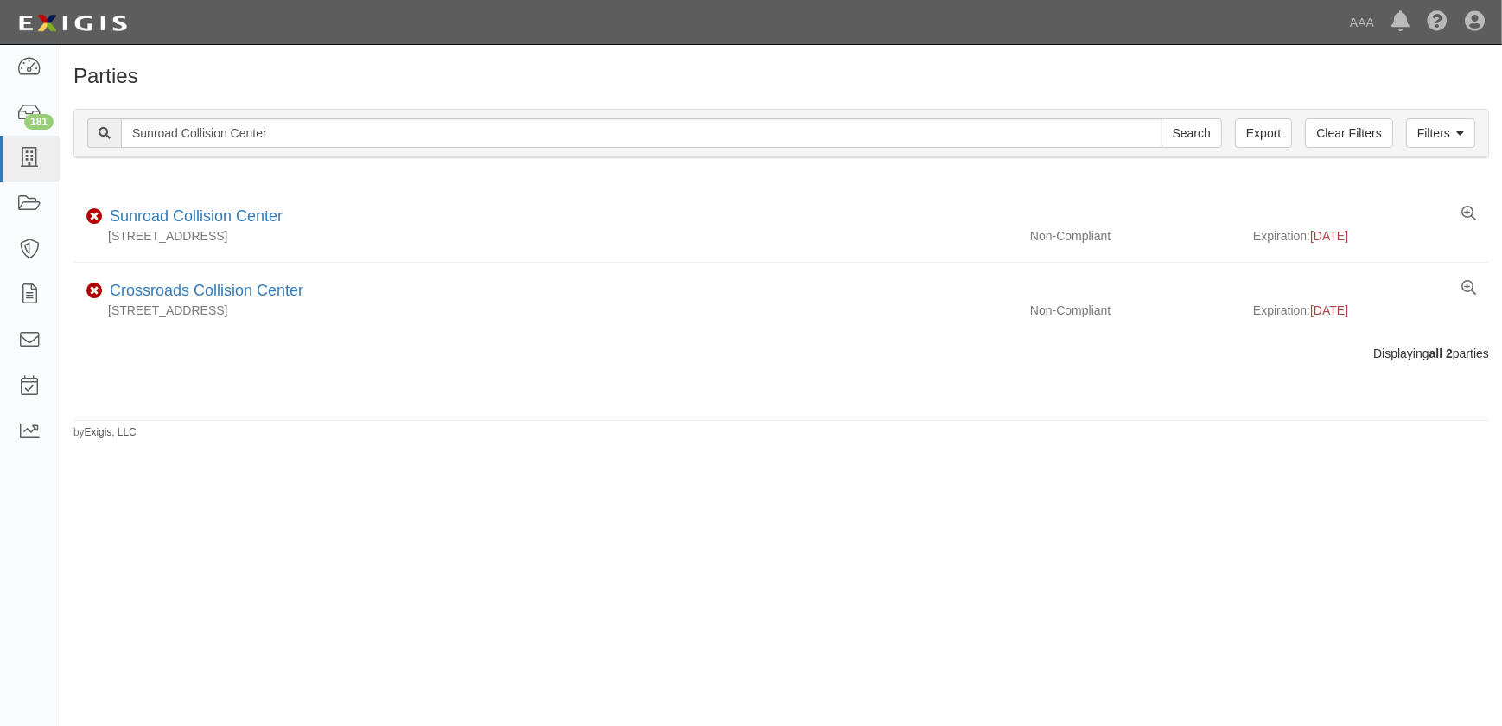
click at [596, 484] on div "Parties Add Party Filters Clear Filters Export Sunroad Collision Center Search …" at bounding box center [751, 378] width 1502 height 653
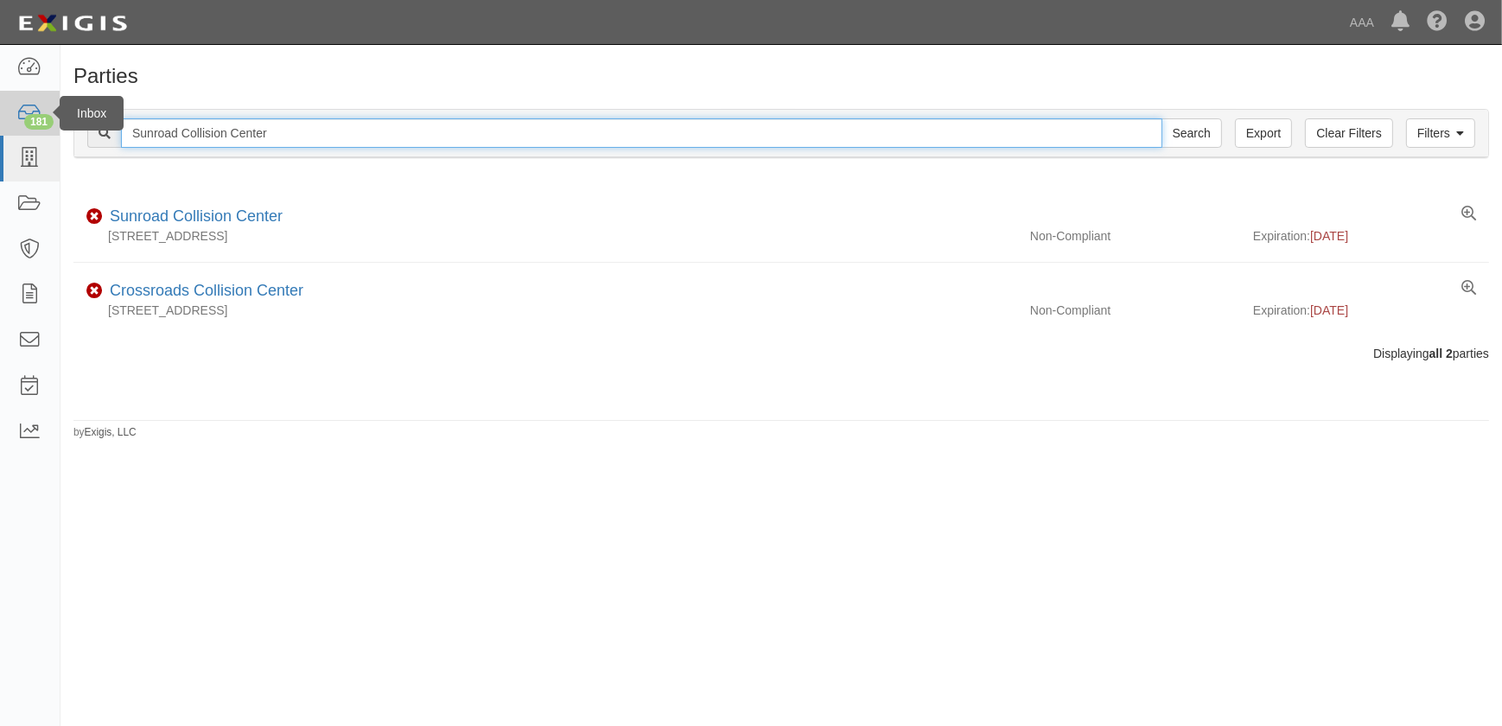
drag, startPoint x: 153, startPoint y: 134, endPoint x: 52, endPoint y: 130, distance: 101.2
click at [55, 131] on body "Toggle navigation Dashboard 181 Inbox Parties Agreements Coverages Documents Me…" at bounding box center [751, 352] width 1502 height 705
paste input "Toyota of [GEOGRAPHIC_DATA]"
type input "Toyota of [GEOGRAPHIC_DATA]"
click at [1162, 118] on input "Search" at bounding box center [1192, 132] width 60 height 29
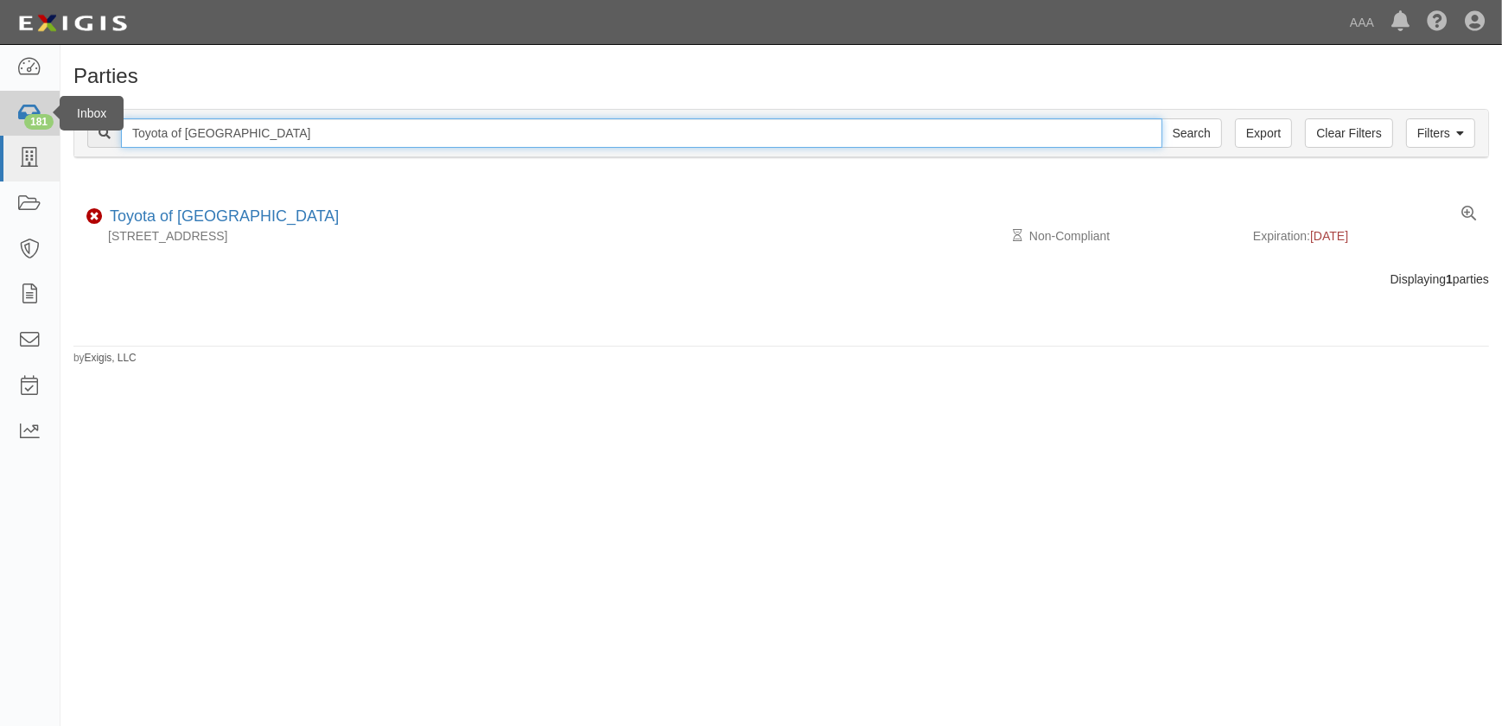
drag, startPoint x: 54, startPoint y: 131, endPoint x: 29, endPoint y: 133, distance: 24.3
click at [32, 133] on body "Toggle navigation Dashboard 181 Inbox Parties Agreements Coverages Documents Me…" at bounding box center [751, 352] width 1502 height 705
paste input "ristar-For"
type input "Tristar-Ford"
click at [1162, 118] on input "Search" at bounding box center [1192, 132] width 60 height 29
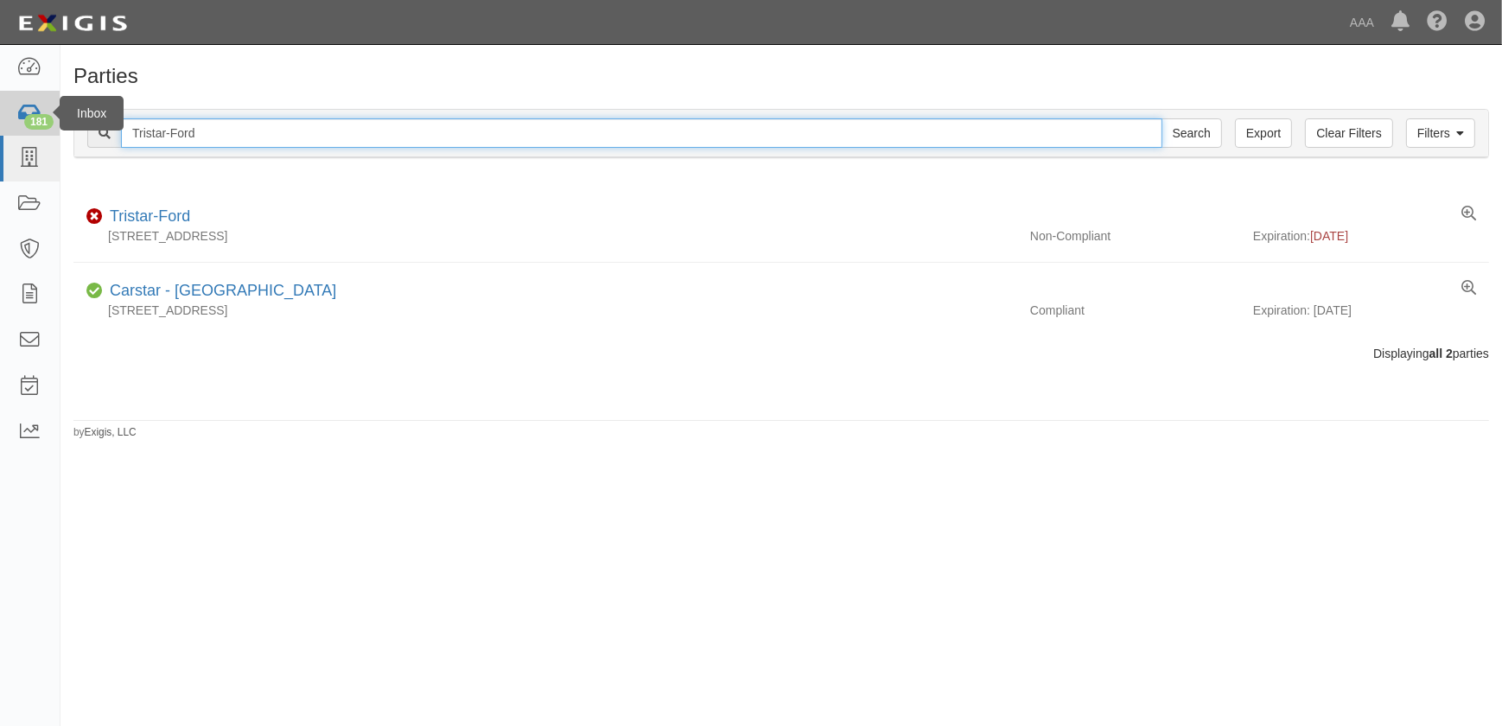
drag, startPoint x: 225, startPoint y: 137, endPoint x: 51, endPoint y: 134, distance: 173.7
click at [51, 134] on body "Toggle navigation Dashboard 181 Inbox Parties Agreements Coverages Documents Me…" at bounding box center [751, 352] width 1502 height 705
paste input "Vive Collision of Thomaston"
type input "Vive Collision of Thomaston"
click at [1162, 118] on input "Search" at bounding box center [1192, 132] width 60 height 29
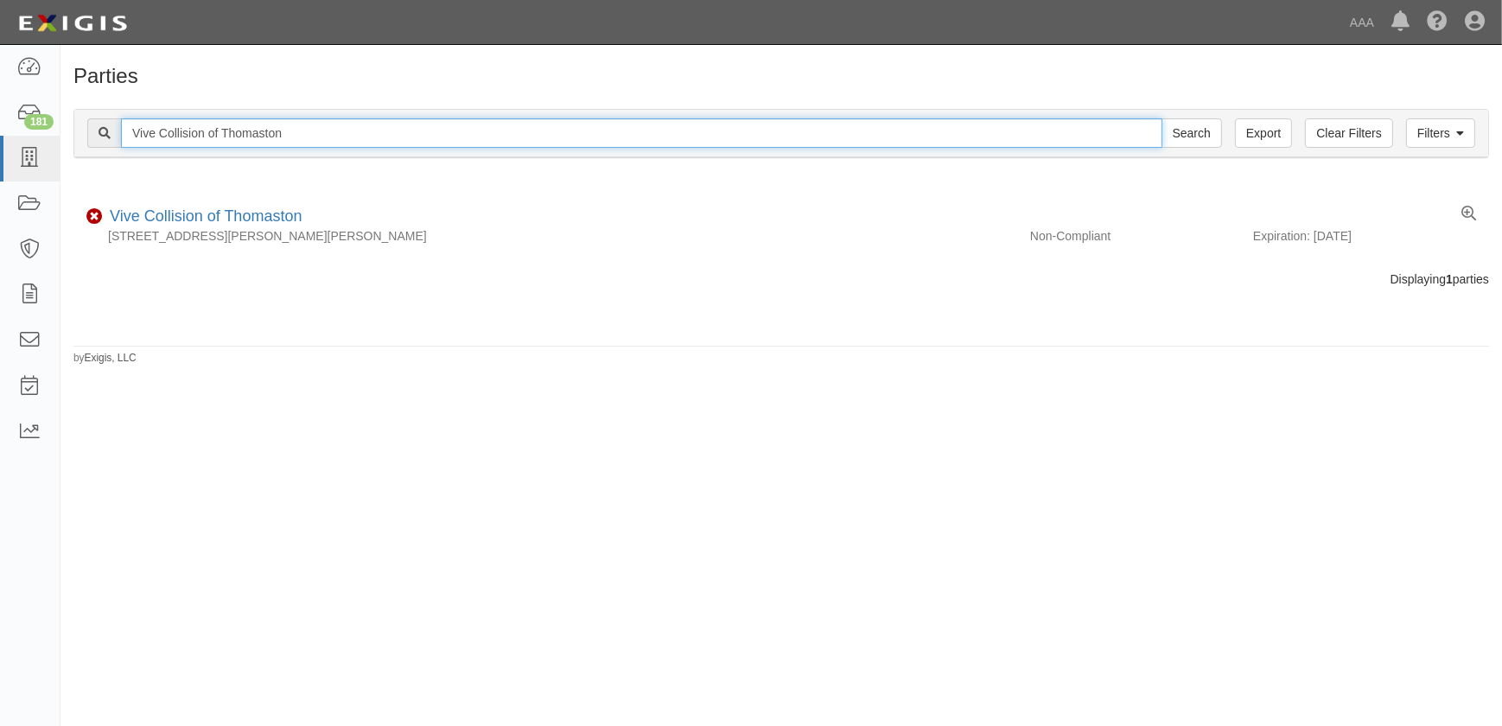
drag, startPoint x: 112, startPoint y: 130, endPoint x: 87, endPoint y: 130, distance: 25.1
click at [87, 130] on div "Vive Collision of Thomaston Search" at bounding box center [654, 132] width 1135 height 29
paste input "World Wide Car Service"
type input "World Wide Car Service"
click at [1162, 118] on input "Search" at bounding box center [1192, 132] width 60 height 29
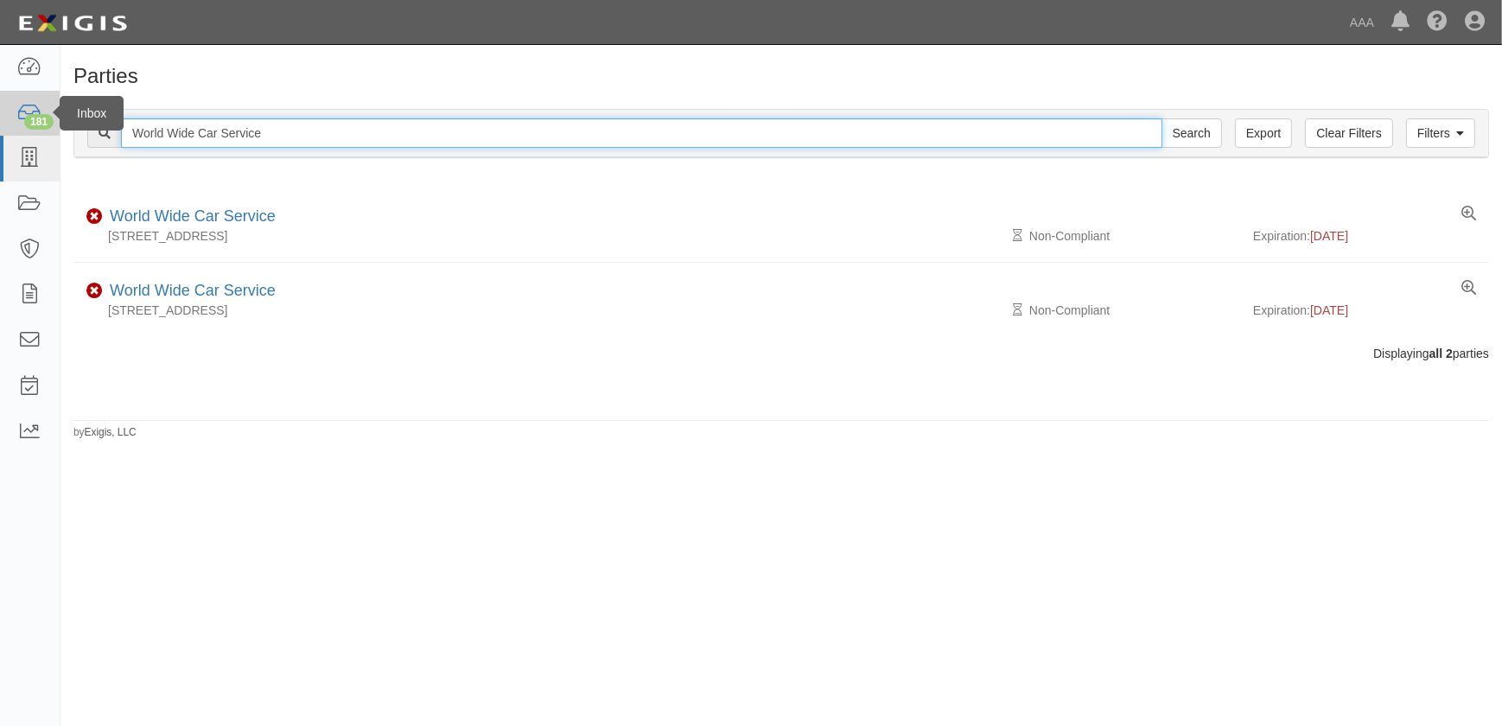
drag, startPoint x: 328, startPoint y: 135, endPoint x: 49, endPoint y: 131, distance: 278.3
click at [52, 131] on body "Toggle navigation Dashboard 181 Inbox Parties Agreements Coverages Documents Me…" at bounding box center [751, 352] width 1502 height 705
paste input "[PERSON_NAME] Auto Body"
type input "[PERSON_NAME] Auto Body"
click at [1162, 118] on input "Search" at bounding box center [1192, 132] width 60 height 29
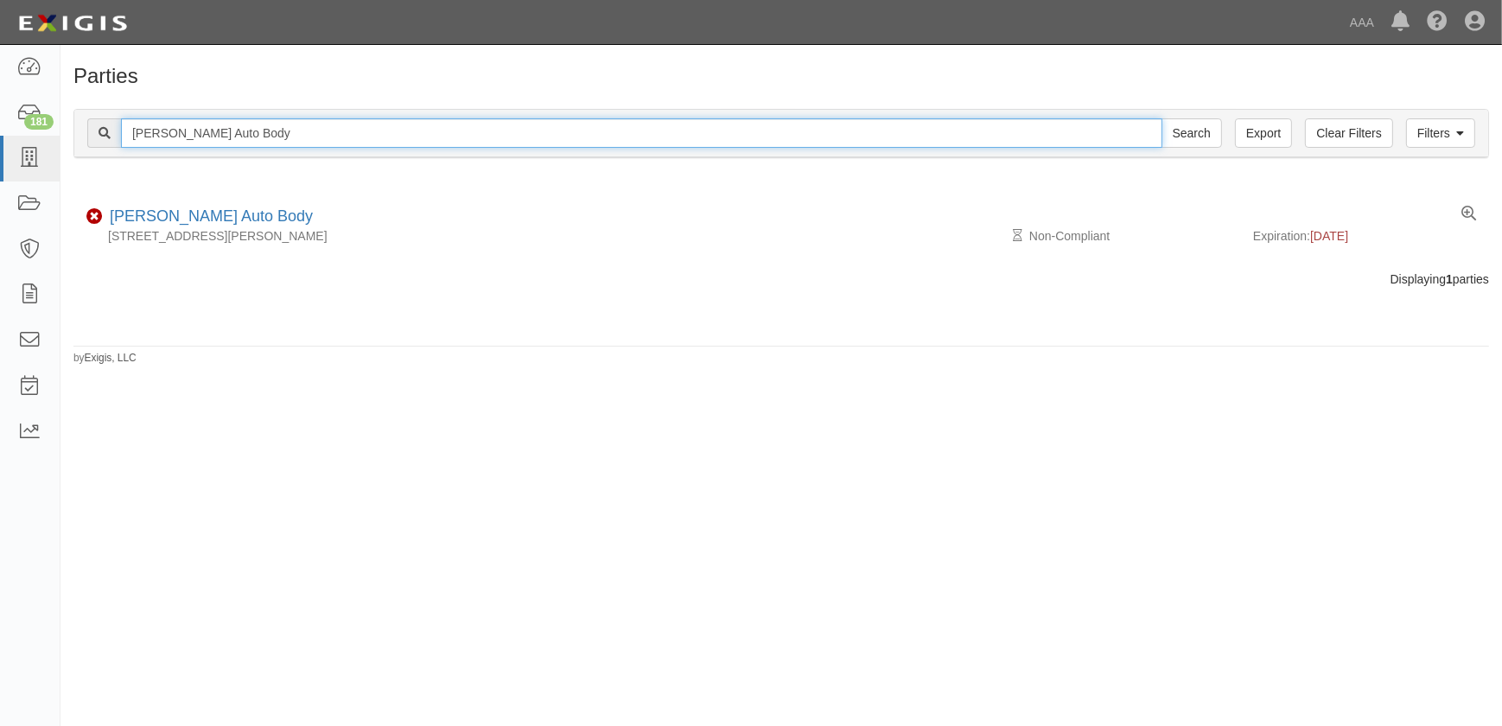
drag, startPoint x: 311, startPoint y: 135, endPoint x: 80, endPoint y: 121, distance: 231.2
click at [82, 122] on div "Filters Clear Filters Export Hadley Auto Body Search Filters" at bounding box center [781, 134] width 1414 height 48
paste input "River Valley Collision"
type input "River Valley Collision"
click at [1162, 118] on input "Search" at bounding box center [1192, 132] width 60 height 29
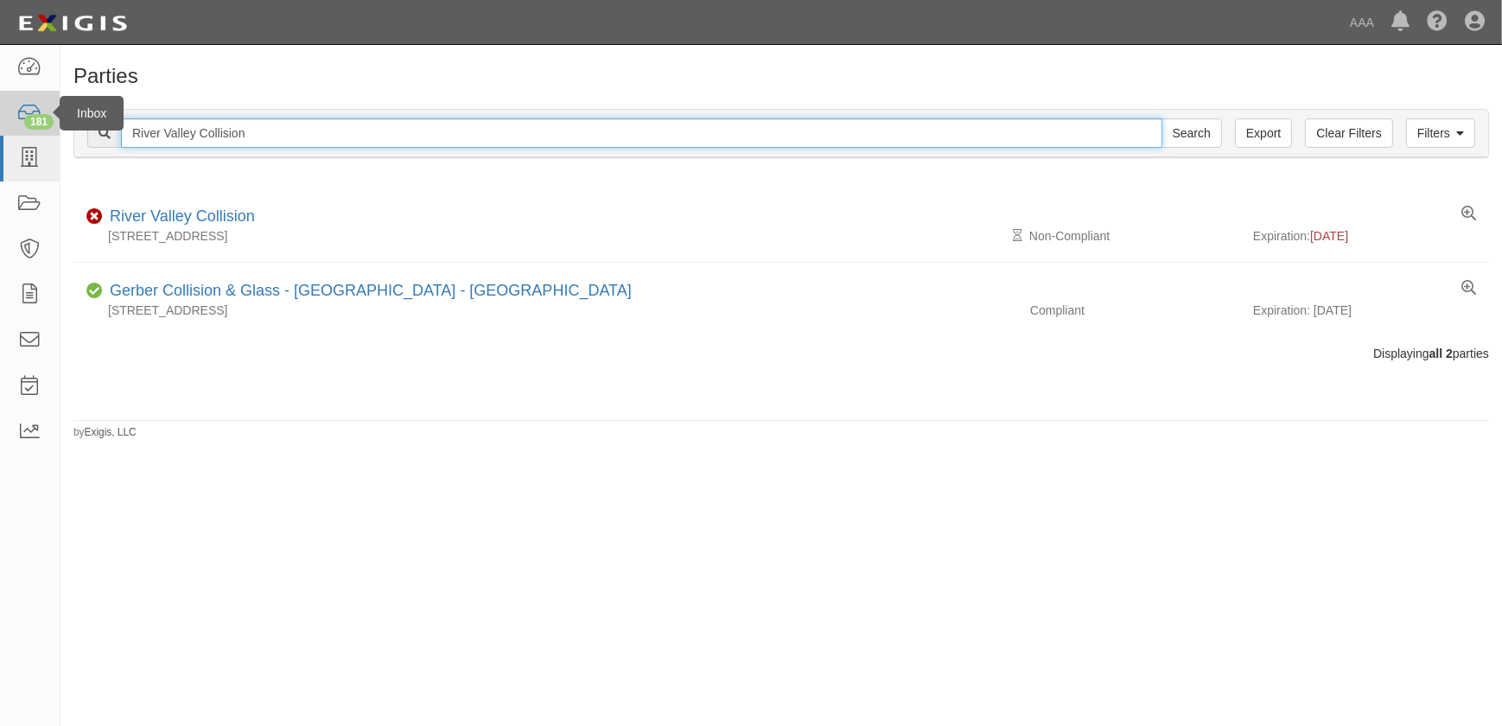
drag, startPoint x: 321, startPoint y: 130, endPoint x: 4, endPoint y: 130, distance: 316.3
click at [5, 130] on body "Toggle navigation Dashboard 181 Inbox Parties Agreements Coverages Documents Me…" at bounding box center [751, 352] width 1502 height 705
paste input "on's Body Shop Inc"
type input "[PERSON_NAME]'s Body Shop Inc"
click at [1162, 118] on input "Search" at bounding box center [1192, 132] width 60 height 29
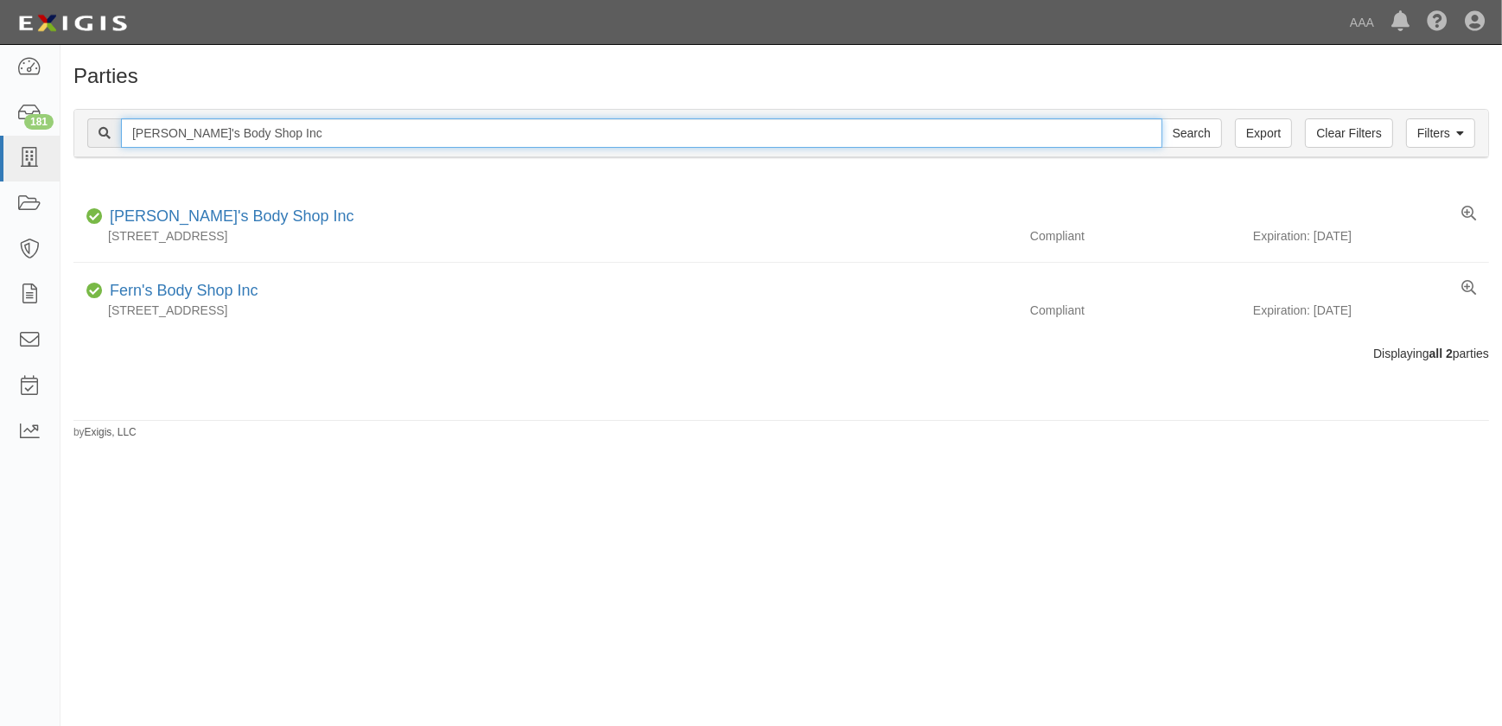
drag, startPoint x: 172, startPoint y: 119, endPoint x: -8, endPoint y: 114, distance: 179.8
click at [0, 114] on html "Toggle navigation Dashboard 181 Inbox Parties Agreements Coverages Documents Me…" at bounding box center [751, 352] width 1502 height 705
paste input "Xtreme Body & Paint"
type input "Xtreme Body & Paint"
click at [1162, 118] on input "Search" at bounding box center [1192, 132] width 60 height 29
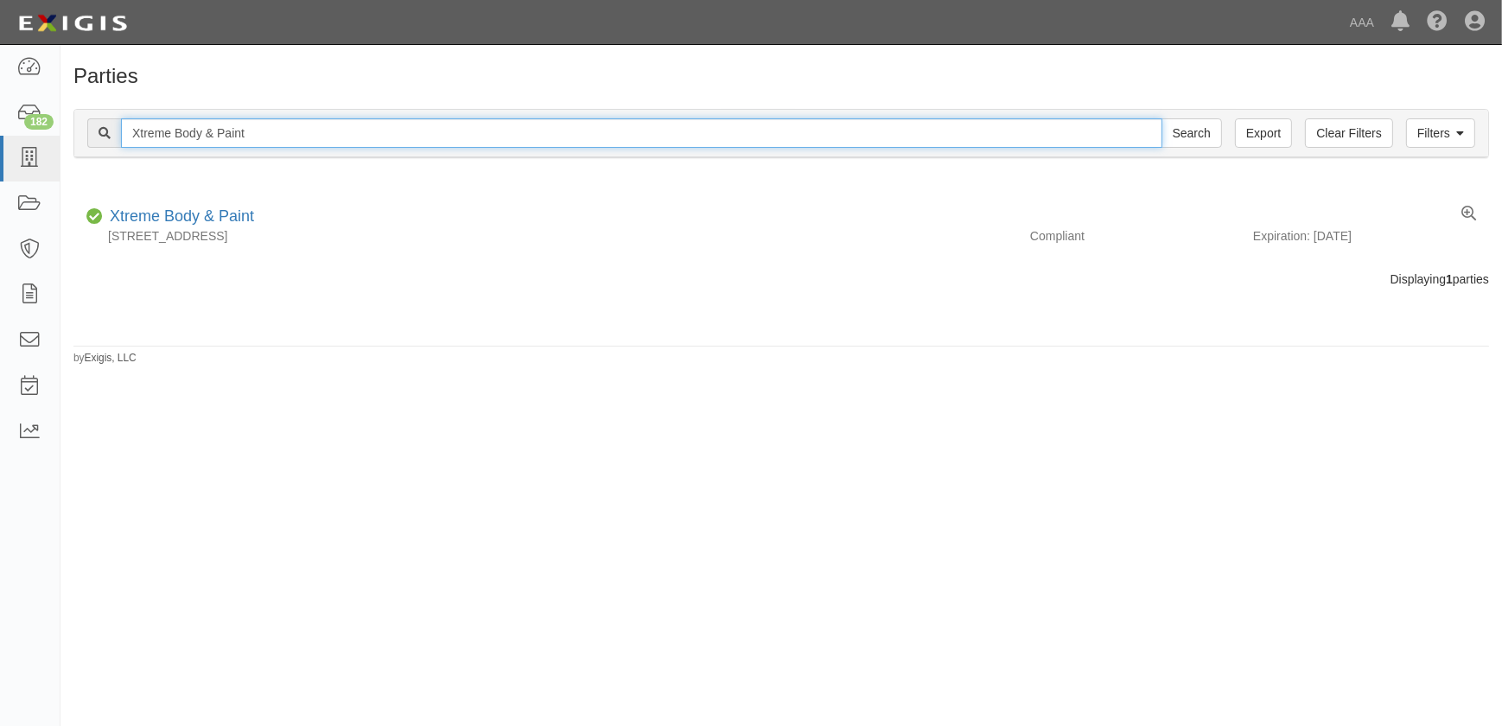
drag, startPoint x: 196, startPoint y: 130, endPoint x: -42, endPoint y: 131, distance: 238.5
click at [0, 131] on html "Toggle navigation Dashboard 182 Inbox Parties Agreements Coverages Documents Me…" at bounding box center [751, 352] width 1502 height 705
paste input "[PERSON_NAME]'s Auto Body-Clarion"
type input "[PERSON_NAME]'s Auto Body-Clarion"
click at [1162, 118] on input "Search" at bounding box center [1192, 132] width 60 height 29
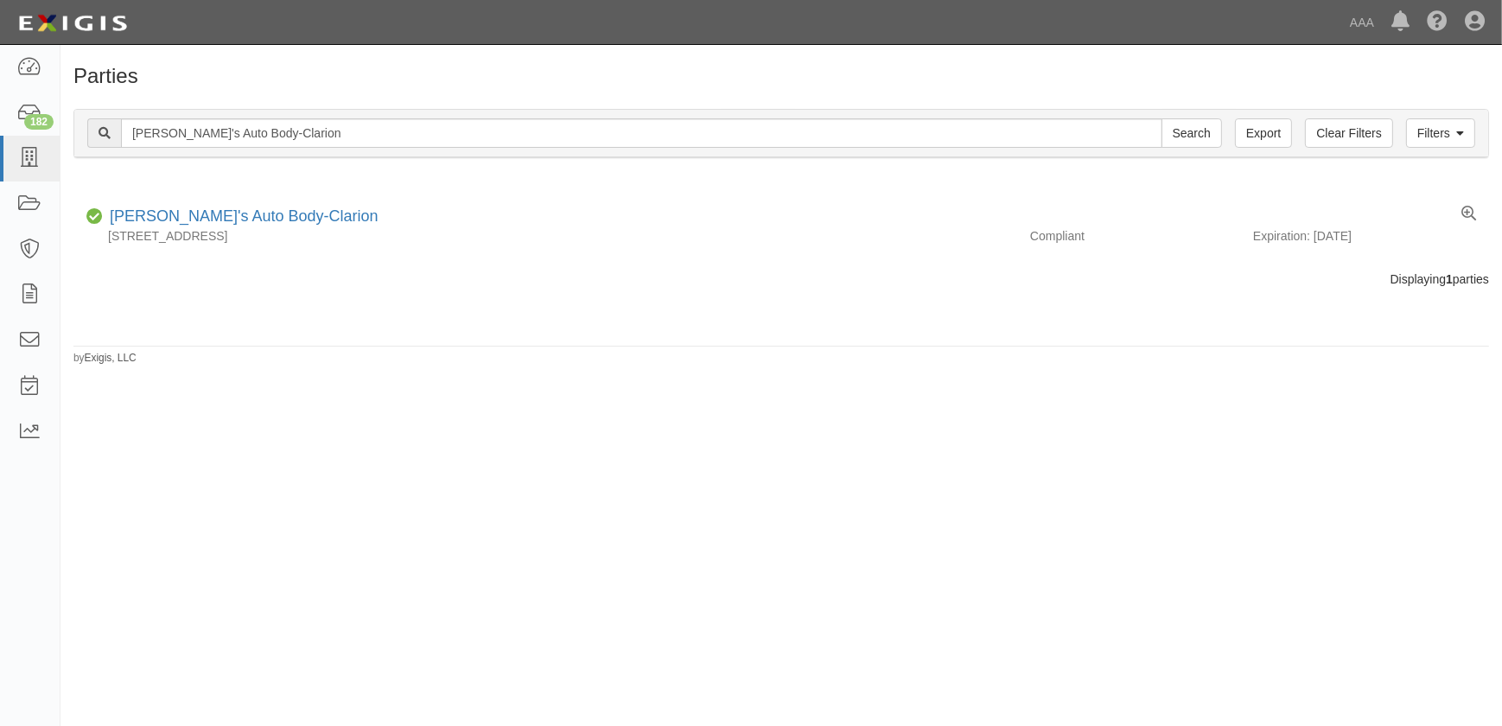
drag, startPoint x: 493, startPoint y: 444, endPoint x: 493, endPoint y: 458, distance: 13.8
click at [493, 444] on div "Parties Add Party Filters Clear Filters Export [PERSON_NAME]'s Auto Body-Clario…" at bounding box center [751, 378] width 1502 height 653
